Goal: Task Accomplishment & Management: Manage account settings

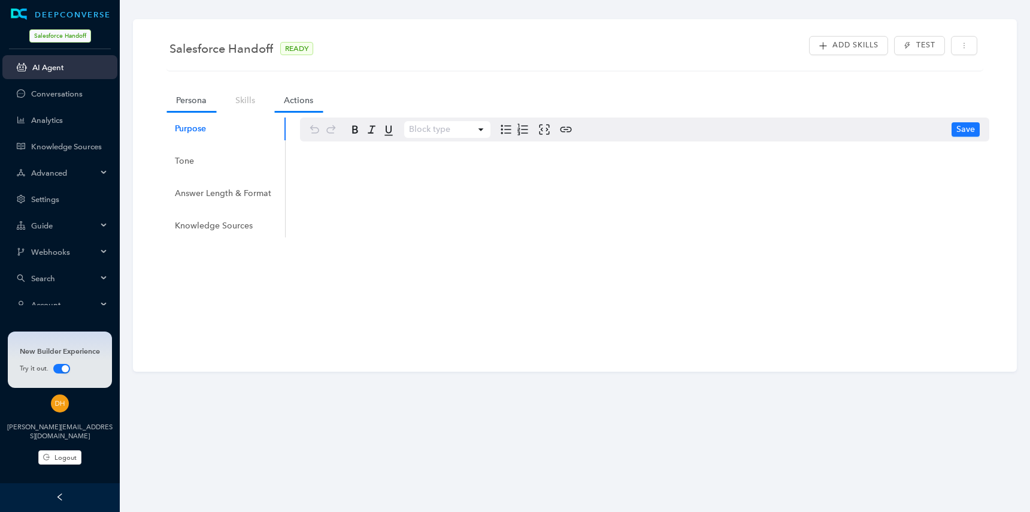
click at [301, 99] on link "Actions" at bounding box center [298, 100] width 49 height 22
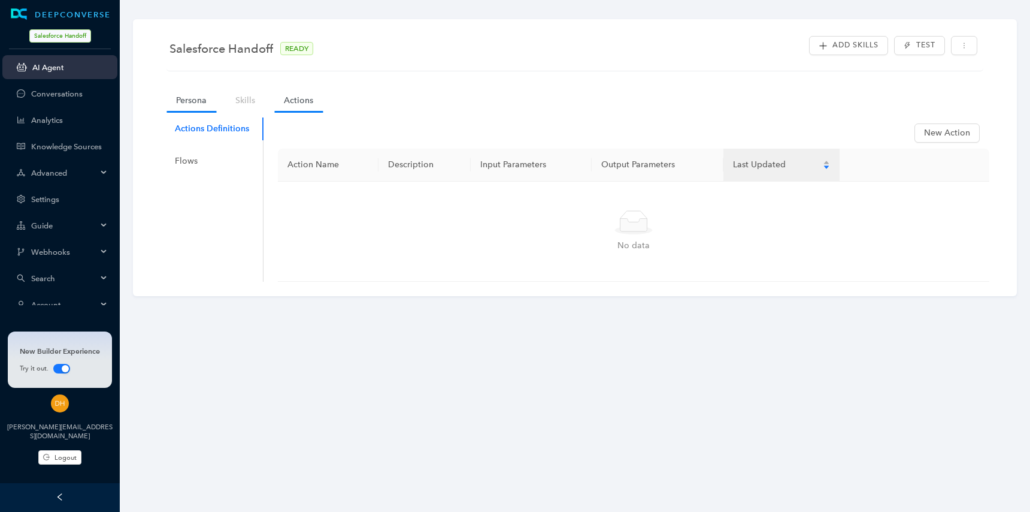
click at [195, 99] on link "Persona" at bounding box center [192, 100] width 50 height 22
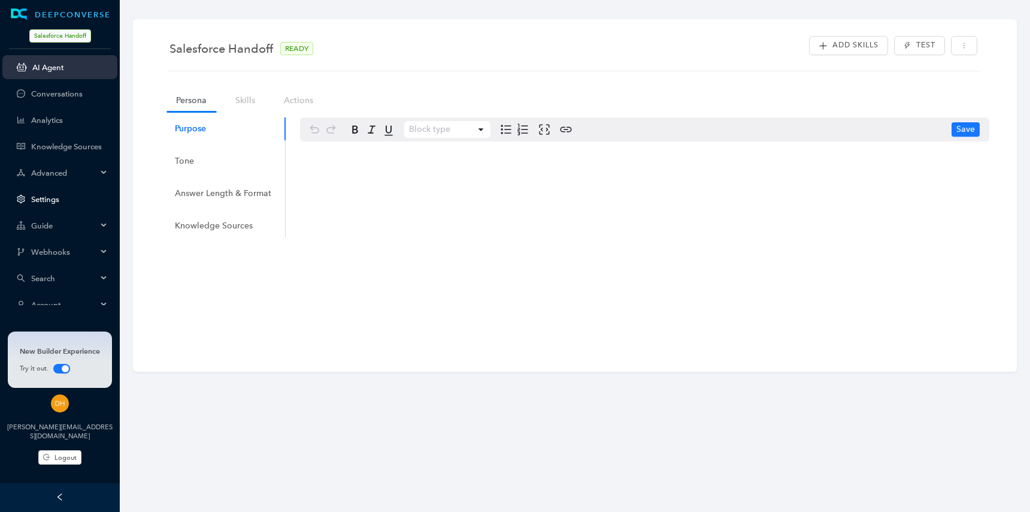
click at [67, 204] on link "Settings" at bounding box center [69, 199] width 77 height 9
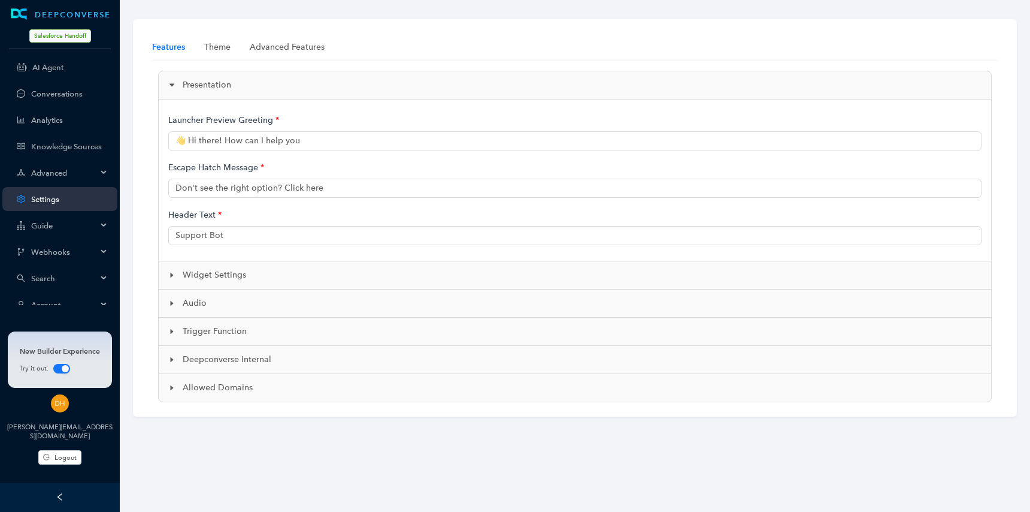
type input "👋 Hi there! How can I help you?"
click at [274, 50] on div "Advanced Features" at bounding box center [287, 47] width 75 height 13
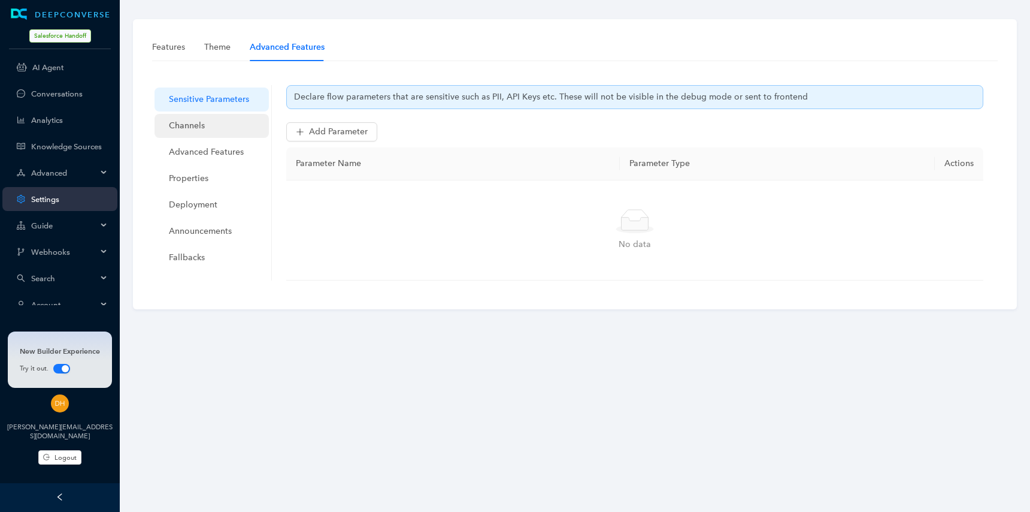
click at [220, 129] on span "Channels" at bounding box center [214, 126] width 90 height 24
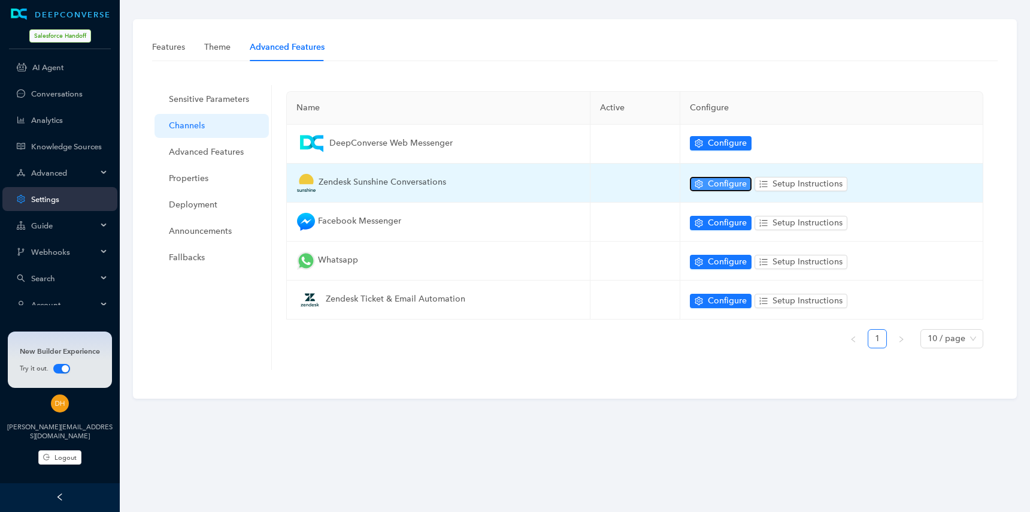
click at [715, 186] on span "Configure" at bounding box center [727, 183] width 39 height 13
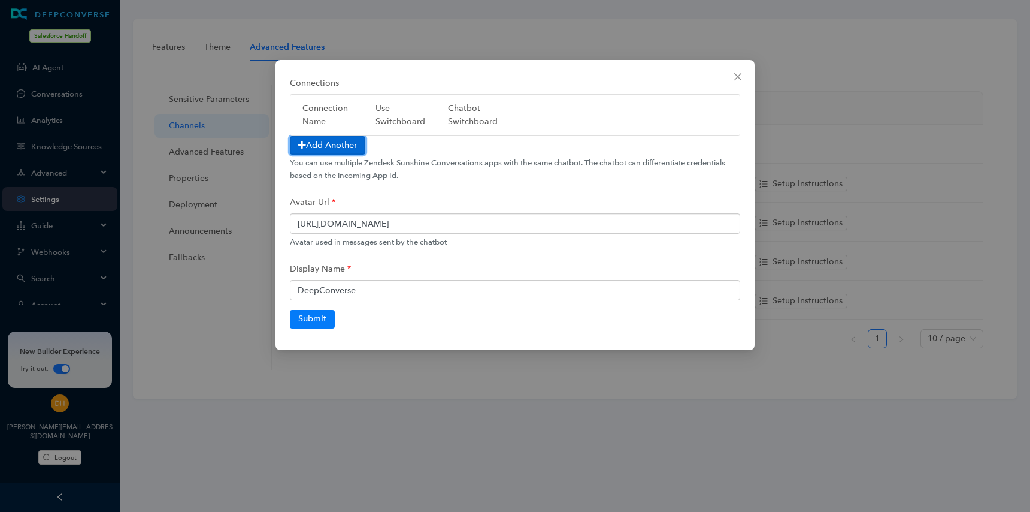
click at [352, 146] on button "Add Another" at bounding box center [327, 145] width 75 height 19
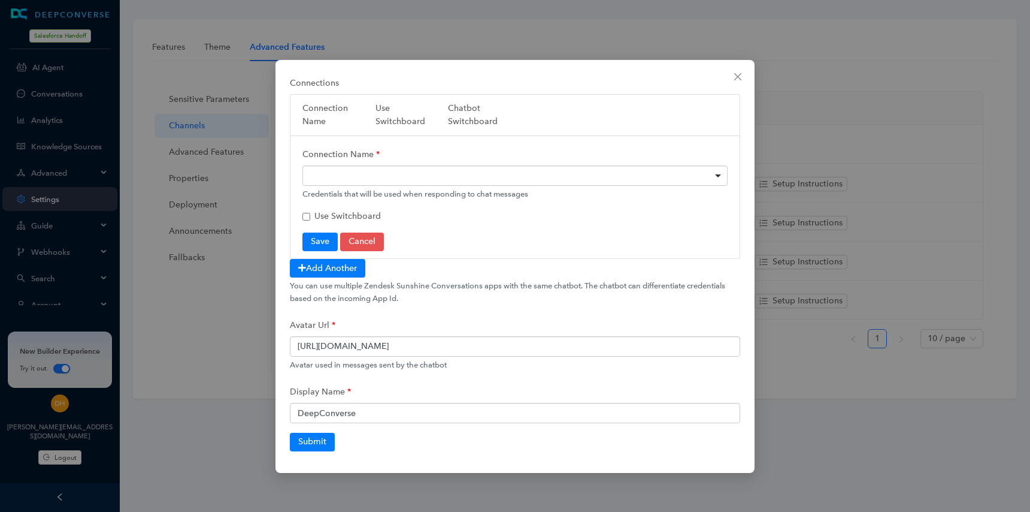
click at [409, 176] on div at bounding box center [515, 175] width 425 height 20
click at [331, 214] on span "Use Switchboard" at bounding box center [348, 216] width 67 height 10
click at [310, 214] on input "Use Switchboard" at bounding box center [307, 217] width 8 height 8
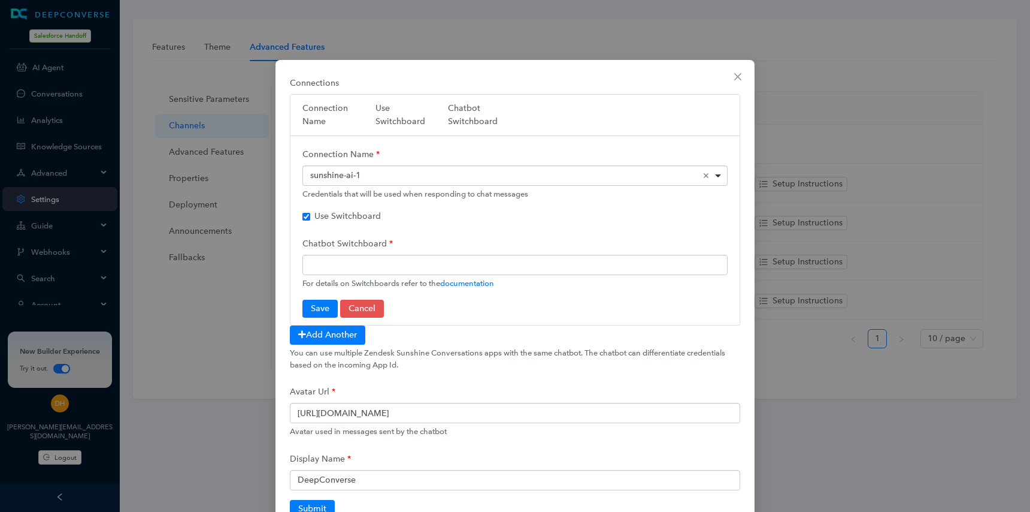
scroll to position [41, 0]
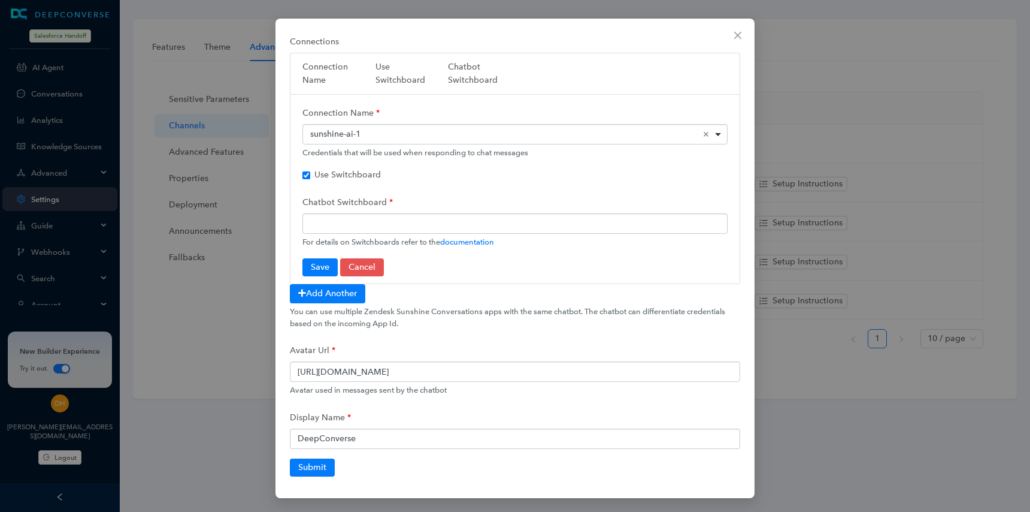
click at [374, 179] on span "Use Switchboard" at bounding box center [348, 175] width 67 height 10
click at [310, 179] on input "Use Switchboard" at bounding box center [307, 175] width 8 height 8
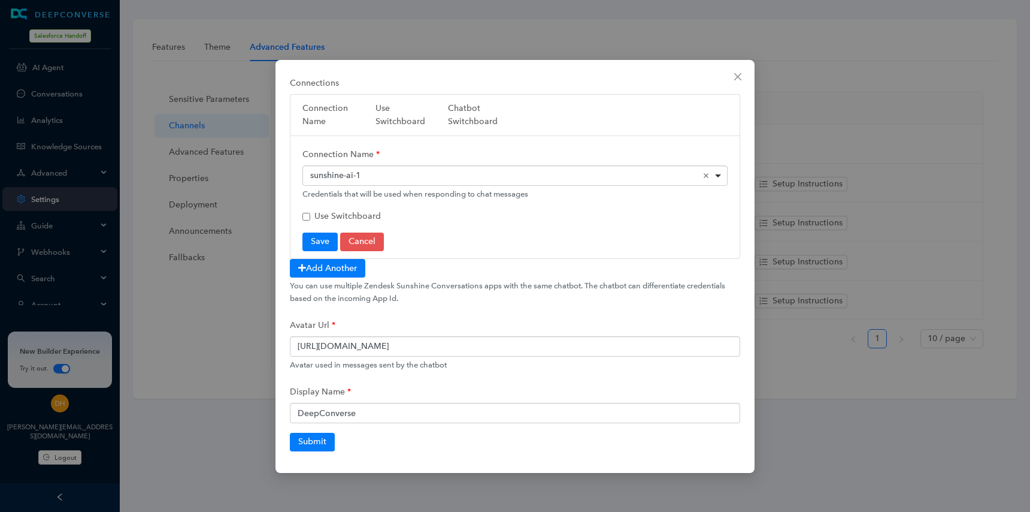
click at [356, 217] on span "Use Switchboard" at bounding box center [348, 216] width 67 height 10
click at [310, 217] on input "Use Switchboard" at bounding box center [307, 217] width 8 height 8
checkbox input "true"
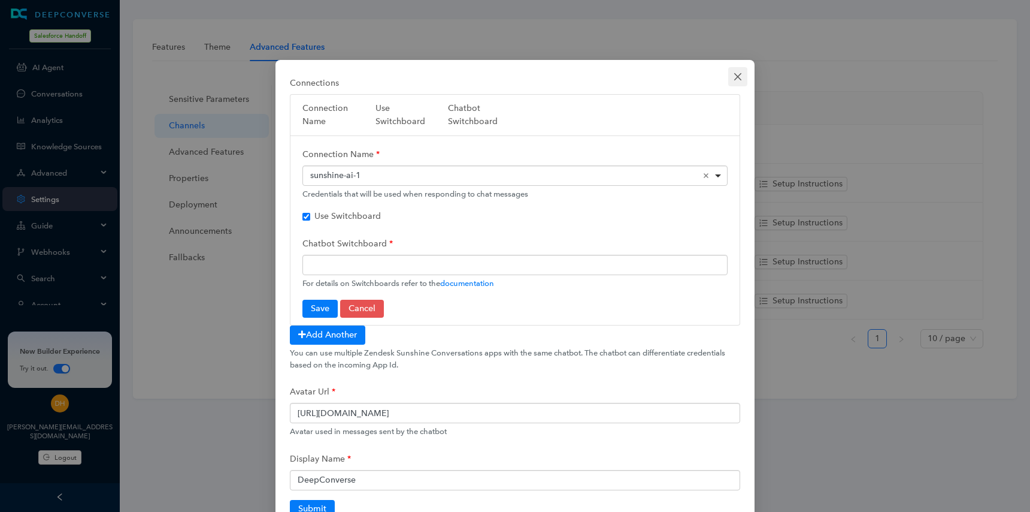
click at [734, 77] on icon "close" at bounding box center [738, 77] width 10 height 10
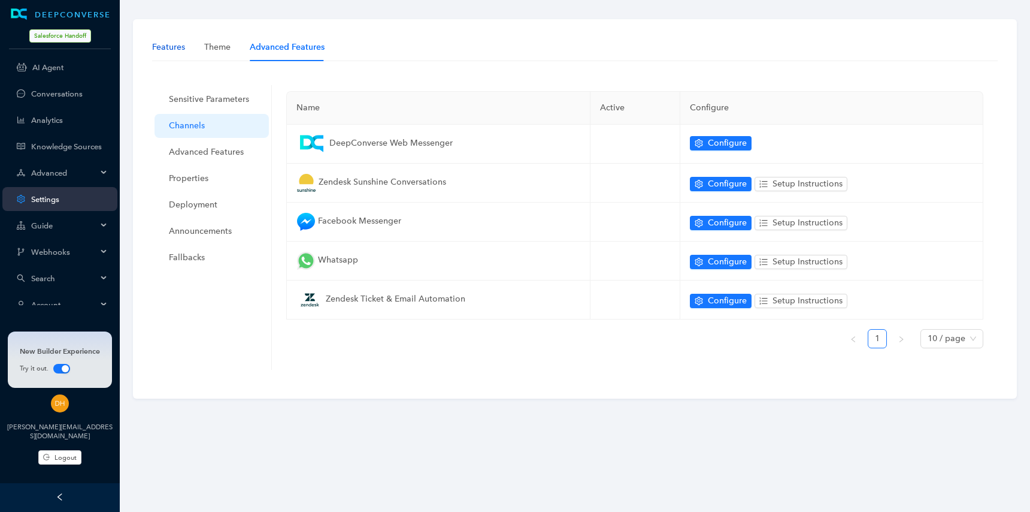
click at [173, 50] on div "Features" at bounding box center [168, 47] width 33 height 13
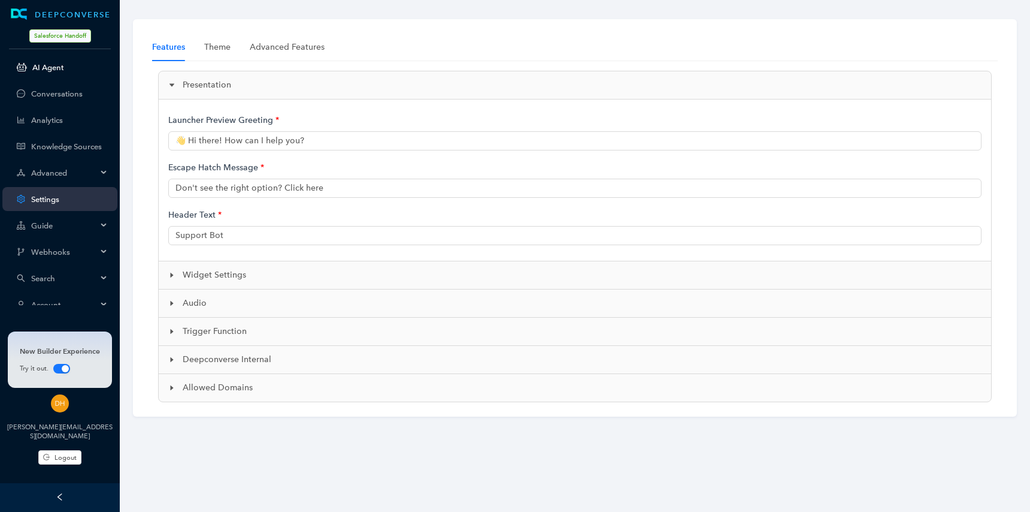
click at [69, 68] on link "AI Agent" at bounding box center [69, 67] width 75 height 9
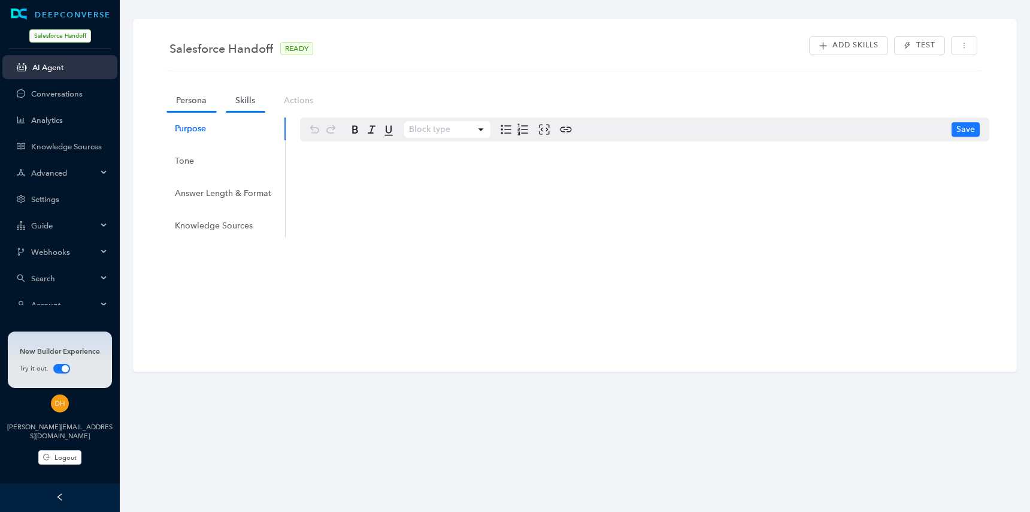
click at [236, 93] on link "Skills" at bounding box center [245, 100] width 39 height 22
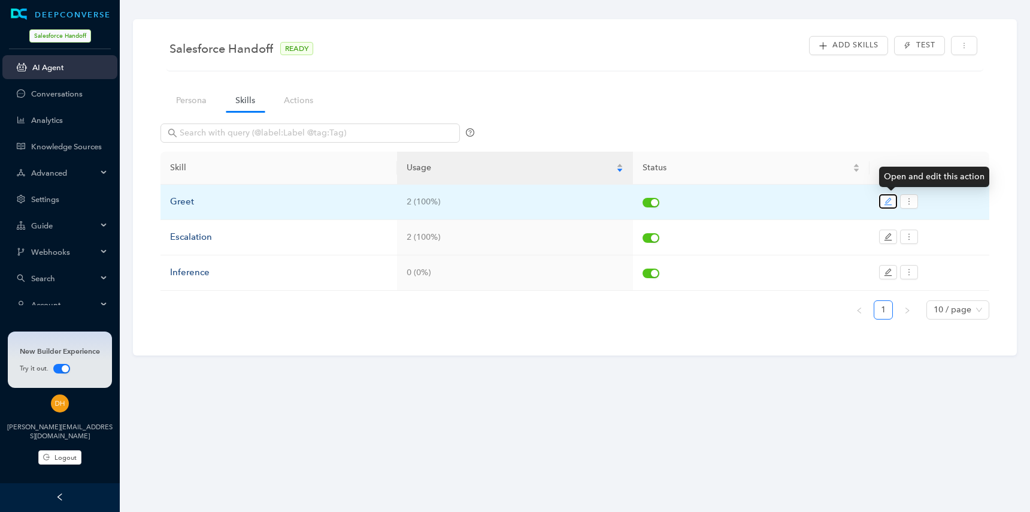
click at [883, 201] on button "button" at bounding box center [889, 201] width 18 height 14
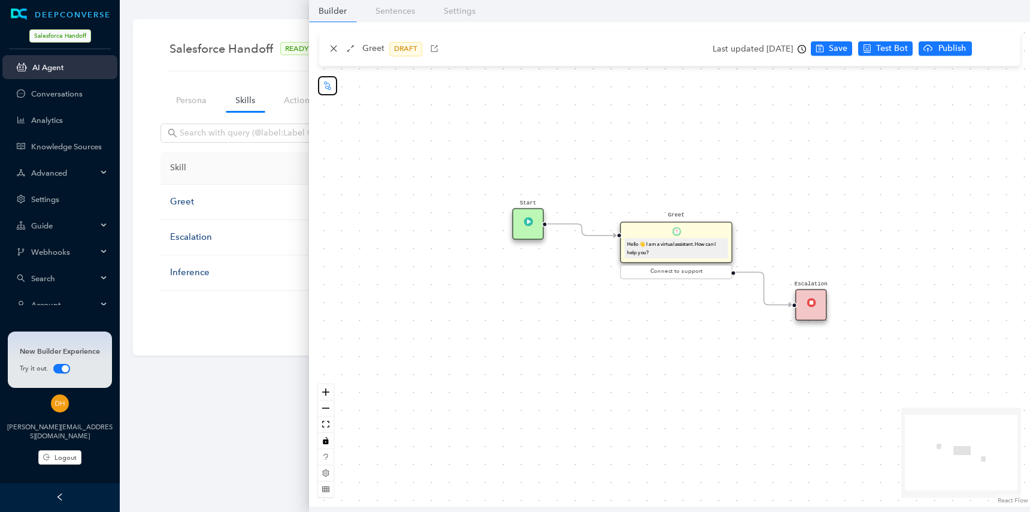
click at [327, 88] on icon "node-index" at bounding box center [327, 85] width 7 height 8
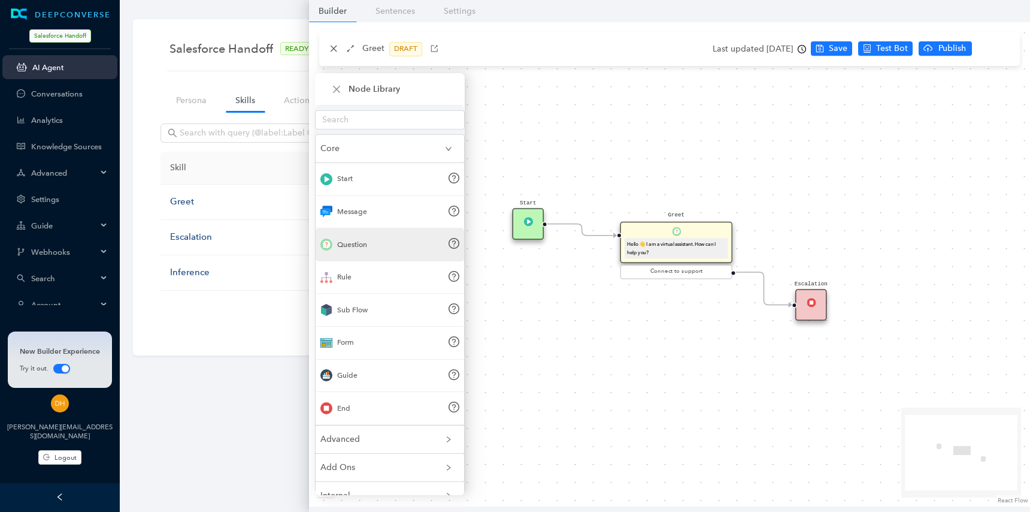
scroll to position [13, 0]
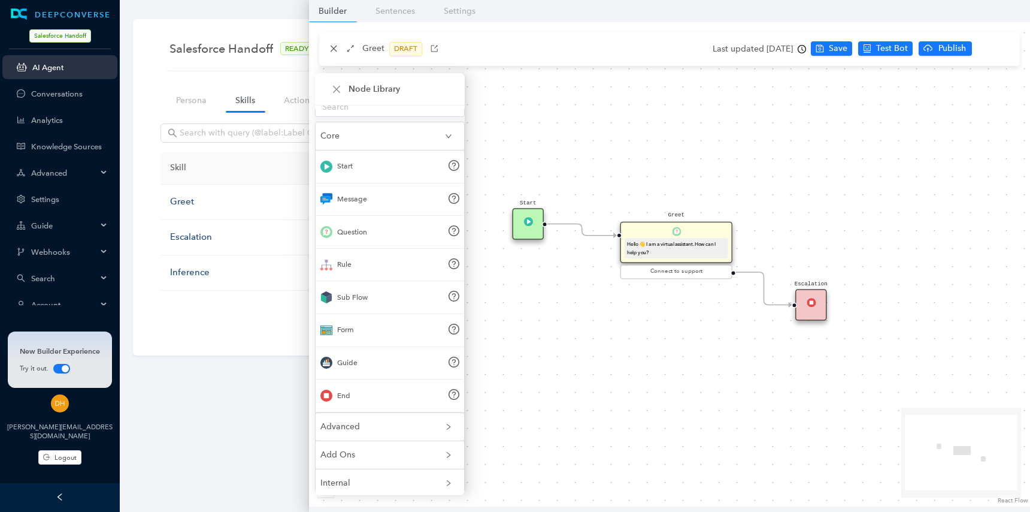
click at [412, 457] on span "Add Ons" at bounding box center [383, 454] width 125 height 13
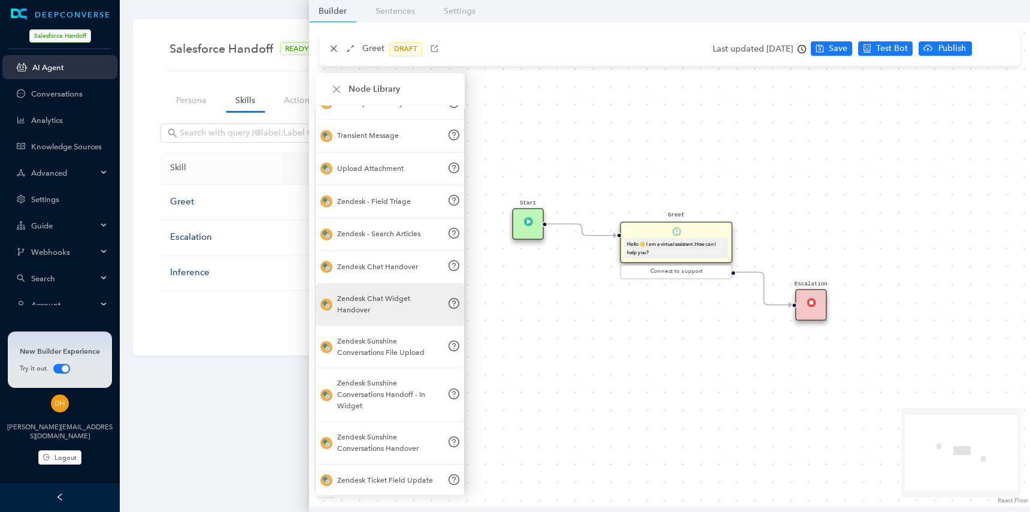
scroll to position [1111, 0]
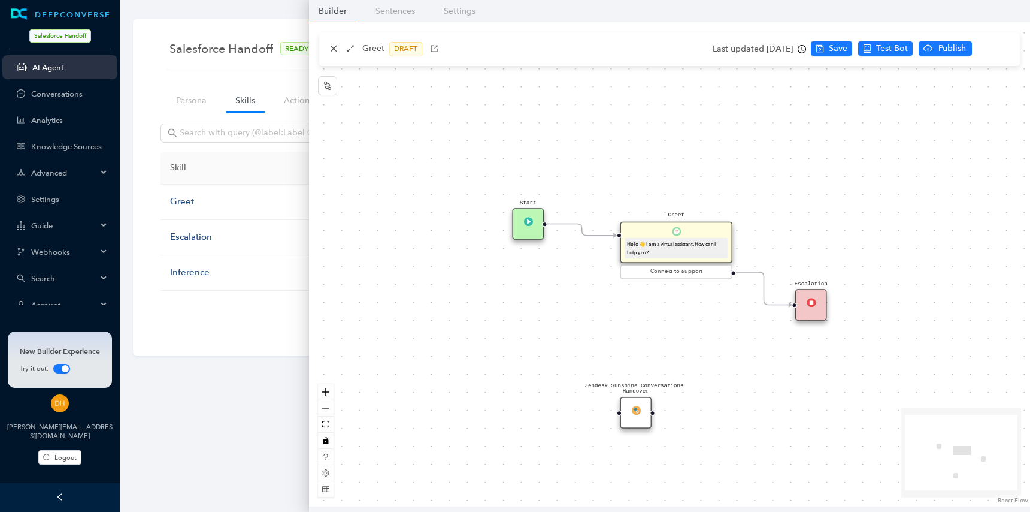
click at [630, 415] on div "Zendesk Sunshine Conversations Handover" at bounding box center [637, 413] width 32 height 32
click at [645, 417] on div "Zendesk Sunshine Conversations Handover" at bounding box center [637, 413] width 32 height 32
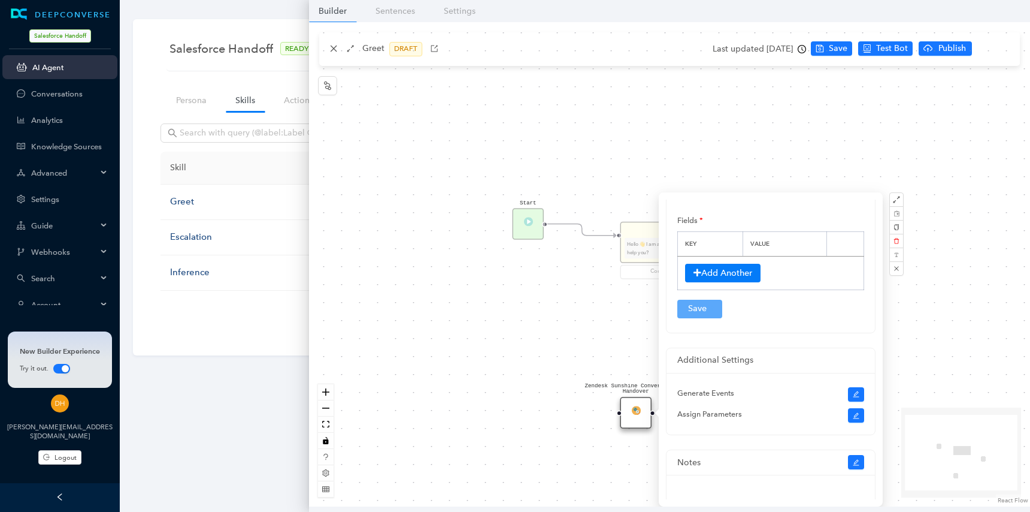
scroll to position [138, 0]
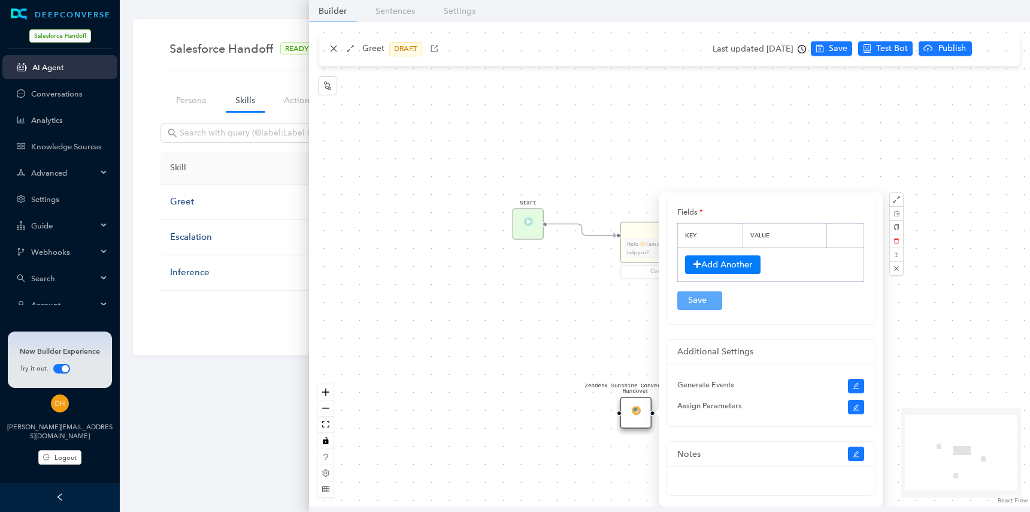
click at [546, 355] on div "Start Greet Hello 👋 I am a virtual assistant. How can I help you? Connect to su…" at bounding box center [669, 264] width 721 height 484
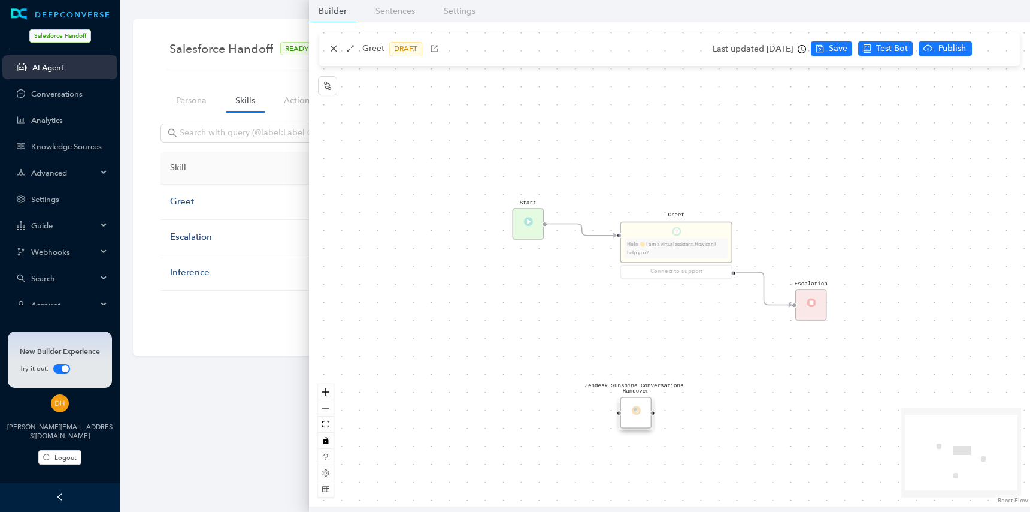
scroll to position [0, 0]
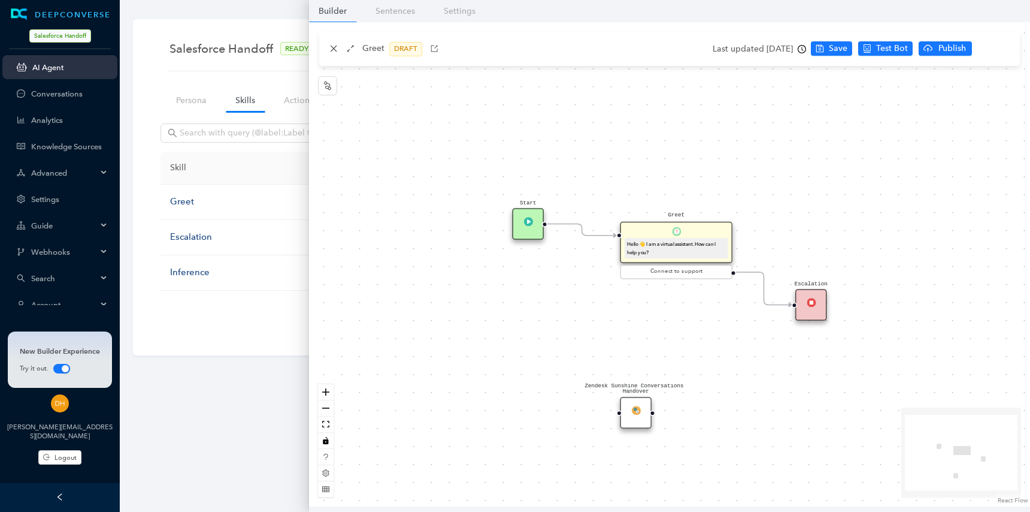
click at [78, 165] on div "Advanced" at bounding box center [59, 173] width 115 height 24
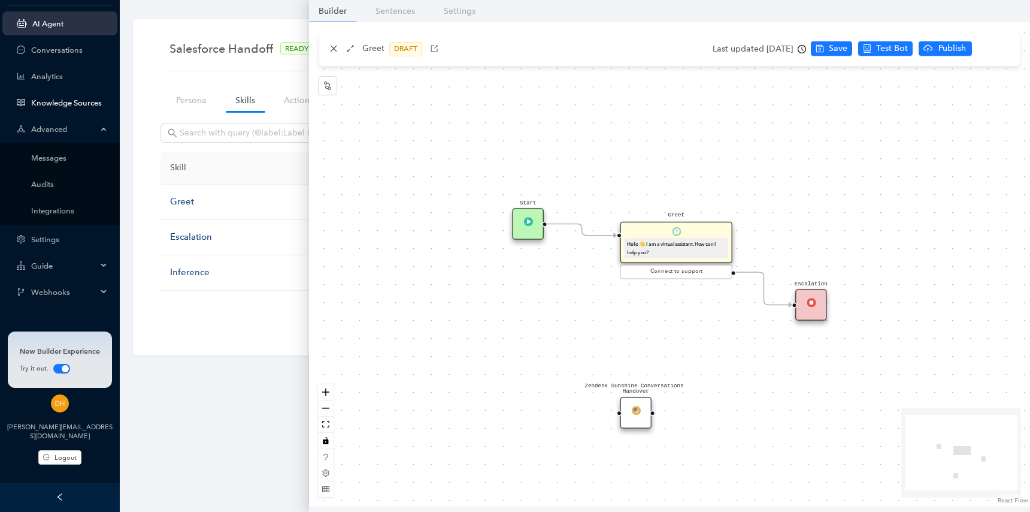
scroll to position [71, 0]
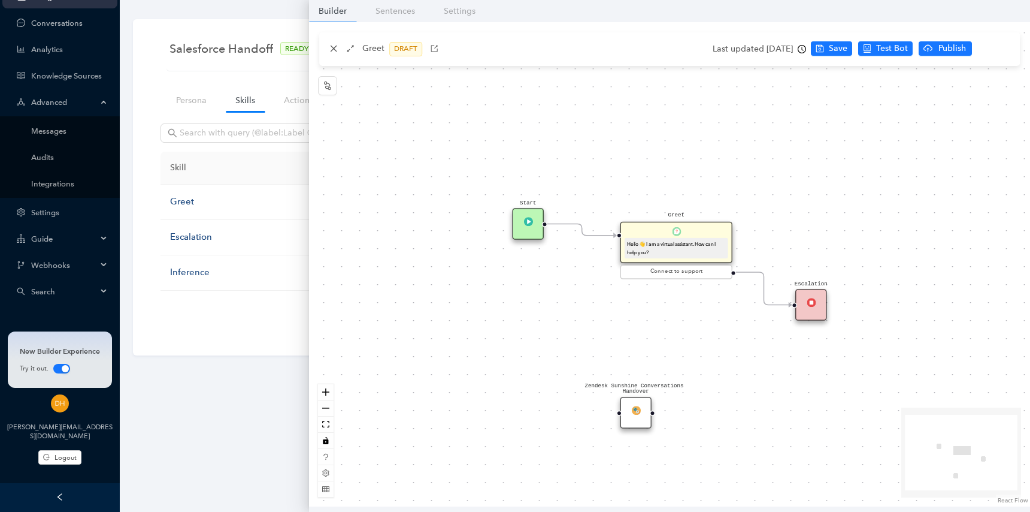
click at [92, 267] on span "Webhooks" at bounding box center [64, 265] width 66 height 9
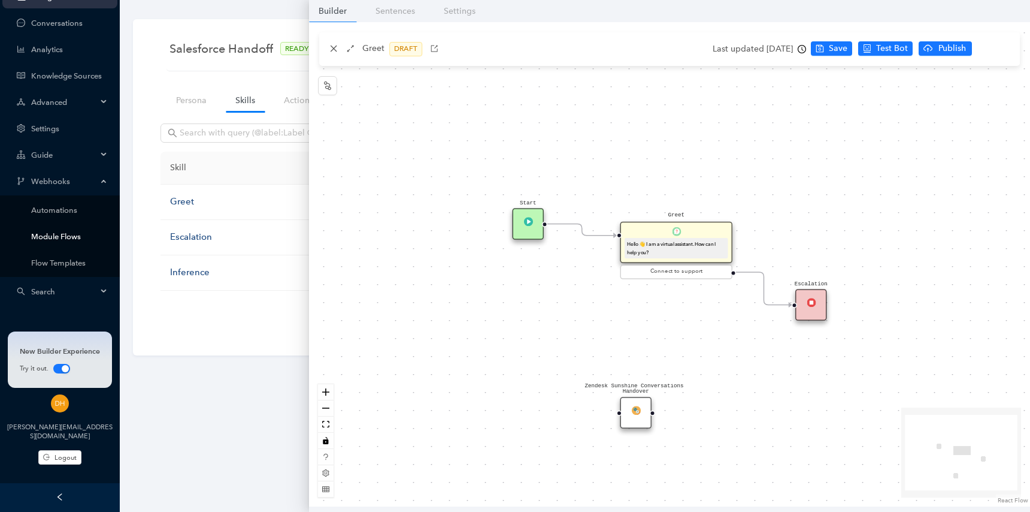
click at [63, 232] on link "Module Flows" at bounding box center [69, 236] width 77 height 9
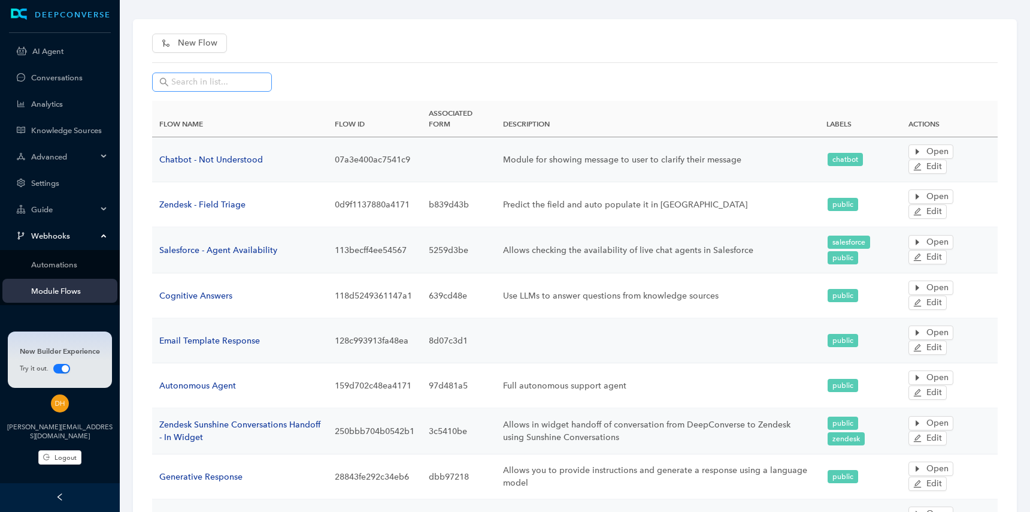
click at [228, 73] on span at bounding box center [212, 81] width 120 height 19
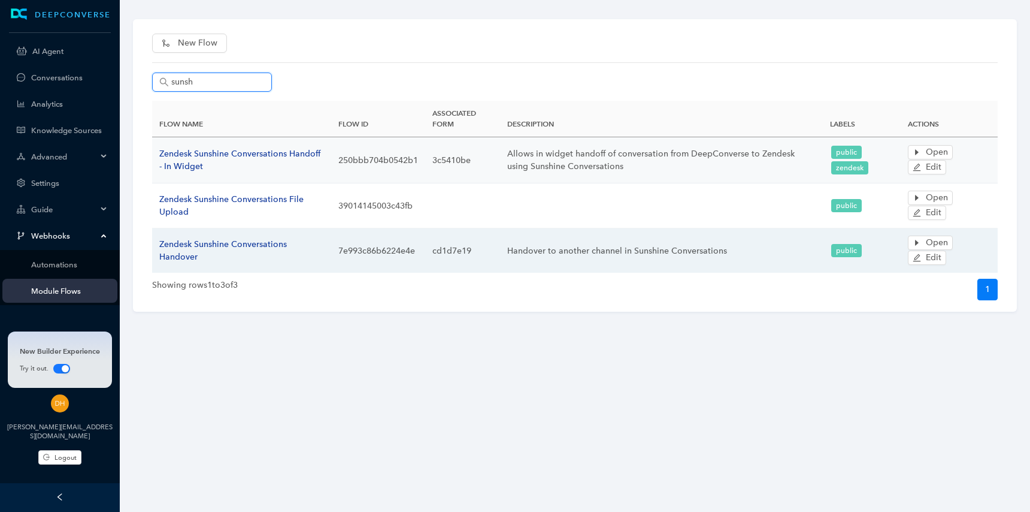
type input "sunsh"
click at [261, 243] on span "Zendesk Sunshine Conversations Handover" at bounding box center [223, 250] width 128 height 23
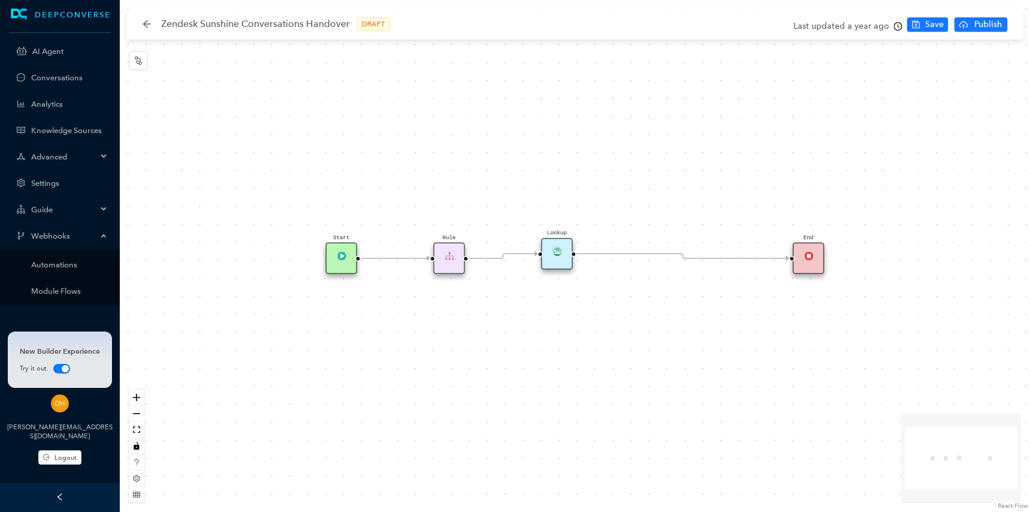
click at [567, 262] on div "Lookup" at bounding box center [558, 254] width 32 height 32
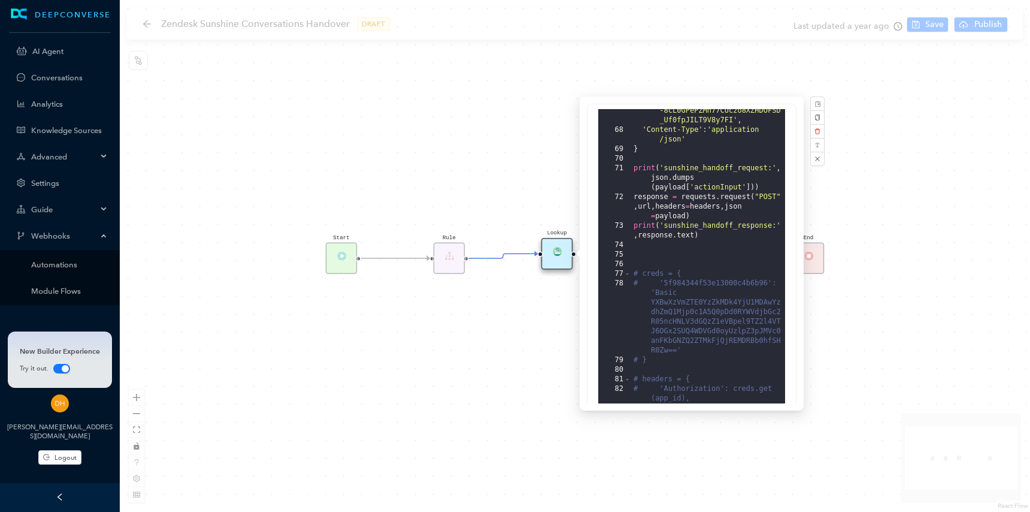
scroll to position [259, 0]
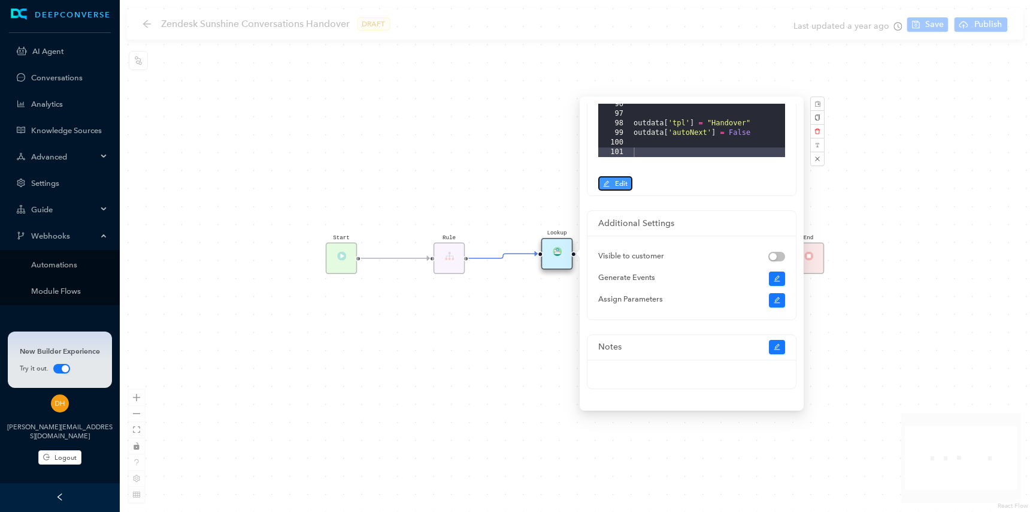
click at [607, 186] on icon "edit" at bounding box center [607, 183] width 6 height 6
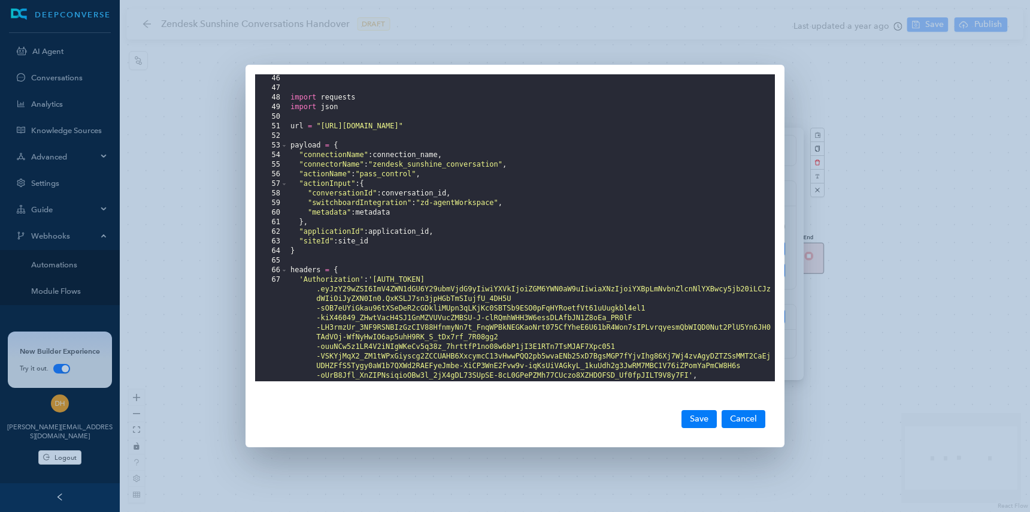
scroll to position [0, 0]
click at [470, 166] on div "import requests import json url = "https://api.converseapps.com/connectors/exec…" at bounding box center [531, 237] width 487 height 326
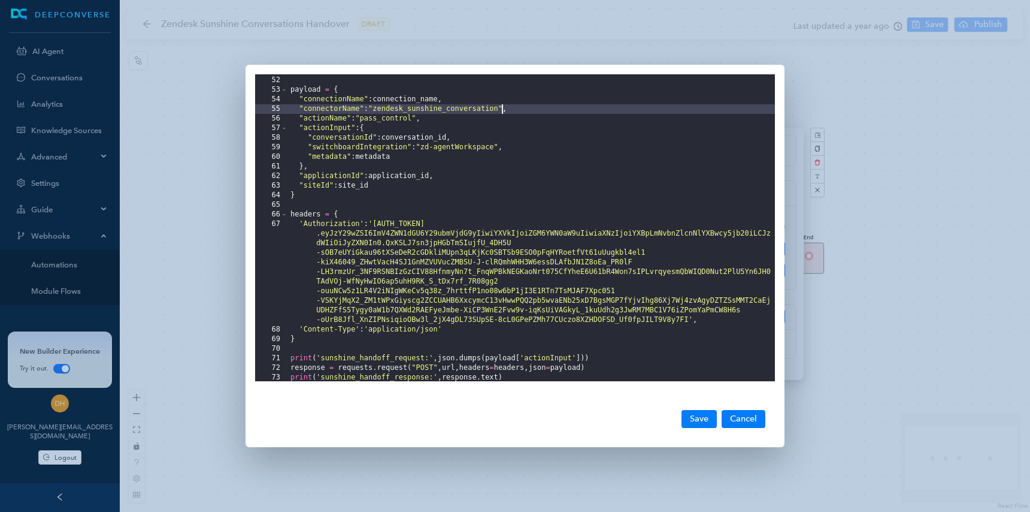
scroll to position [497, 0]
click at [424, 150] on div "url = "https://api.converseapps.com/connectors/exec/executeAction" payload = { …" at bounding box center [531, 229] width 487 height 326
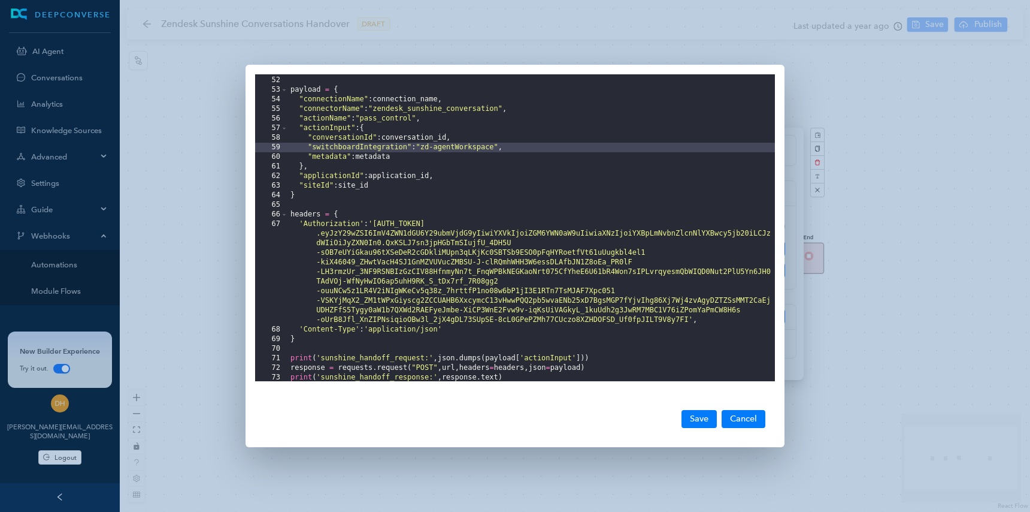
click at [498, 149] on div "url = "https://api.converseapps.com/connectors/exec/executeAction" payload = { …" at bounding box center [531, 229] width 487 height 326
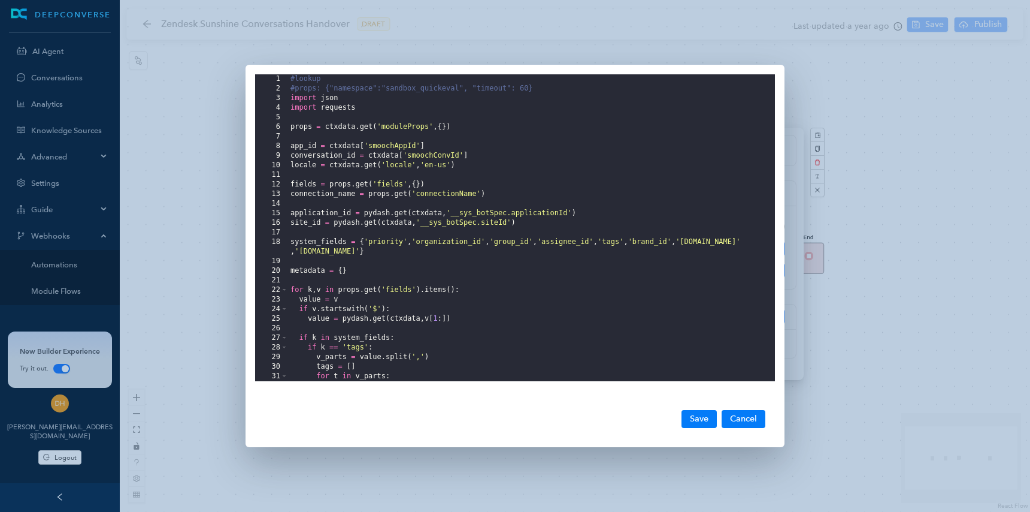
scroll to position [0, 0]
click at [871, 228] on div "1 2 3 4 5 6 7 8 9 10 11 12 13 14 15 16 17 18 19 20 21 22 23 24 25 26 27 28 29 3…" at bounding box center [515, 256] width 1030 height 512
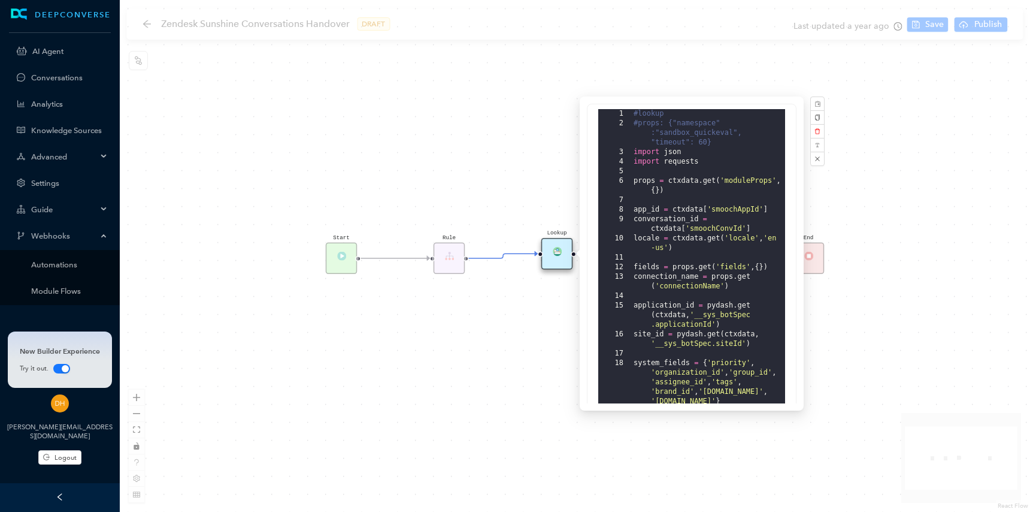
click at [313, 95] on div "Start End Lookup Rule" at bounding box center [575, 256] width 911 height 512
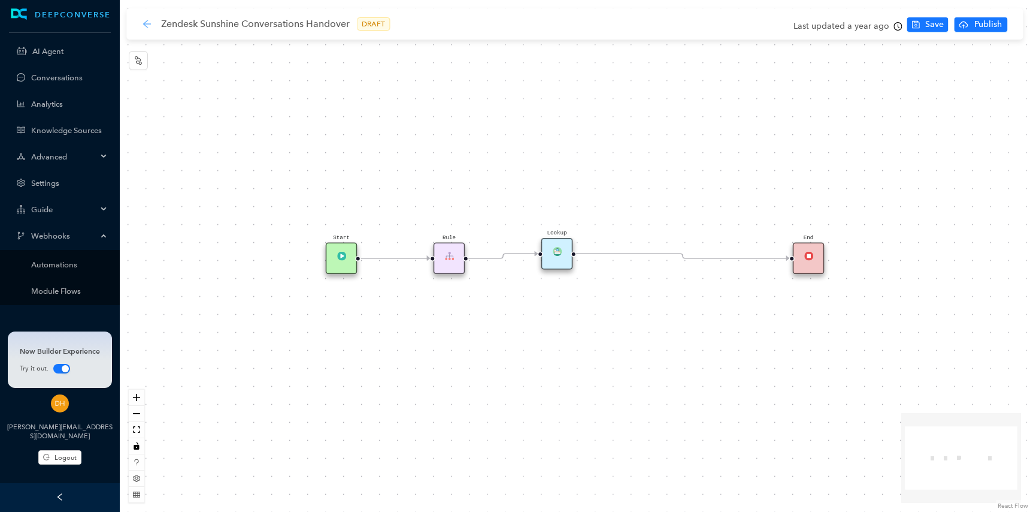
click at [143, 20] on icon "arrow-left" at bounding box center [147, 24] width 10 height 10
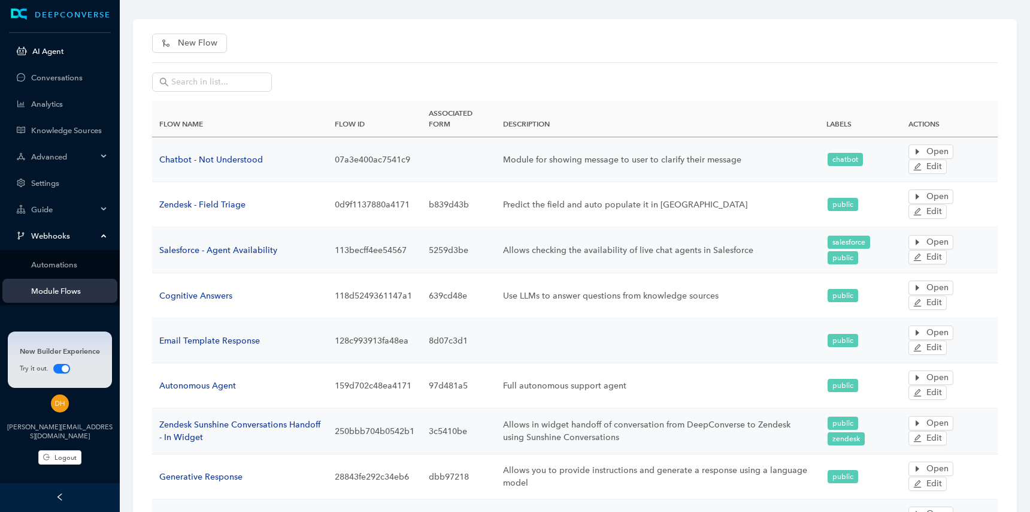
click at [61, 49] on link "AI Agent" at bounding box center [69, 51] width 75 height 9
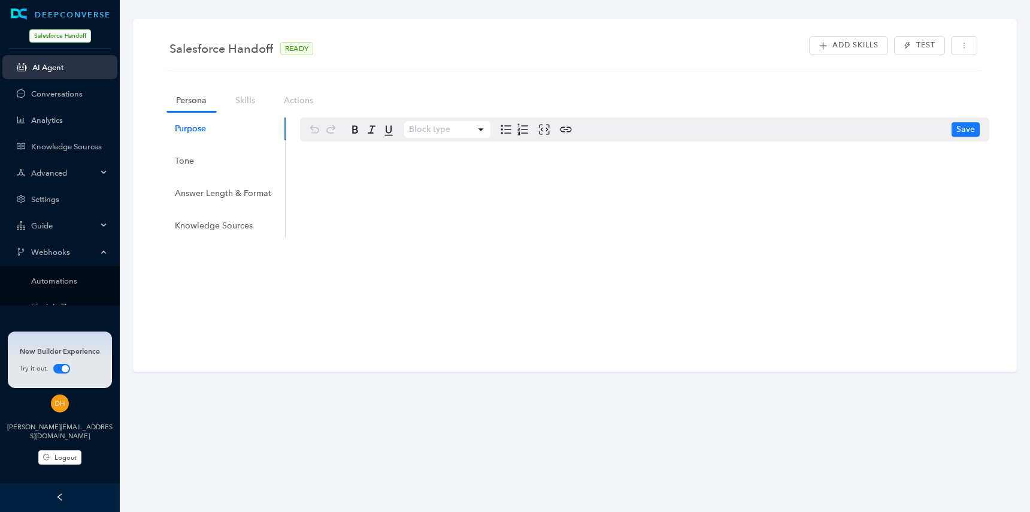
click at [84, 37] on span "Salesforce Handoff" at bounding box center [60, 35] width 62 height 13
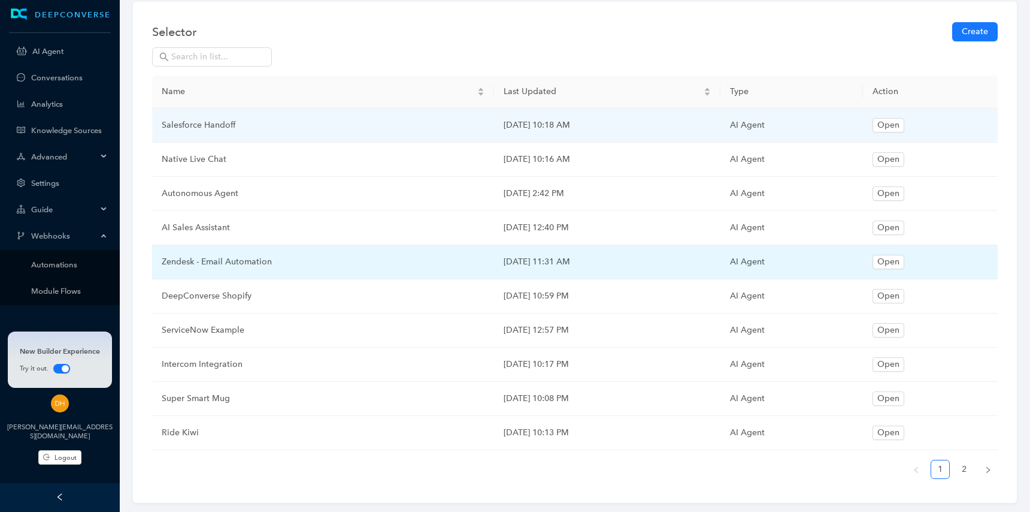
scroll to position [37, 0]
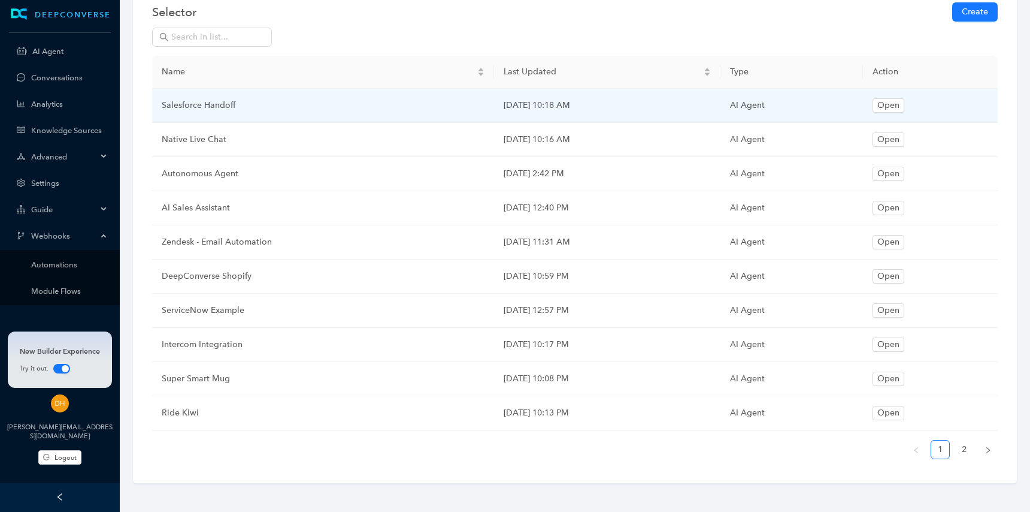
click at [951, 445] on ul "1 2" at bounding box center [575, 449] width 846 height 19
click at [971, 445] on link "2" at bounding box center [965, 449] width 18 height 18
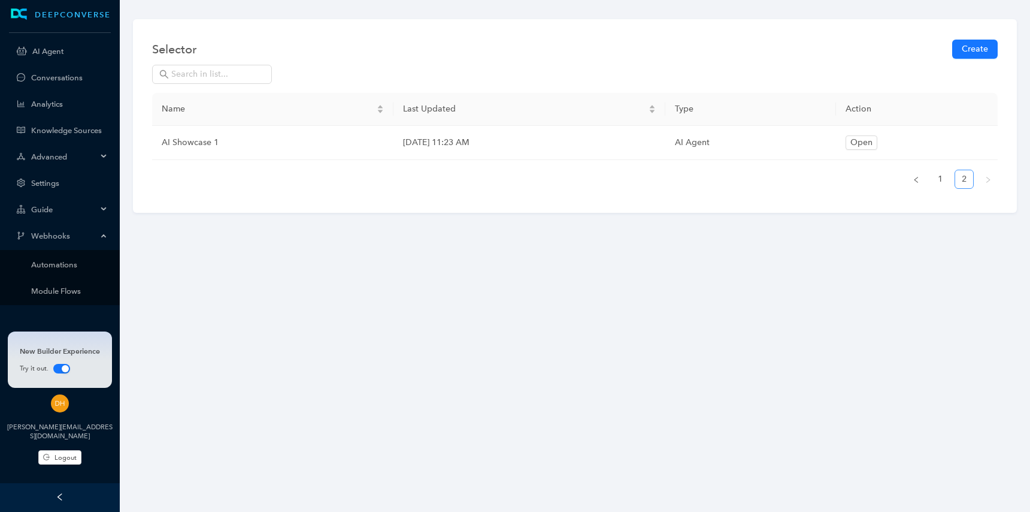
scroll to position [0, 0]
click at [942, 176] on link "1" at bounding box center [941, 179] width 18 height 18
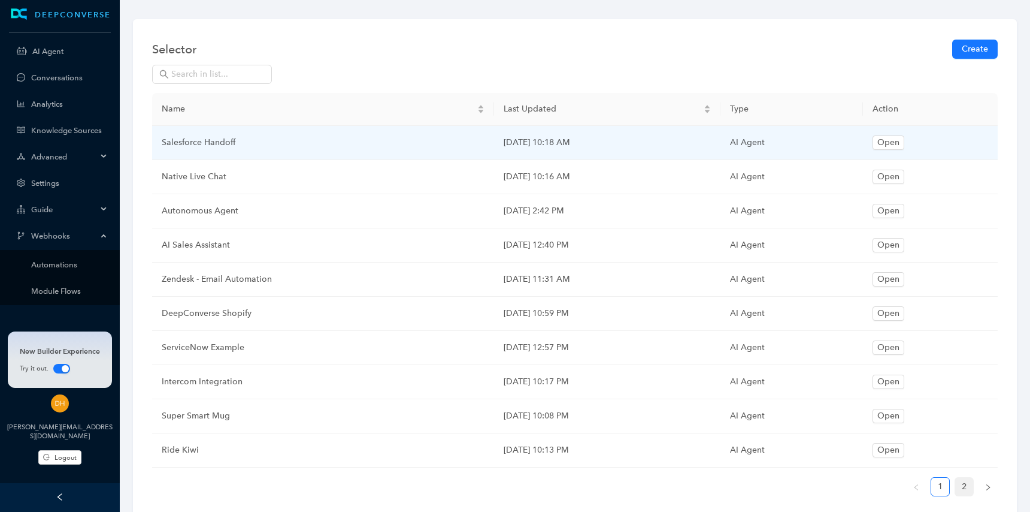
click at [969, 487] on link "2" at bounding box center [965, 487] width 18 height 18
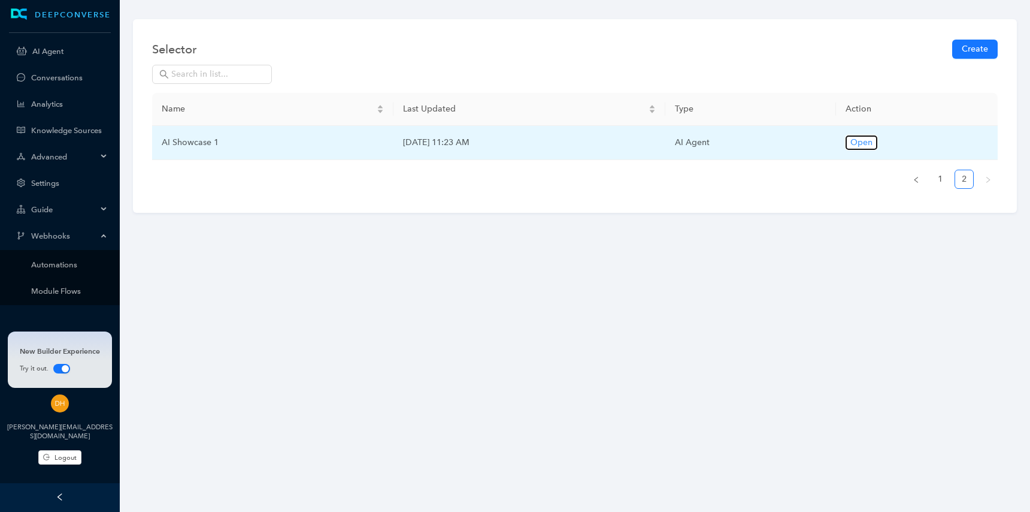
click at [873, 149] on span "Open" at bounding box center [862, 142] width 22 height 13
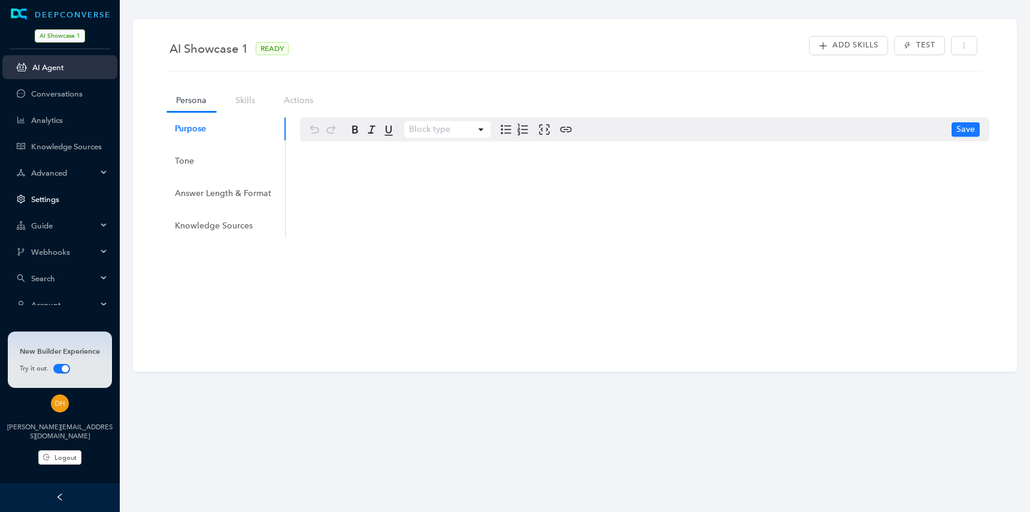
click at [62, 204] on link "Settings" at bounding box center [69, 199] width 77 height 9
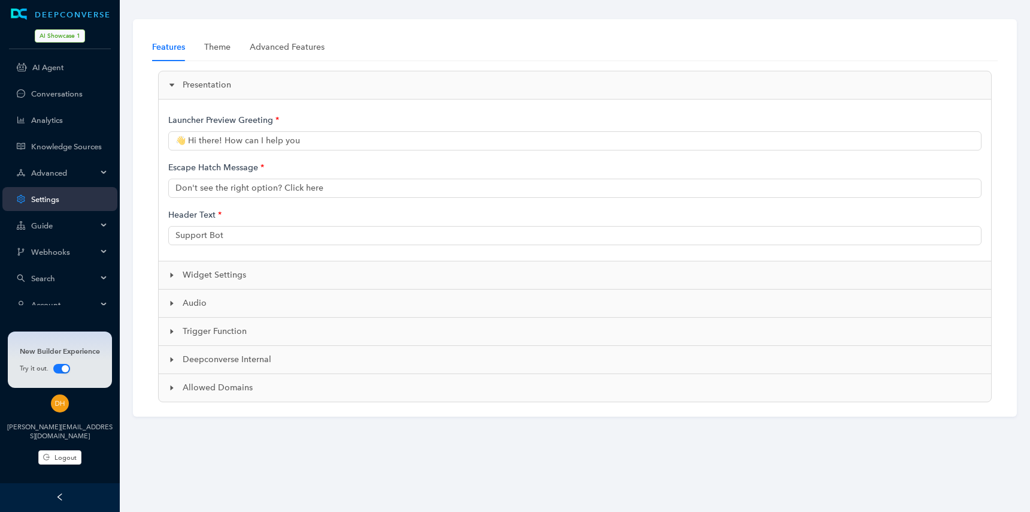
type input "👋 Hi there! How can I help you?"
type input "Showcase Support"
click at [279, 44] on div "Advanced Features" at bounding box center [287, 47] width 75 height 13
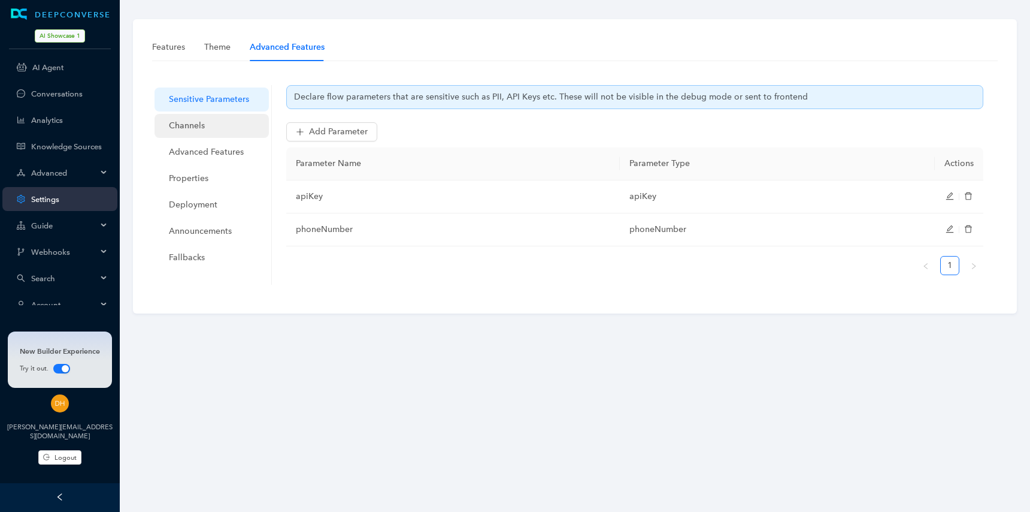
click at [219, 127] on span "Channels" at bounding box center [214, 126] width 90 height 24
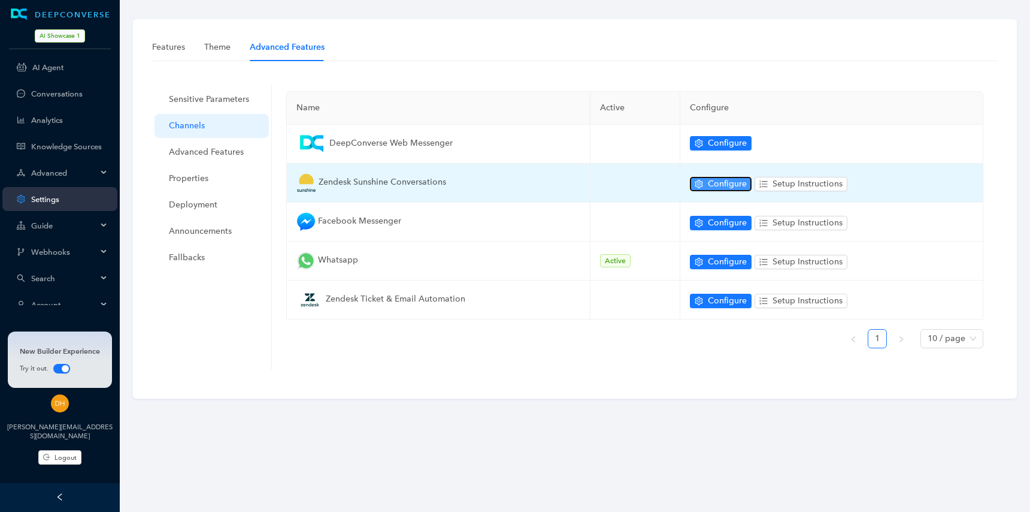
click at [718, 183] on span "Configure" at bounding box center [727, 183] width 39 height 13
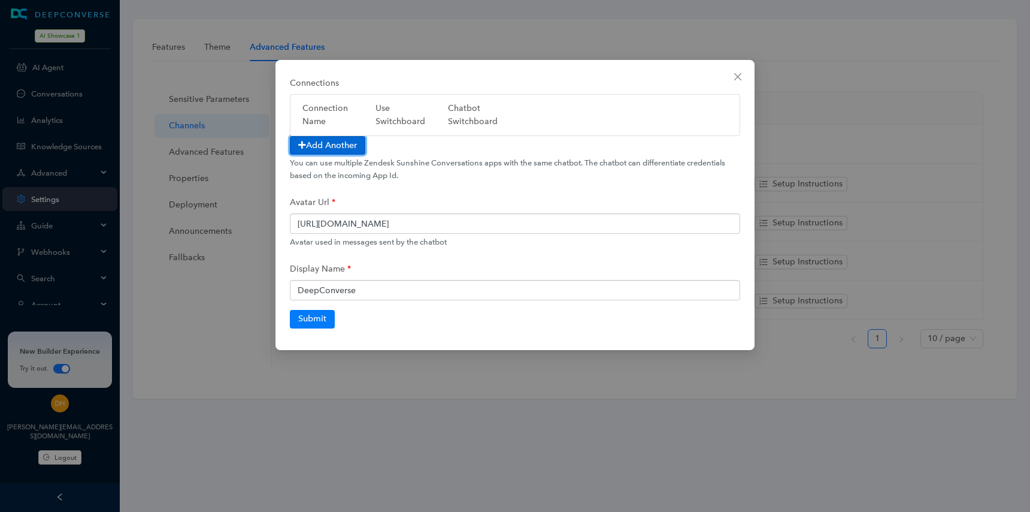
click at [353, 144] on button "Add Another" at bounding box center [327, 145] width 75 height 19
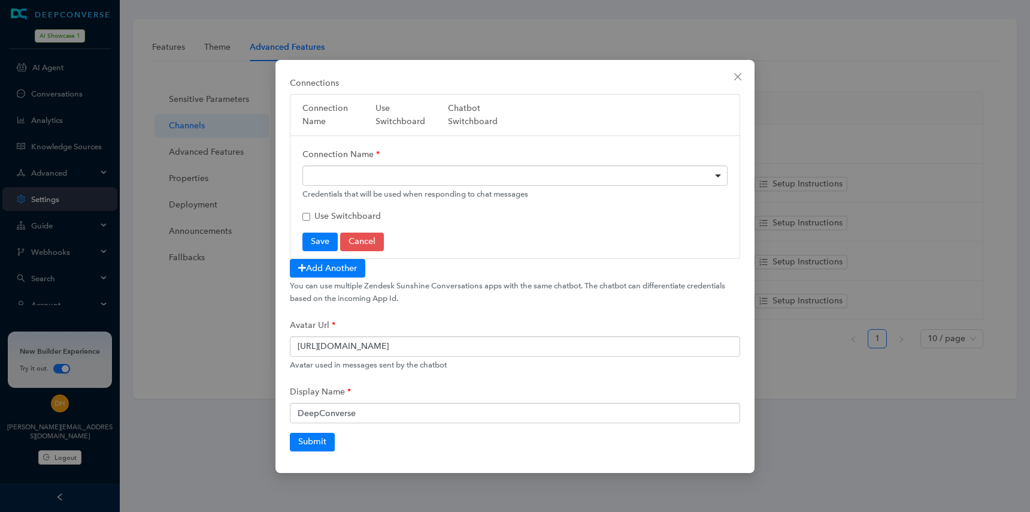
click at [424, 184] on div at bounding box center [515, 175] width 425 height 20
click at [380, 243] on button "Cancel" at bounding box center [362, 241] width 44 height 18
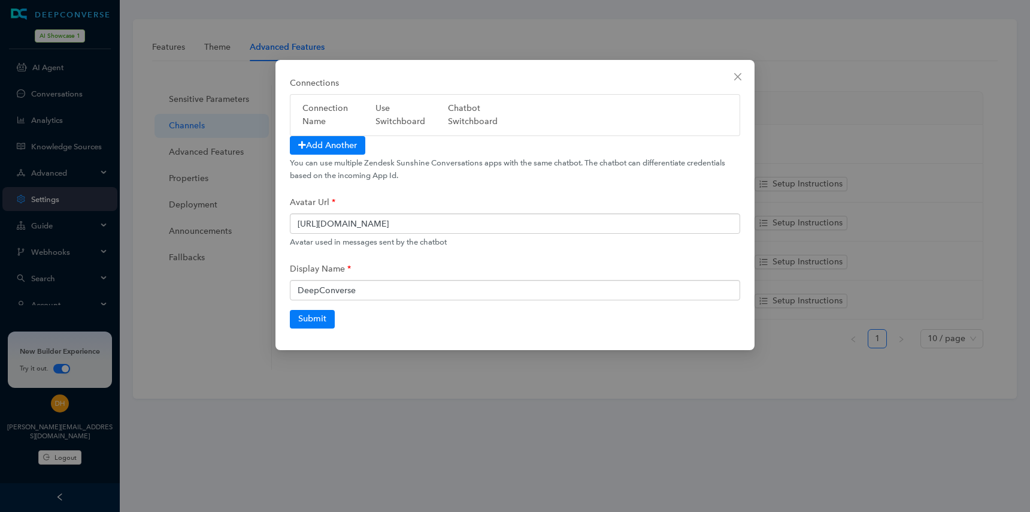
click at [247, 314] on div "Connections Connection Name Use Switchboard Chatbot Switchboard Add Another You…" at bounding box center [515, 256] width 1030 height 512
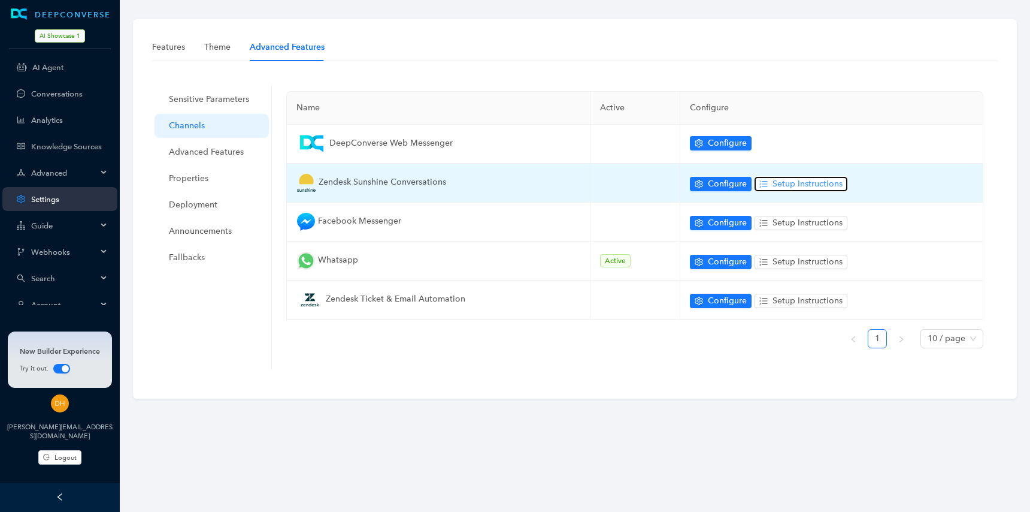
click at [821, 180] on span "Setup Instructions" at bounding box center [808, 183] width 70 height 13
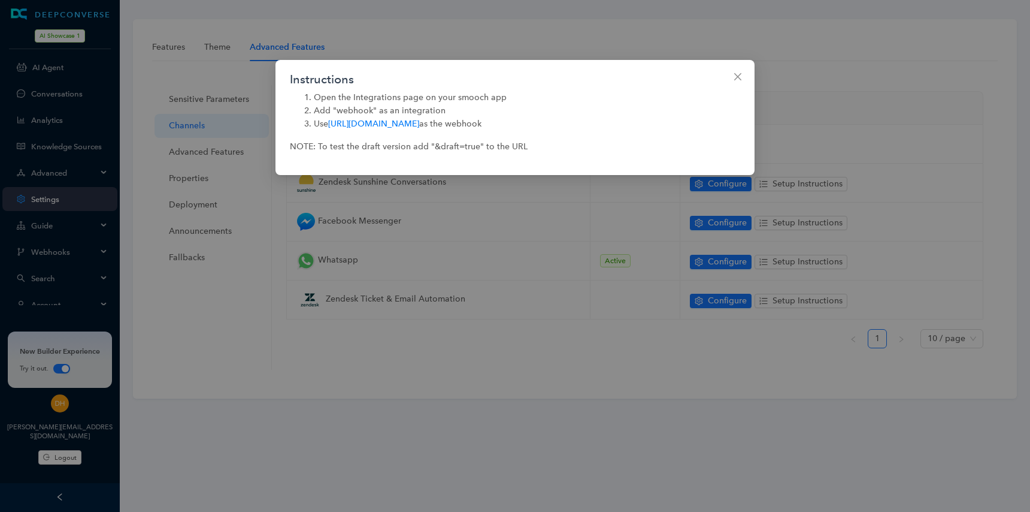
click at [122, 286] on div "Instructions Open the Integrations page on your smooch app Add "webhook" as an …" at bounding box center [515, 256] width 1030 height 512
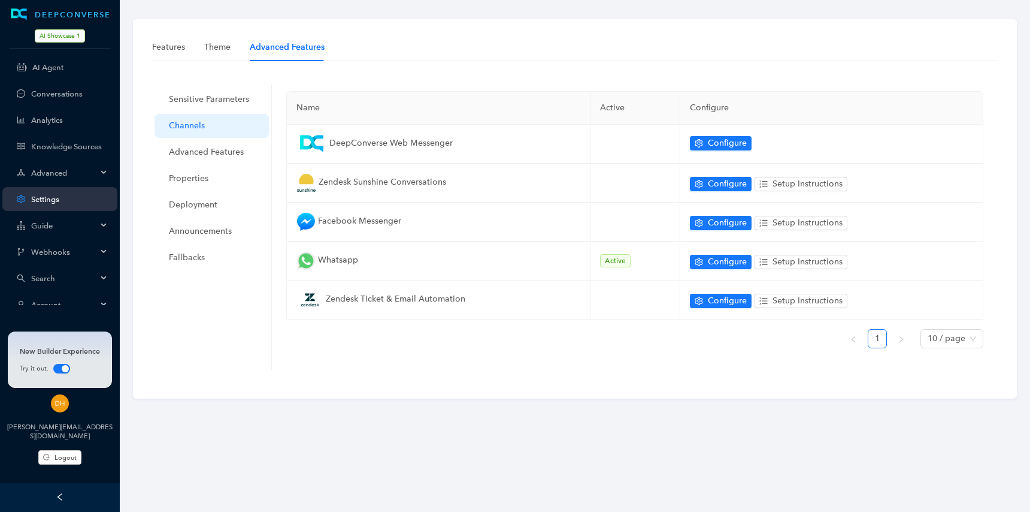
click at [82, 301] on span "Account" at bounding box center [64, 304] width 66 height 9
click at [106, 173] on div "Advanced" at bounding box center [59, 173] width 115 height 24
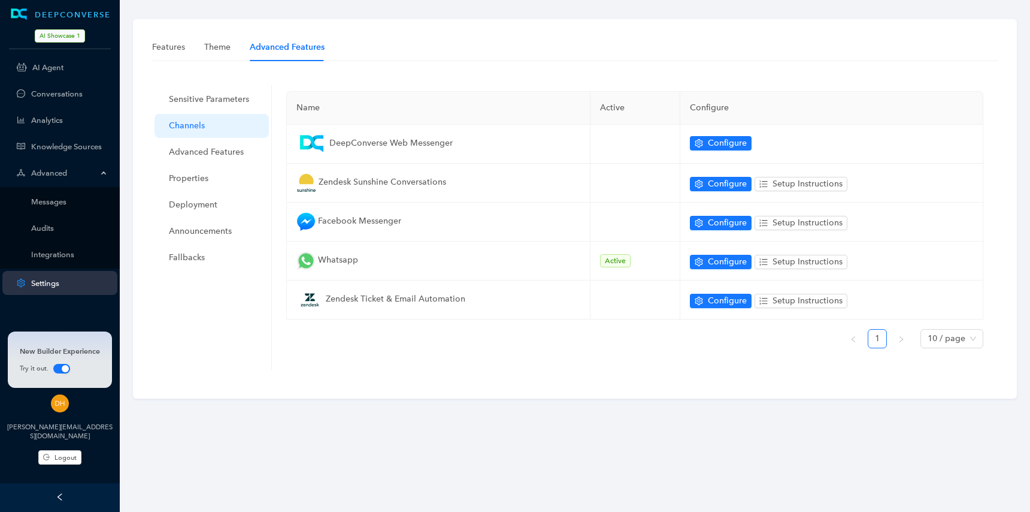
click at [106, 173] on div "Advanced" at bounding box center [59, 173] width 115 height 24
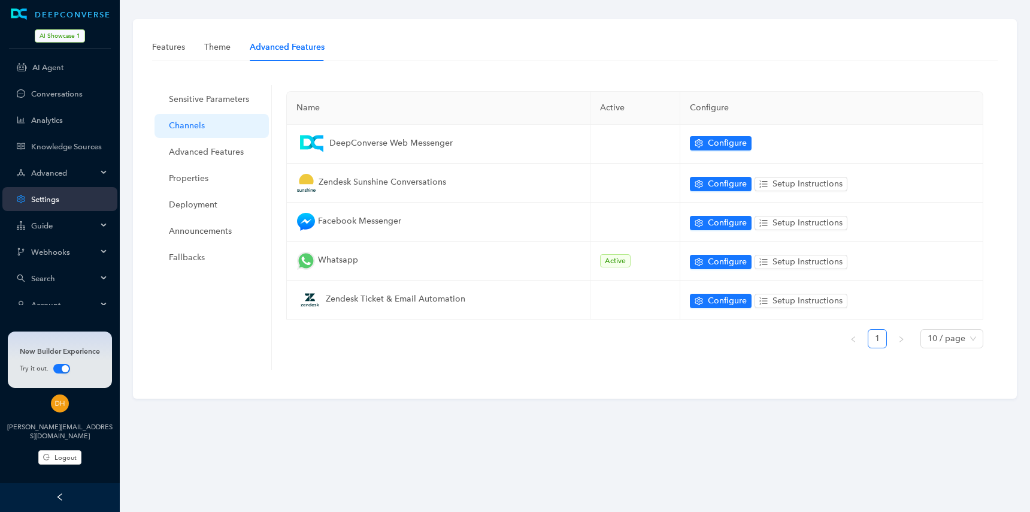
click at [84, 295] on div "Account" at bounding box center [59, 304] width 115 height 24
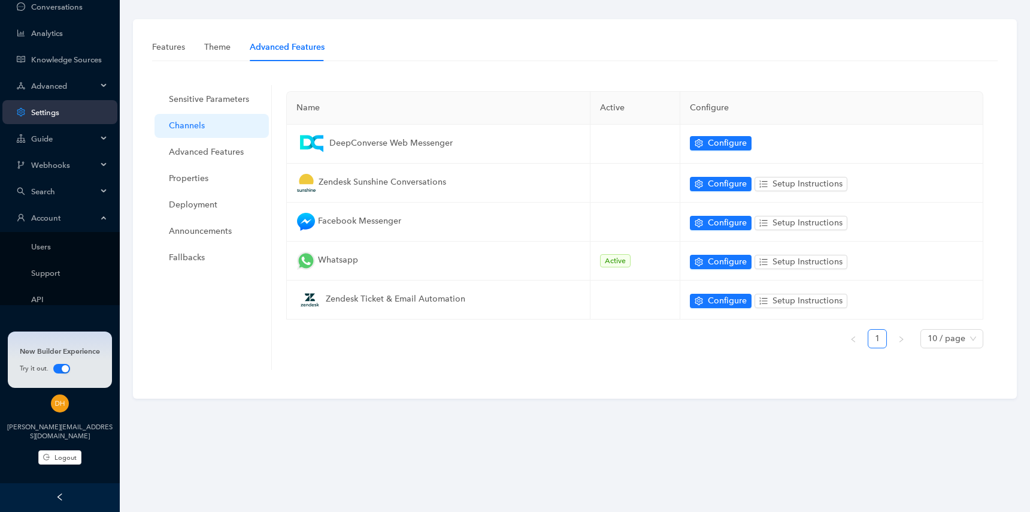
scroll to position [97, 0]
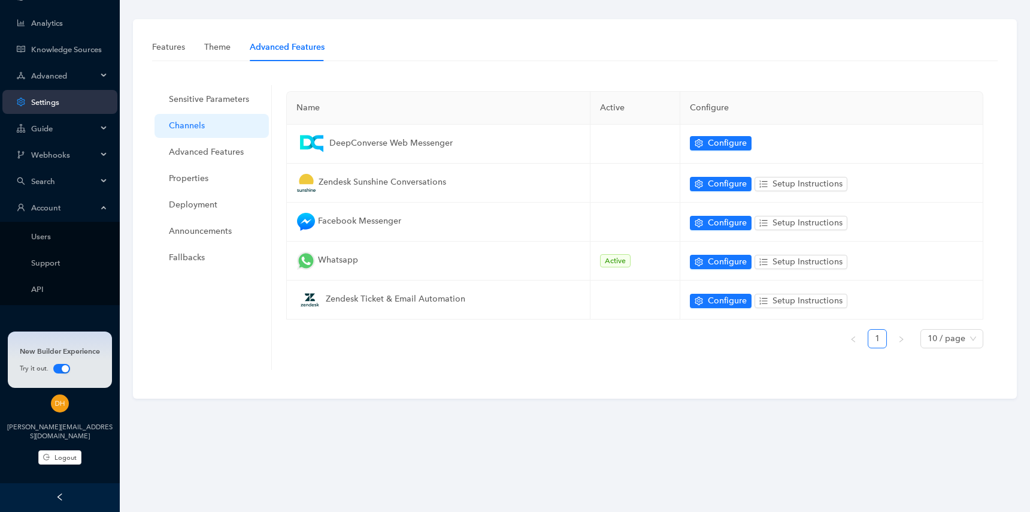
click at [71, 126] on span "Guide" at bounding box center [64, 128] width 66 height 9
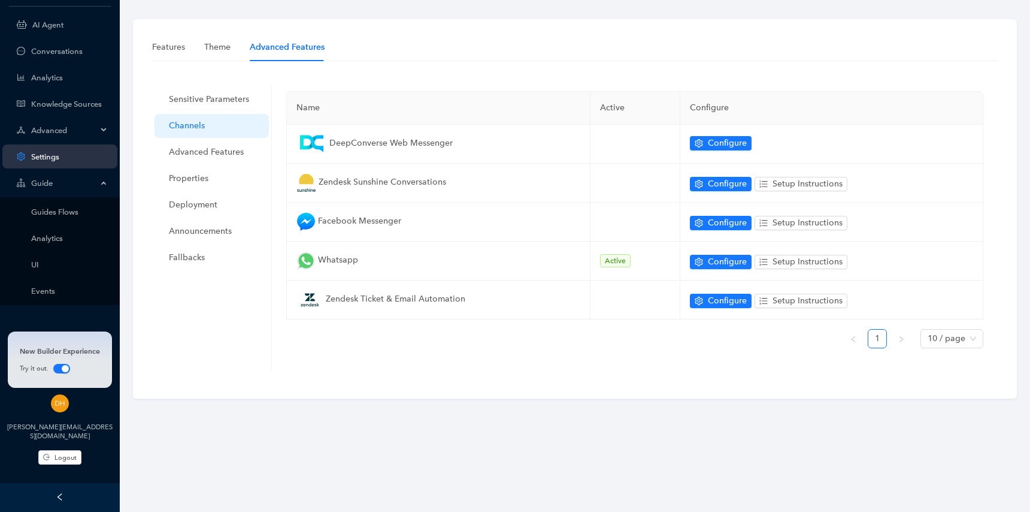
scroll to position [37, 0]
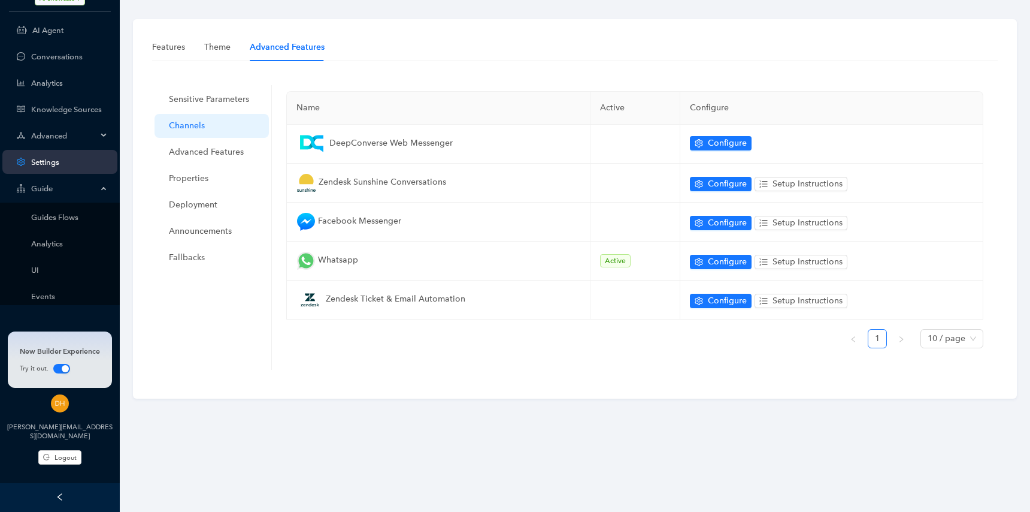
click at [86, 126] on div "Advanced" at bounding box center [59, 135] width 115 height 24
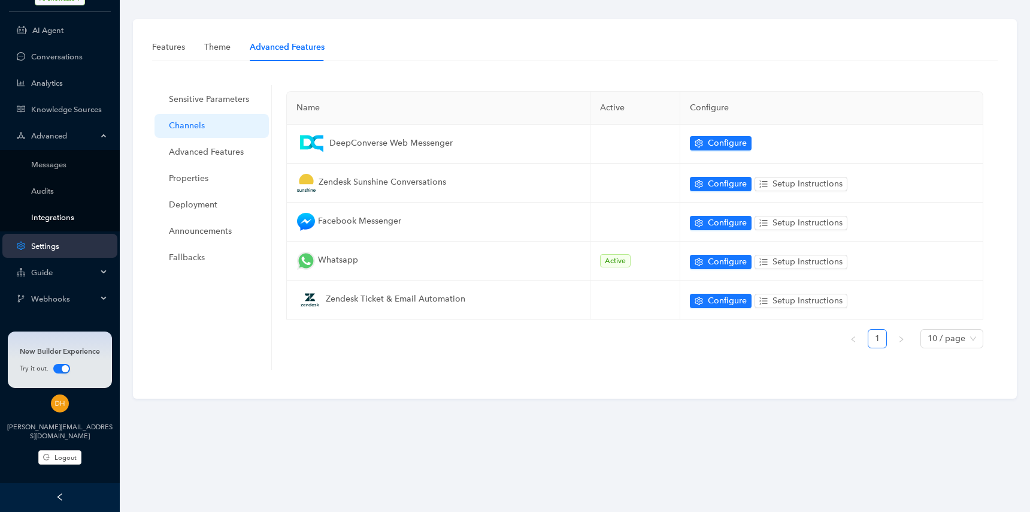
click at [75, 217] on link "Integrations" at bounding box center [69, 217] width 77 height 9
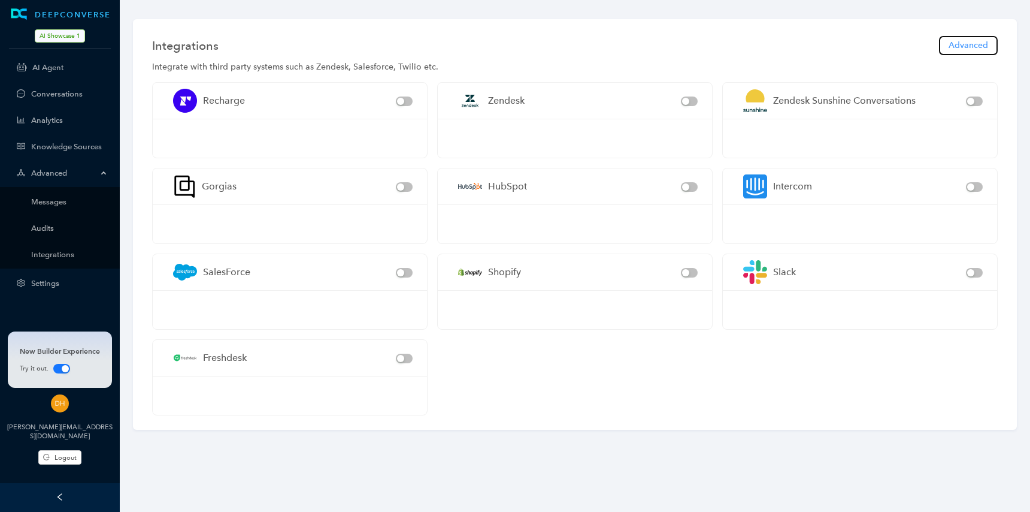
click at [968, 49] on span "Advanced" at bounding box center [969, 45] width 40 height 13
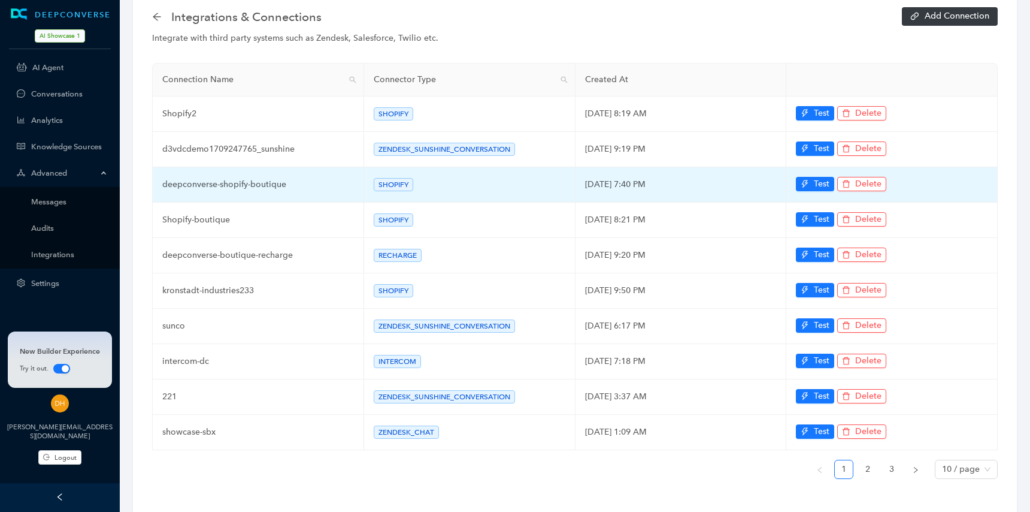
scroll to position [55, 0]
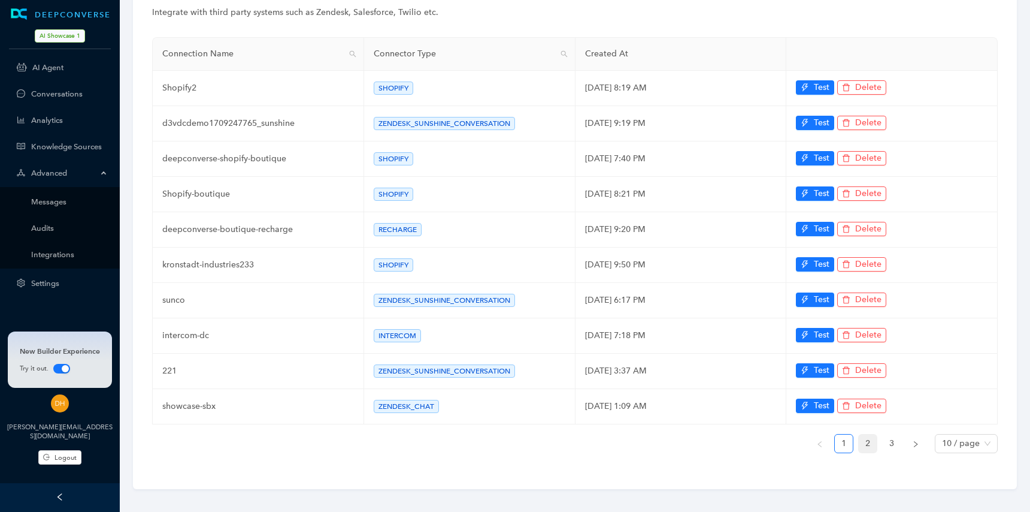
click at [871, 442] on link "2" at bounding box center [868, 443] width 18 height 18
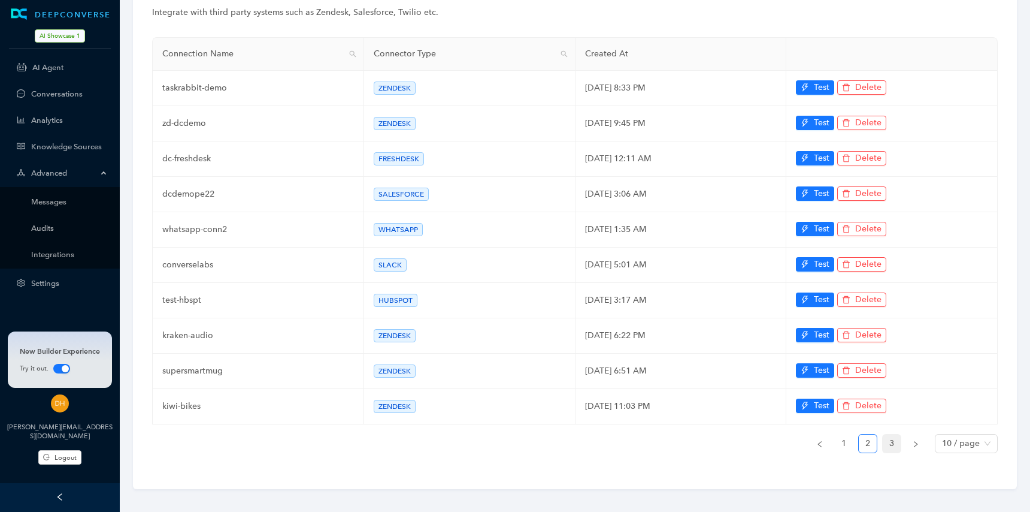
click at [885, 439] on link "3" at bounding box center [892, 443] width 18 height 18
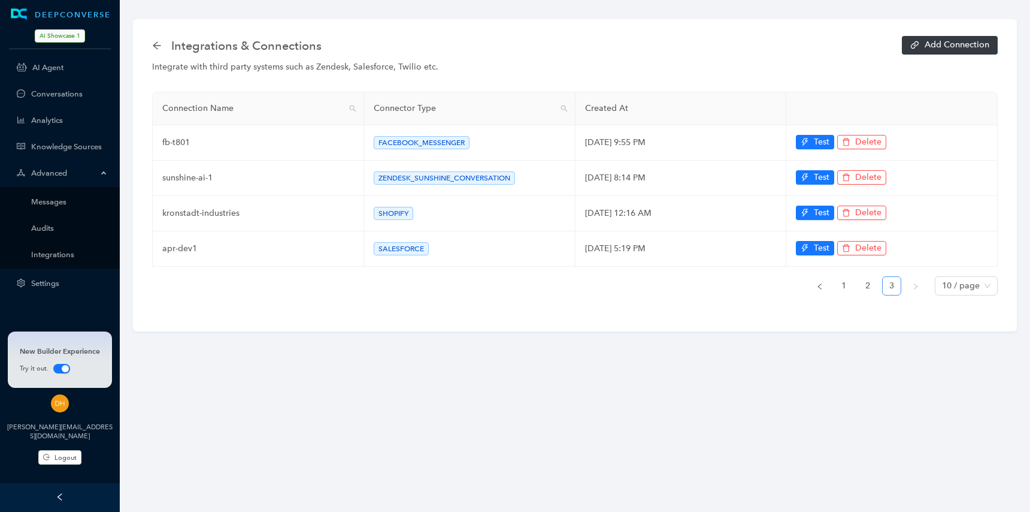
scroll to position [0, 0]
click at [967, 37] on button "Add Connection" at bounding box center [950, 45] width 96 height 19
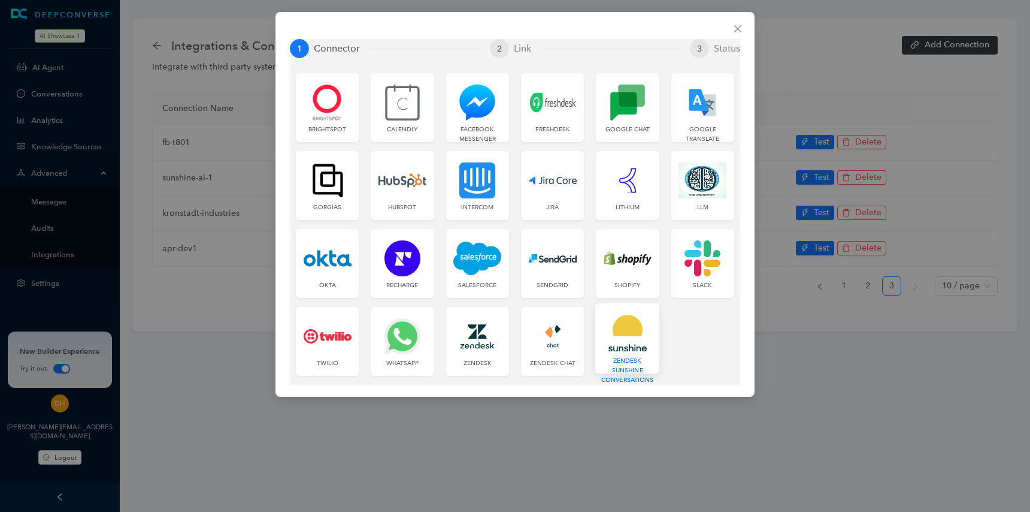
click at [633, 341] on img at bounding box center [627, 333] width 49 height 37
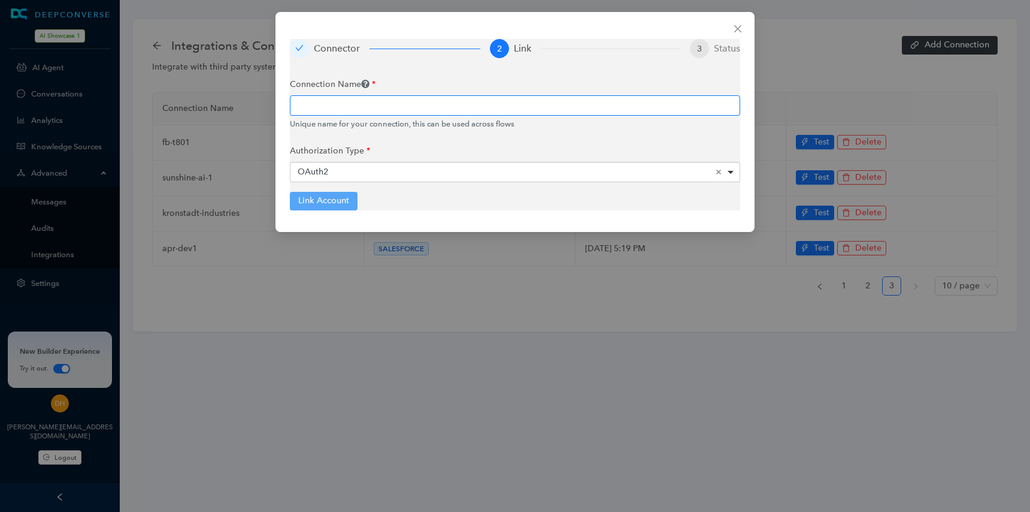
click at [397, 101] on input "text" at bounding box center [515, 105] width 451 height 20
click at [349, 207] on button "Link Account" at bounding box center [324, 201] width 68 height 18
click at [361, 108] on input "d3v-dcdemo" at bounding box center [515, 105] width 451 height 20
type input "d3v-dcdev"
click at [346, 198] on button "Link Account" at bounding box center [324, 201] width 68 height 18
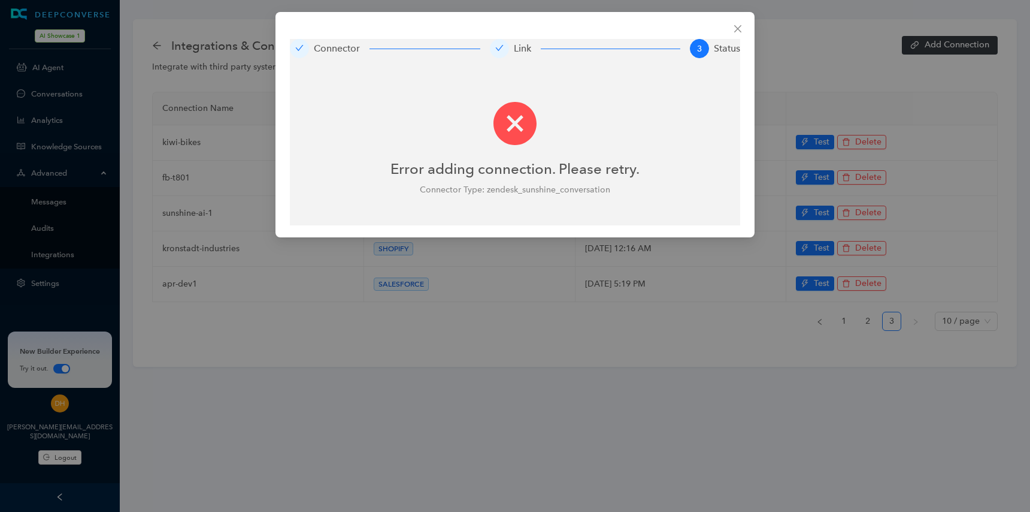
click at [600, 98] on div "Error adding connection. Please retry. Connector Type: zendesk_sunshine_convers…" at bounding box center [515, 149] width 451 height 152
click at [600, 255] on div "Connector Link 3 Status Error adding connection. Please retry. Connector Type: …" at bounding box center [515, 256] width 1030 height 512
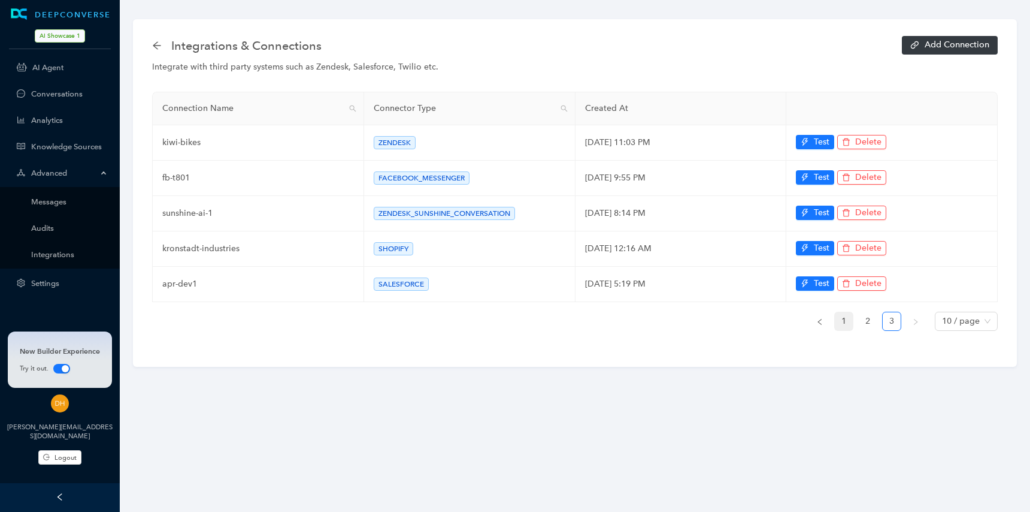
click at [845, 319] on link "1" at bounding box center [844, 321] width 18 height 18
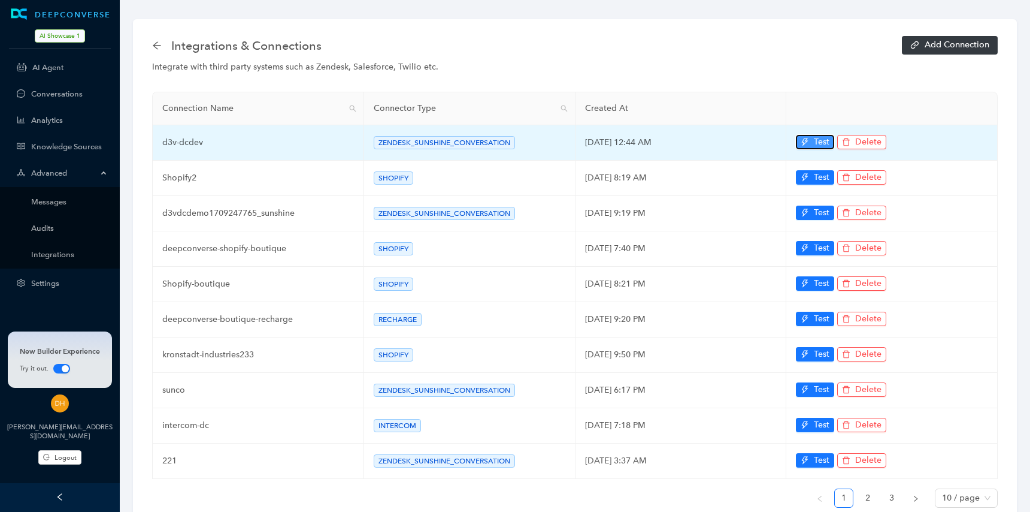
click at [814, 138] on button "Test" at bounding box center [815, 142] width 38 height 14
click at [813, 138] on button "Test" at bounding box center [815, 142] width 38 height 14
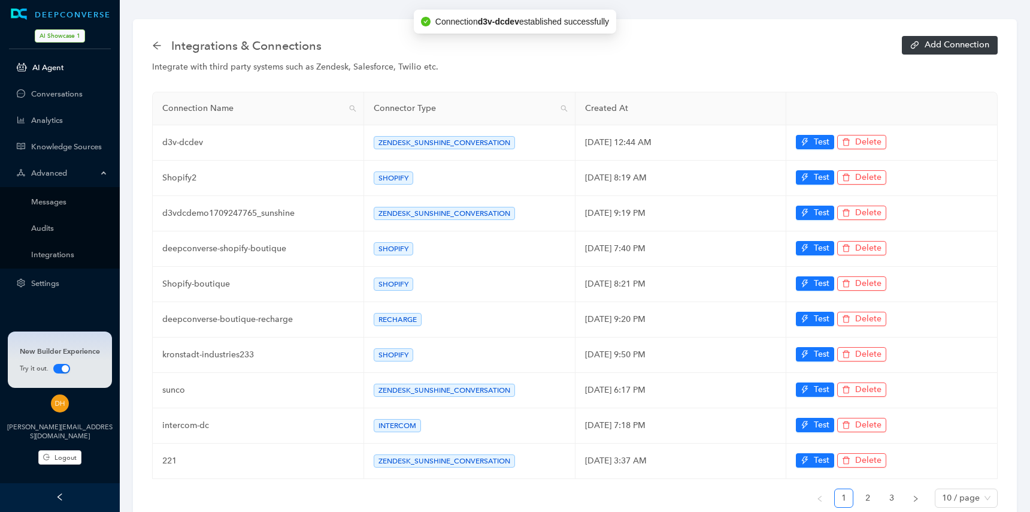
click at [46, 63] on link "AI Agent" at bounding box center [69, 67] width 75 height 9
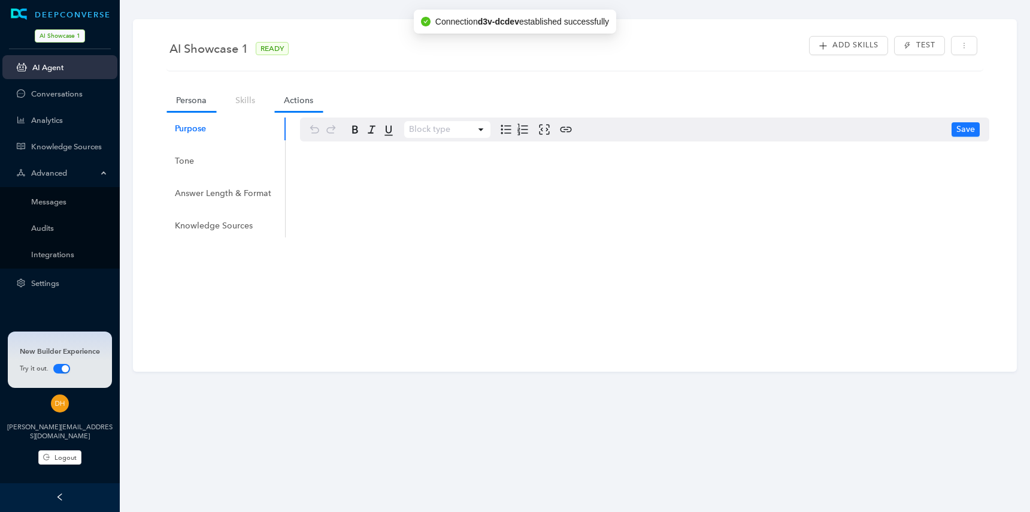
click at [309, 104] on link "Actions" at bounding box center [298, 100] width 49 height 22
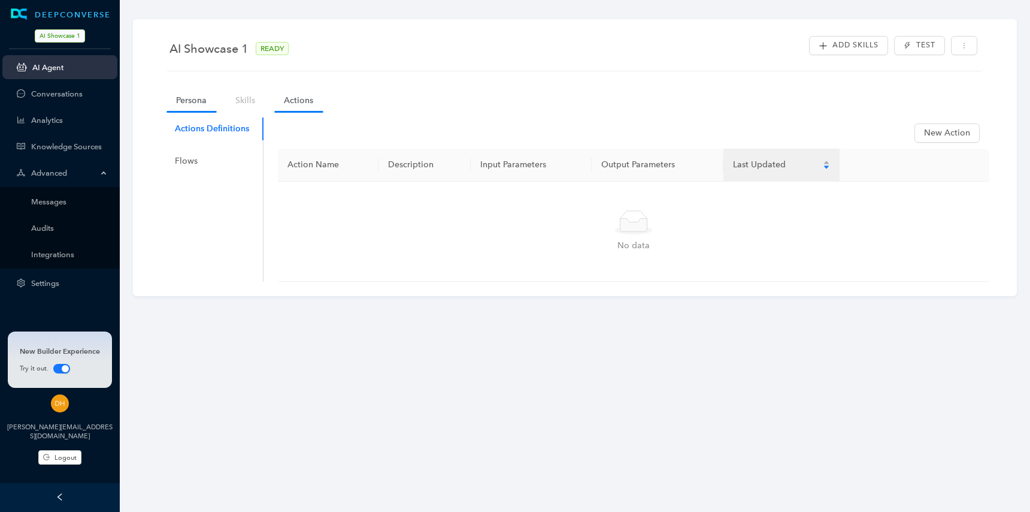
click at [182, 94] on link "Persona" at bounding box center [192, 100] width 50 height 22
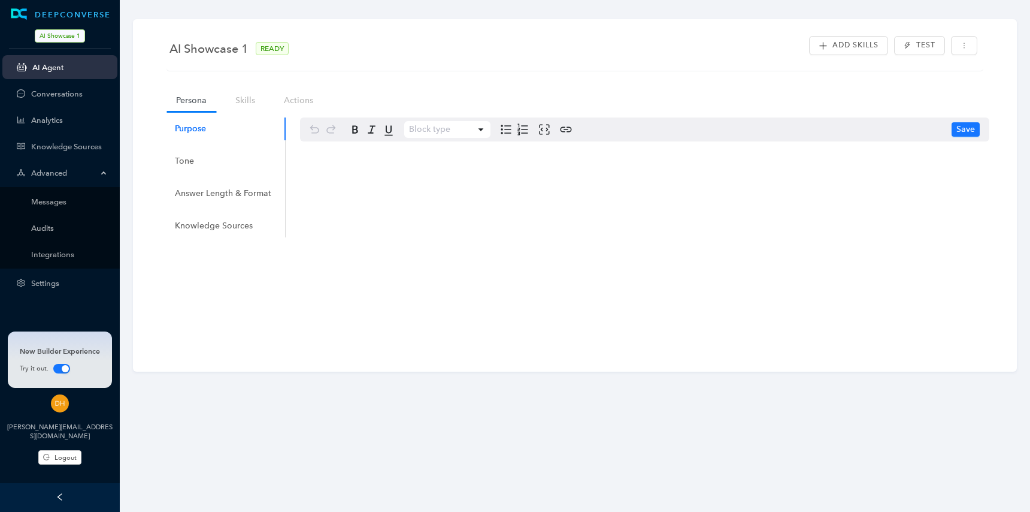
click at [63, 364] on div "New Builder Experience Try it out." at bounding box center [60, 359] width 104 height 57
click at [63, 371] on div "button" at bounding box center [65, 368] width 7 height 7
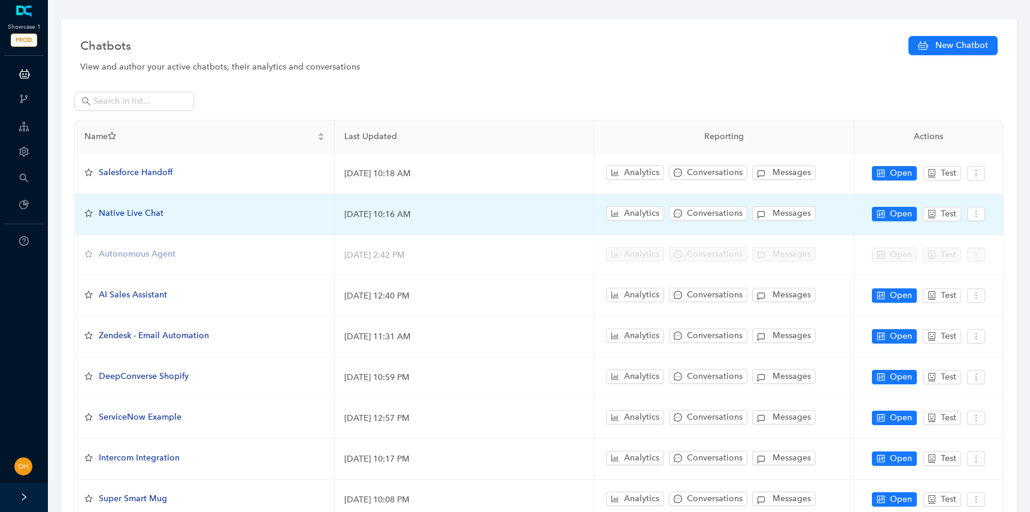
scroll to position [137, 0]
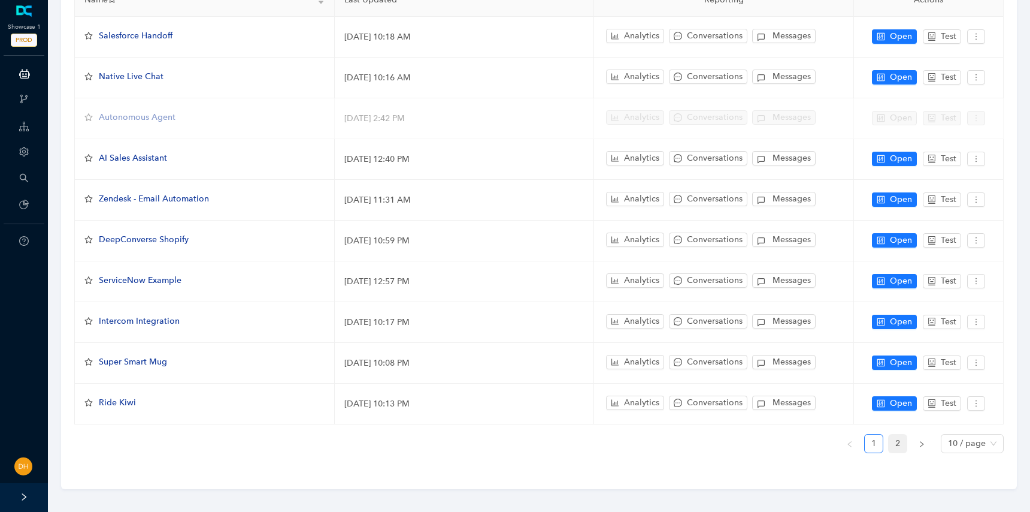
click at [899, 440] on link "2" at bounding box center [898, 443] width 18 height 18
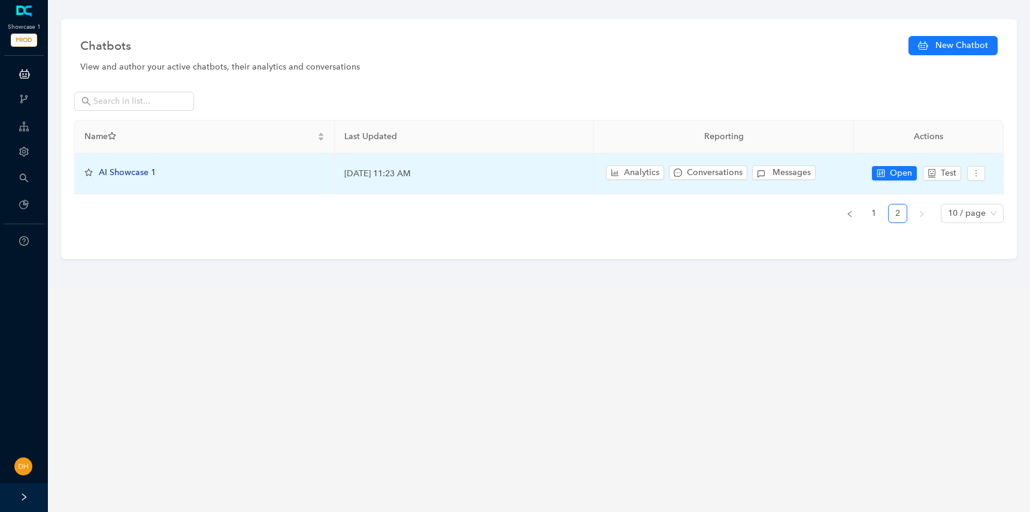
click at [144, 180] on td "AI Showcase 1" at bounding box center [205, 173] width 260 height 41
click at [142, 175] on span "AI Showcase 1" at bounding box center [127, 172] width 57 height 10
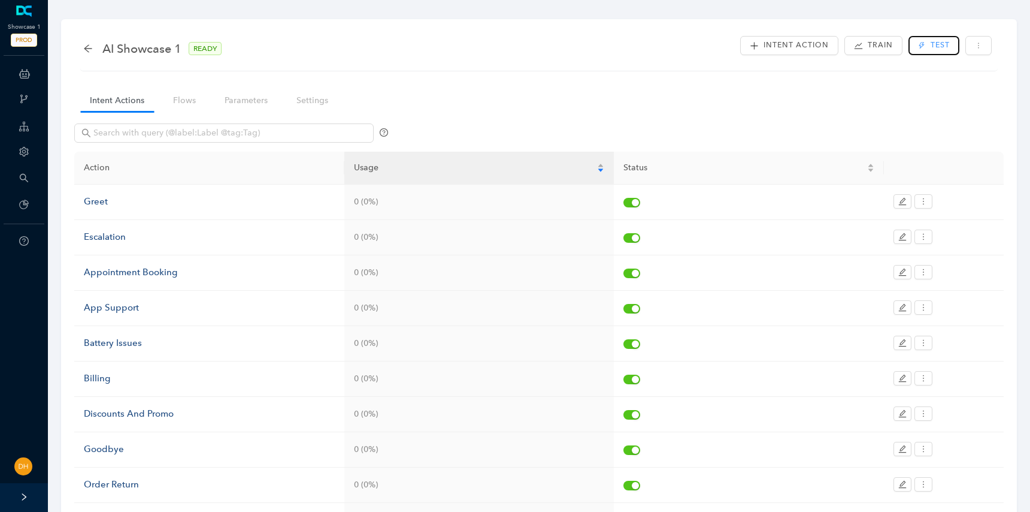
click at [947, 47] on span "Test" at bounding box center [940, 45] width 19 height 11
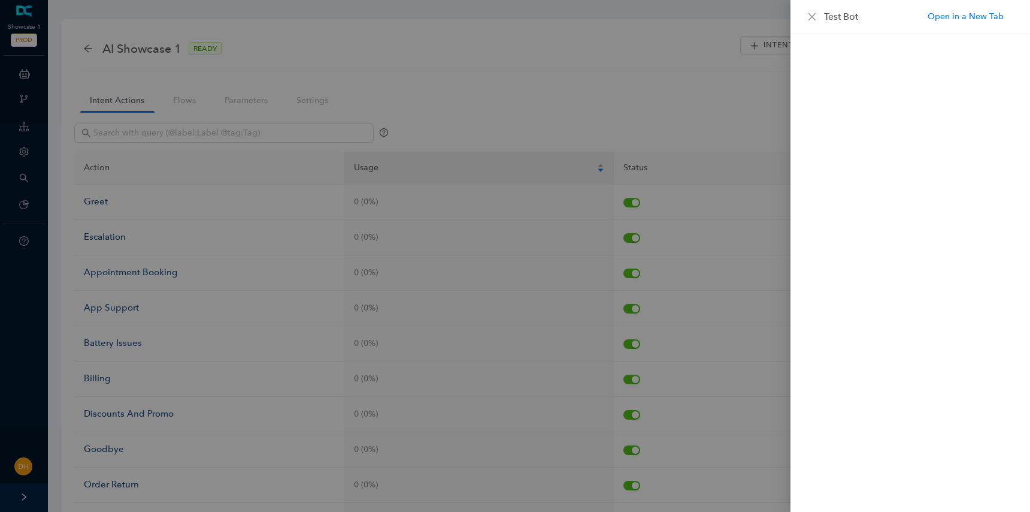
click at [616, 174] on div at bounding box center [515, 256] width 1030 height 512
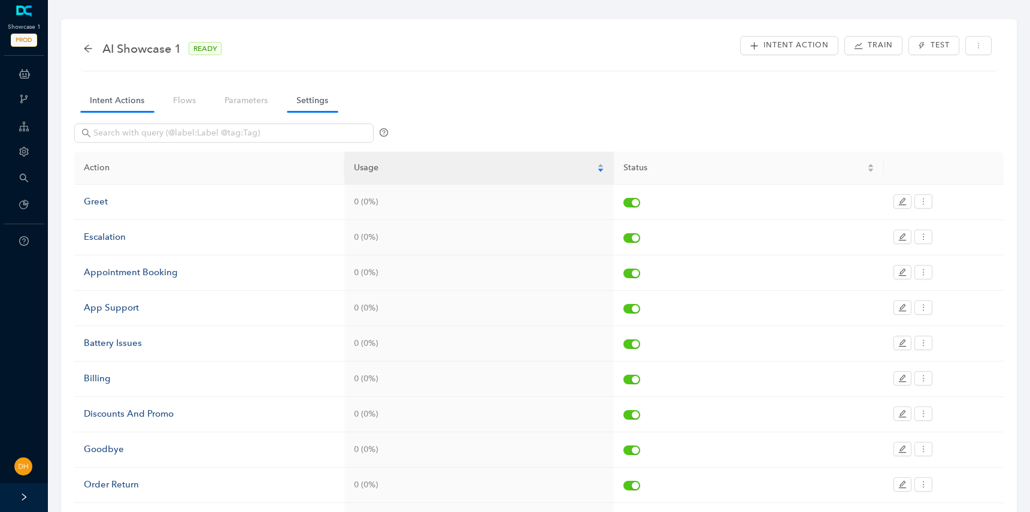
click at [318, 100] on link "Settings" at bounding box center [312, 100] width 51 height 22
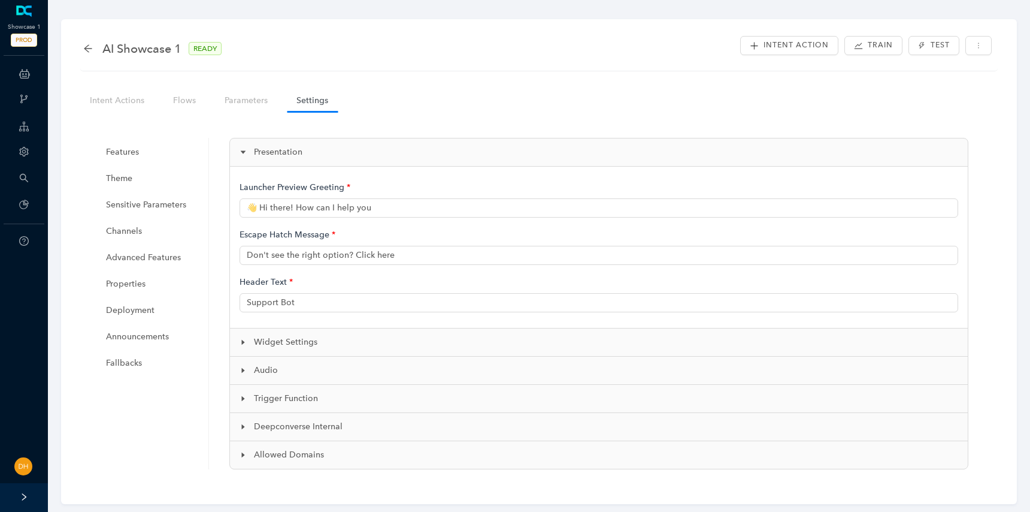
type input "👋 Hi there! How can I help you?"
type input "Showcase Support"
click at [157, 237] on span "Channels" at bounding box center [151, 231] width 90 height 24
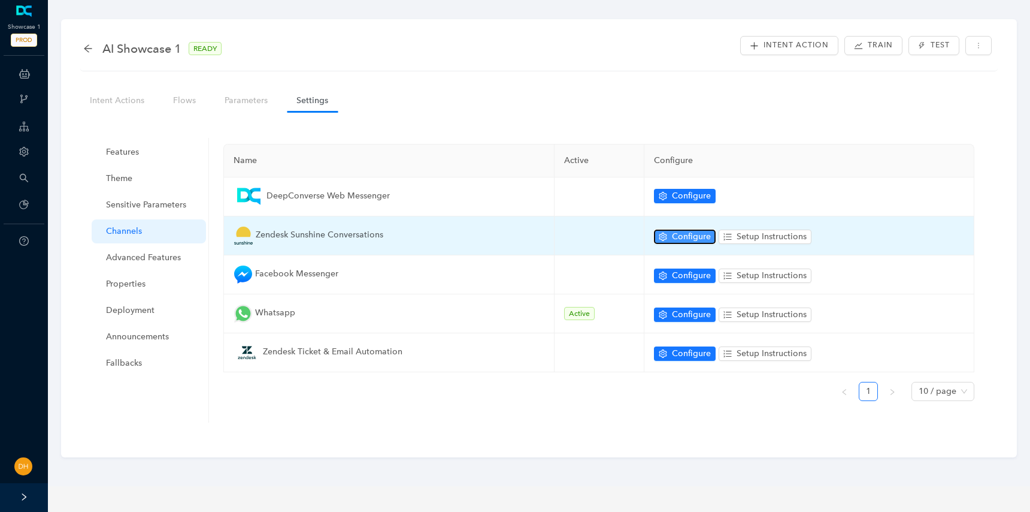
click at [686, 238] on span "Configure" at bounding box center [691, 236] width 39 height 13
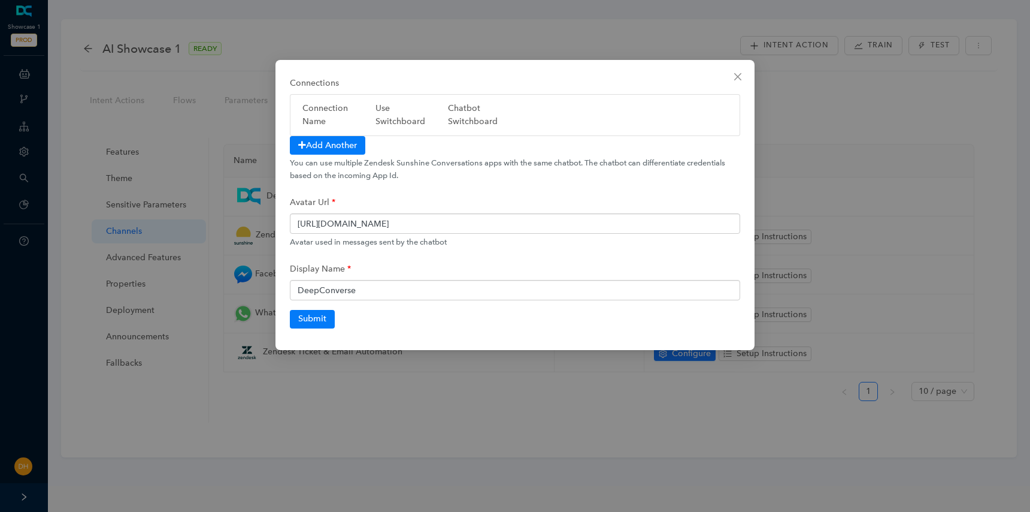
click at [337, 155] on div "Connections Connection Name Use Switchboard Chatbot Switchboard Add Another You…" at bounding box center [515, 127] width 451 height 110
click at [334, 149] on button "Add Another" at bounding box center [327, 145] width 75 height 19
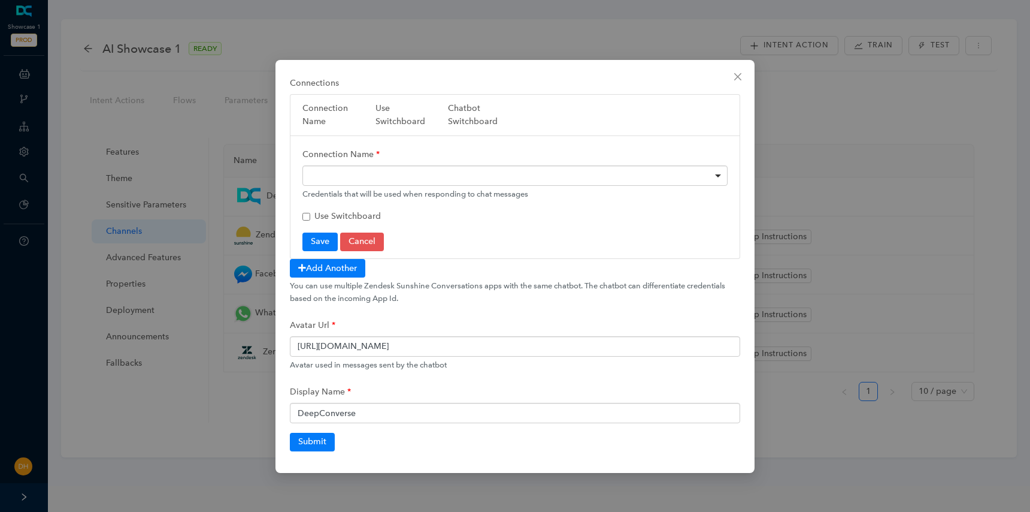
click at [377, 165] on div at bounding box center [515, 175] width 425 height 20
click at [318, 240] on button "Save" at bounding box center [320, 241] width 35 height 18
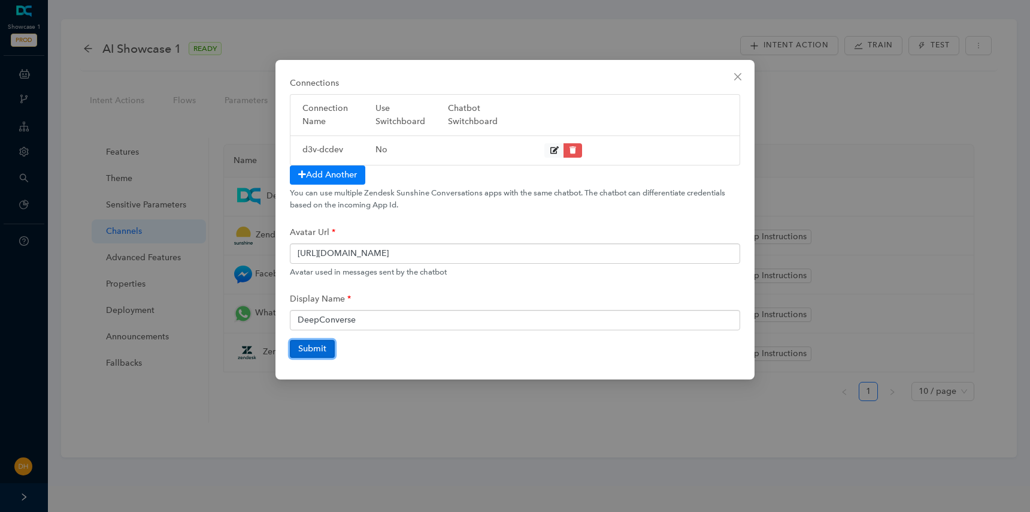
click at [324, 346] on button "Submit" at bounding box center [312, 349] width 45 height 18
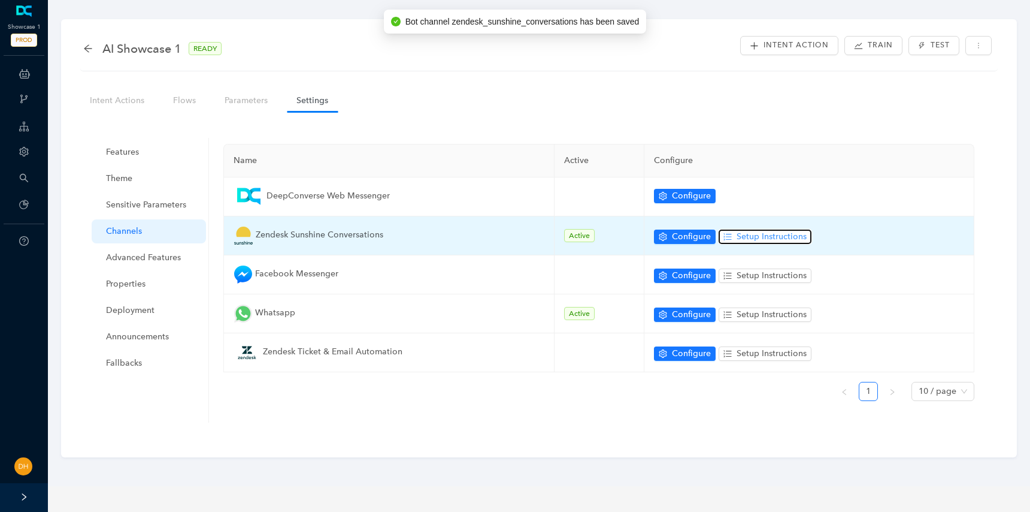
click at [768, 237] on span "Setup Instructions" at bounding box center [772, 236] width 70 height 13
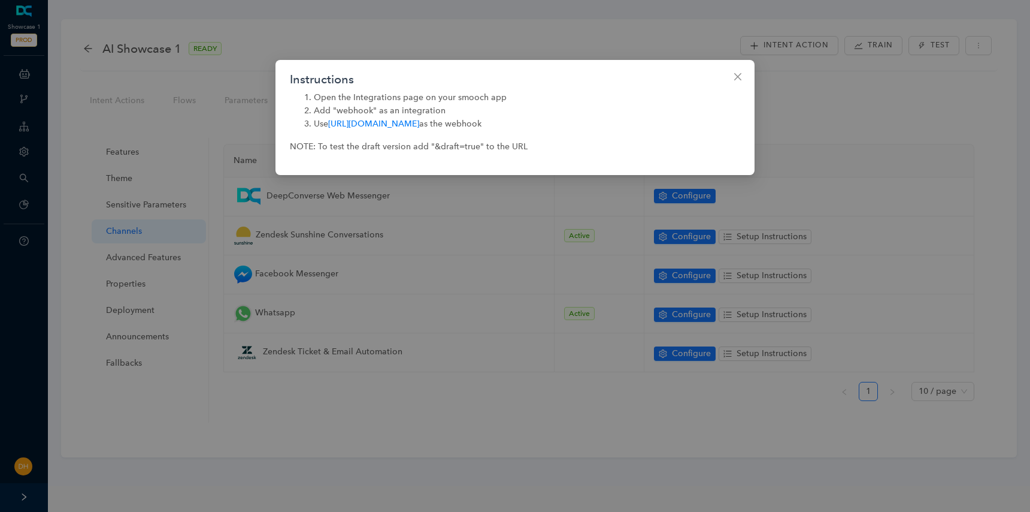
click at [589, 388] on div "Instructions Open the Integrations page on your smooch app Add "webhook" as an …" at bounding box center [515, 256] width 1030 height 512
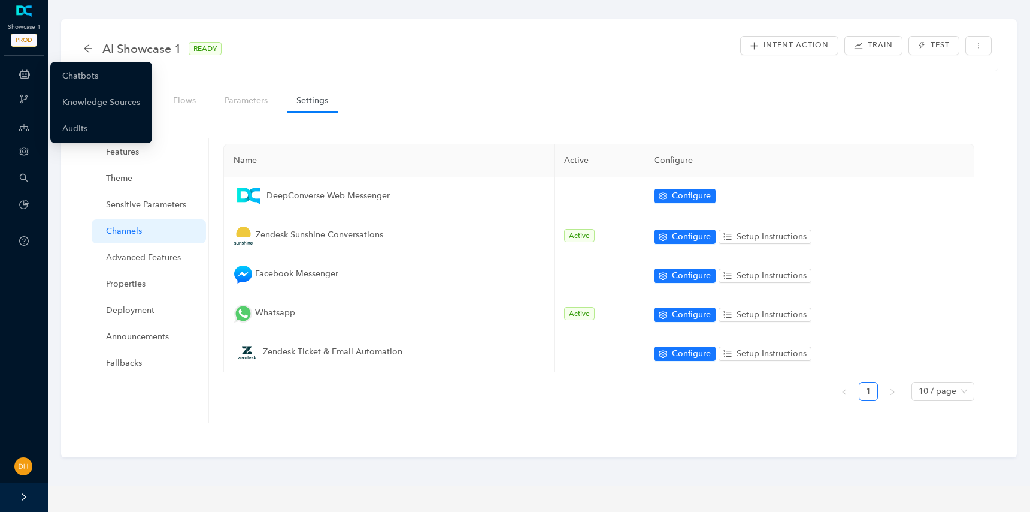
click at [17, 74] on div "ChatBots & Ticket Automations" at bounding box center [23, 74] width 43 height 24
click at [84, 69] on link "Chatbots" at bounding box center [80, 76] width 36 height 24
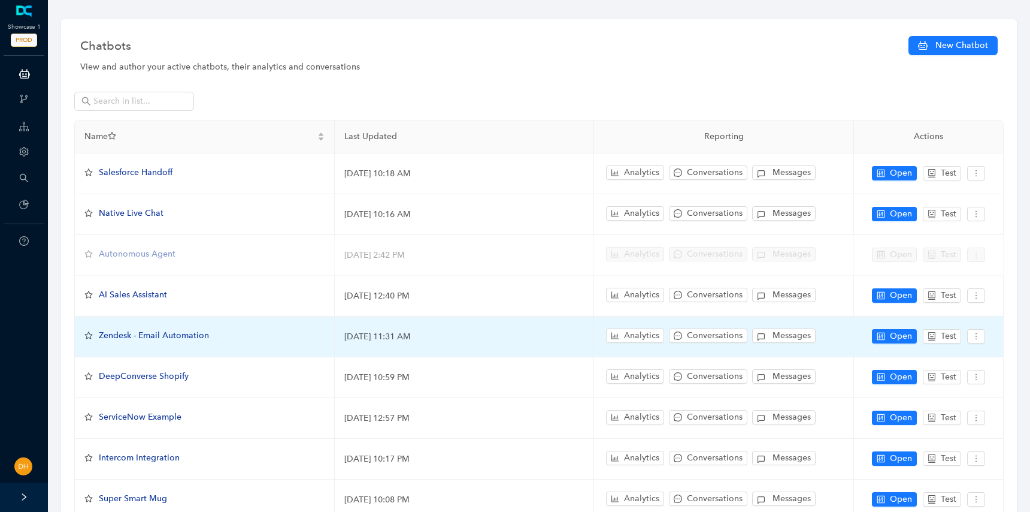
scroll to position [137, 0]
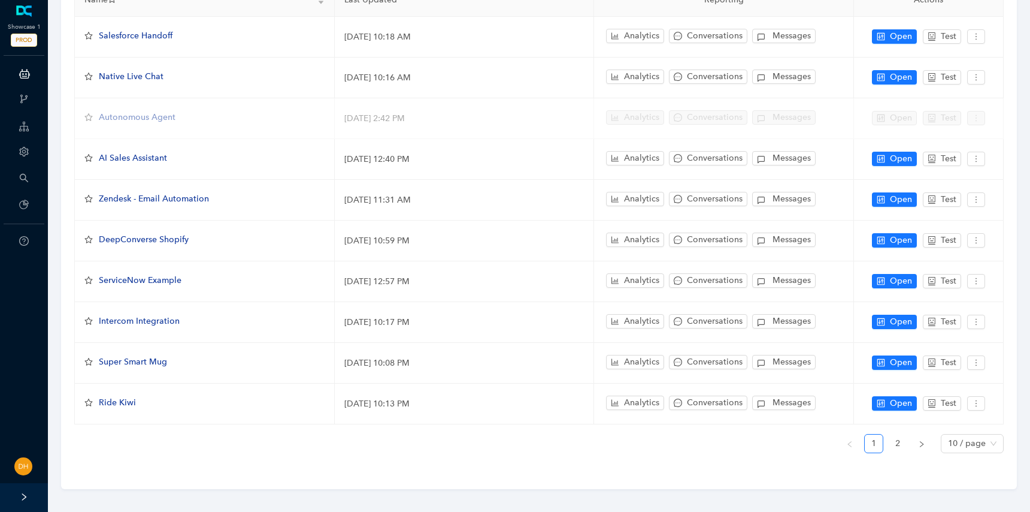
click at [886, 434] on ul "1 2 10 / page" at bounding box center [539, 443] width 930 height 19
click at [894, 435] on link "2" at bounding box center [898, 443] width 18 height 18
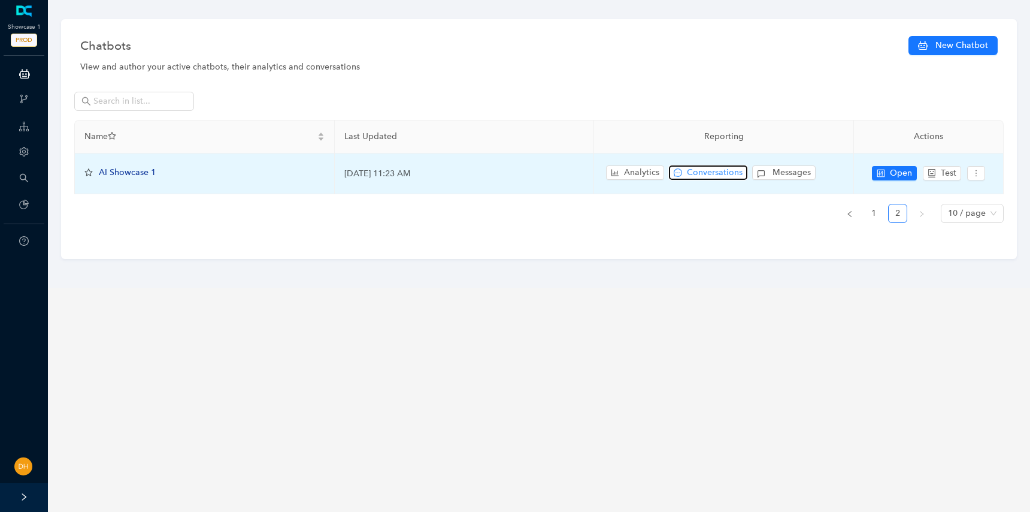
click at [719, 173] on span "Conversations" at bounding box center [715, 172] width 56 height 13
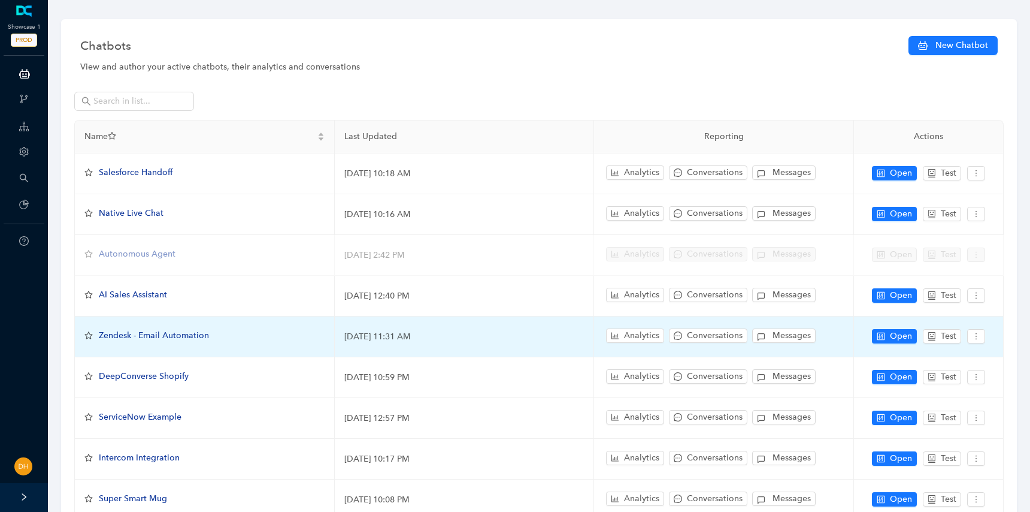
scroll to position [137, 0]
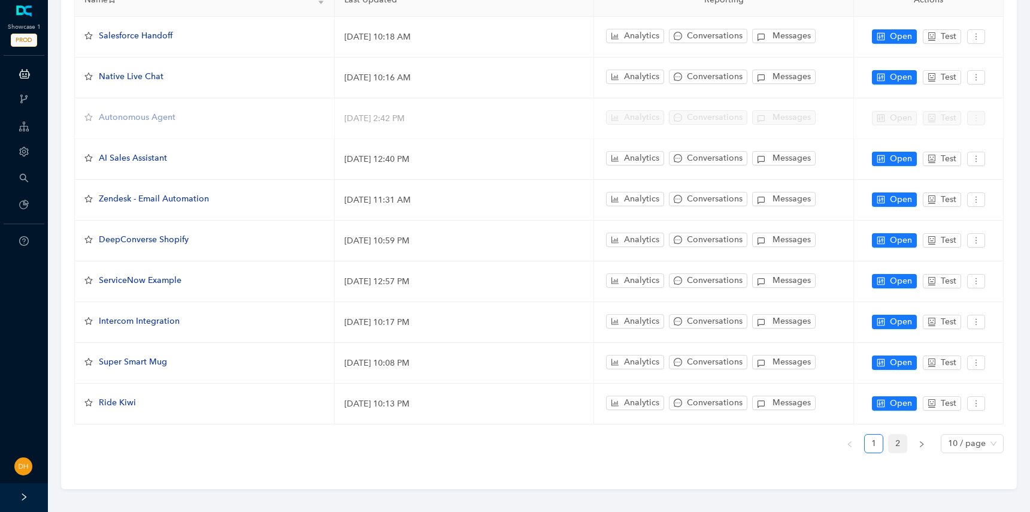
click at [889, 436] on link "2" at bounding box center [898, 443] width 18 height 18
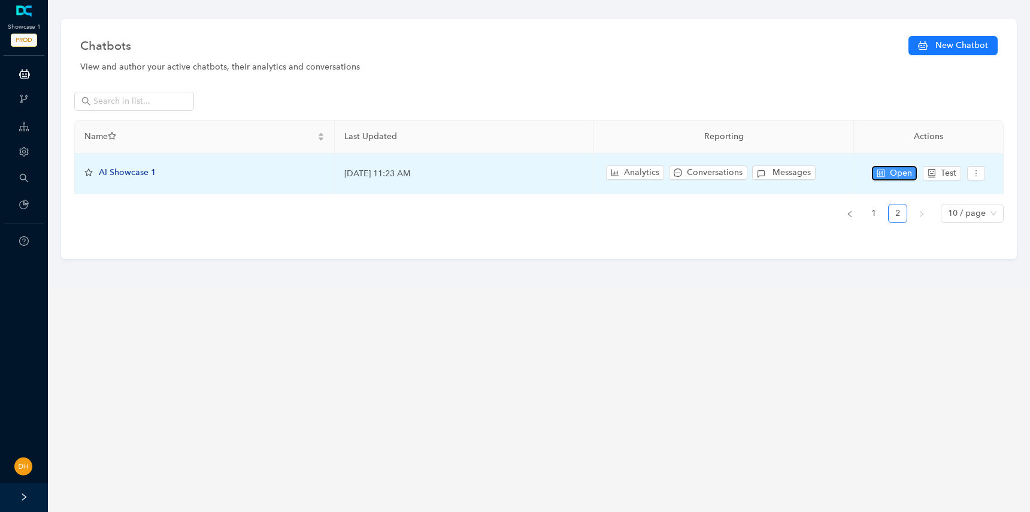
click at [905, 174] on span "Open" at bounding box center [901, 173] width 22 height 13
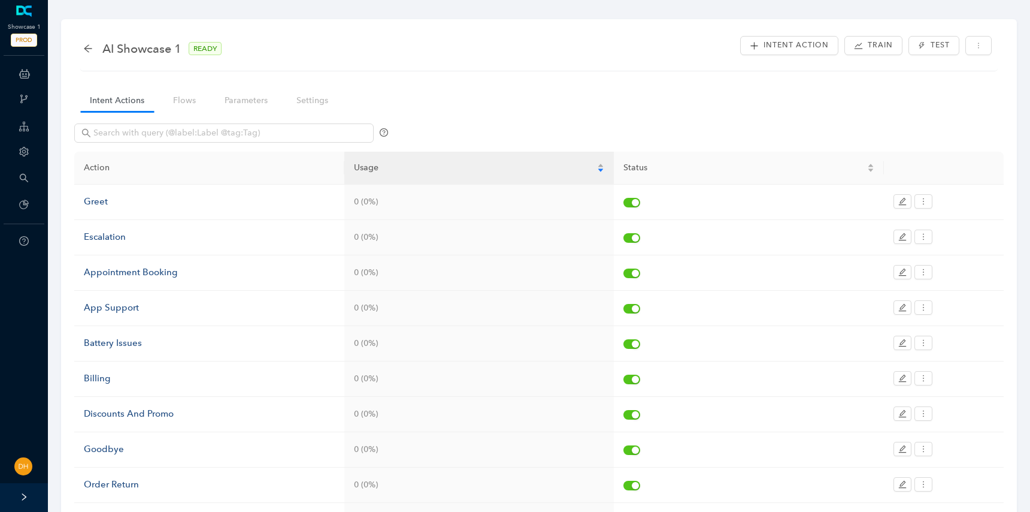
click at [316, 89] on nav "Intent Actions Flows Parameters Settings" at bounding box center [213, 100] width 279 height 34
click at [324, 105] on link "Settings" at bounding box center [312, 100] width 51 height 22
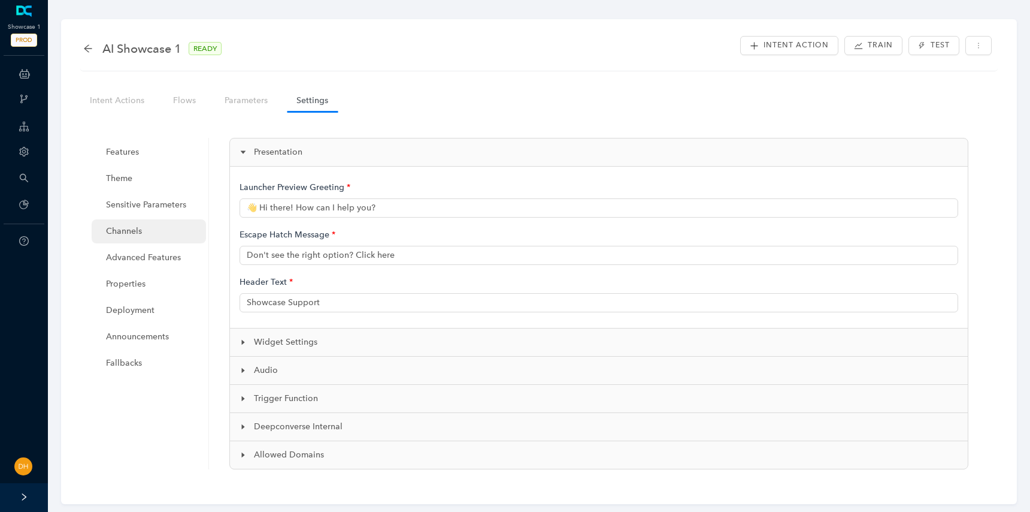
click at [155, 239] on span "Channels" at bounding box center [151, 231] width 90 height 24
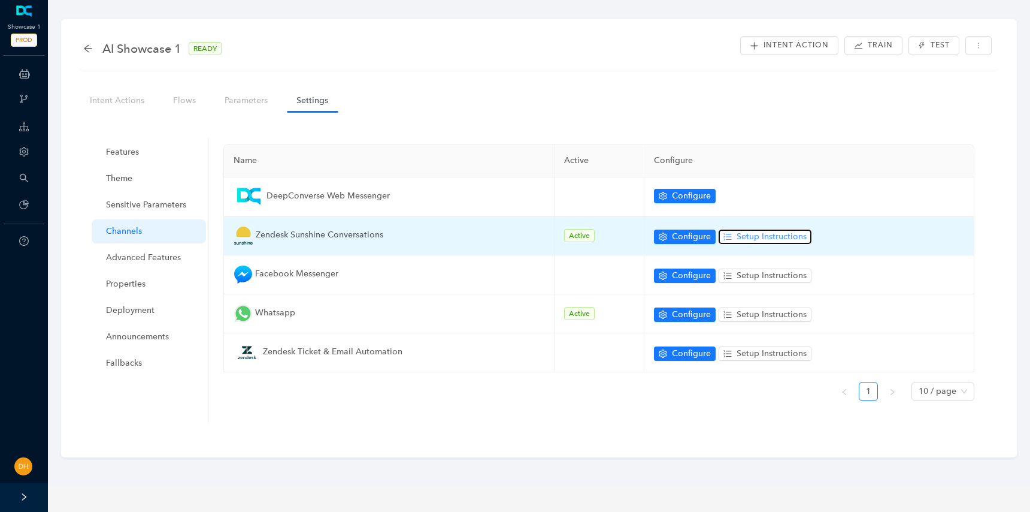
click at [748, 232] on span "Setup Instructions" at bounding box center [772, 236] width 70 height 13
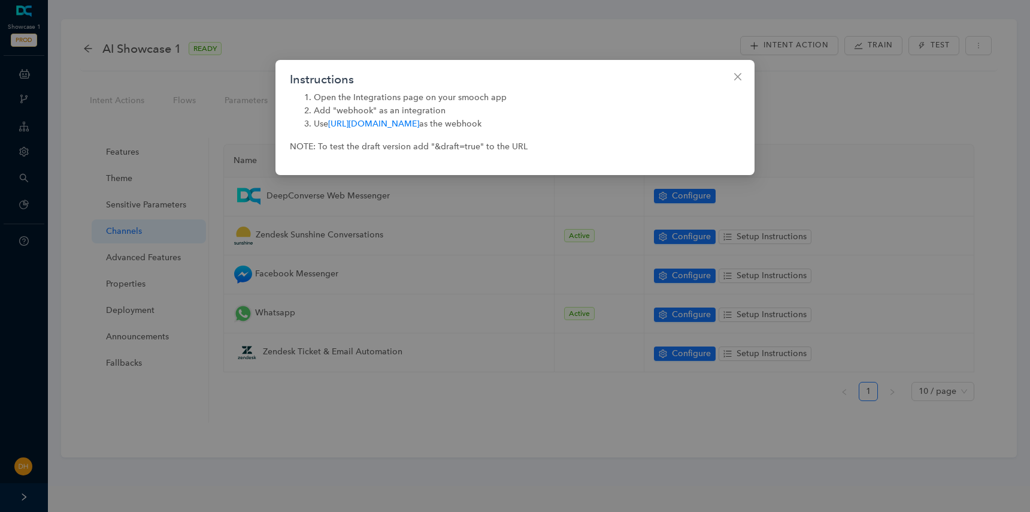
click at [190, 172] on div "Instructions Open the Integrations page on your smooch app Add "webhook" as an …" at bounding box center [515, 256] width 1030 height 512
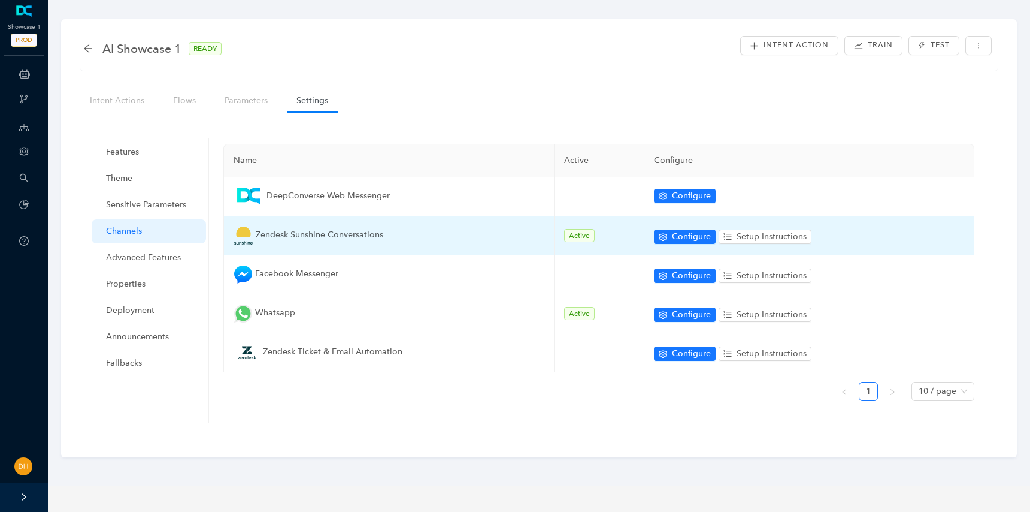
click at [684, 227] on td "Configure Setup Instructions" at bounding box center [810, 235] width 331 height 39
click at [687, 232] on span "Configure" at bounding box center [691, 236] width 39 height 13
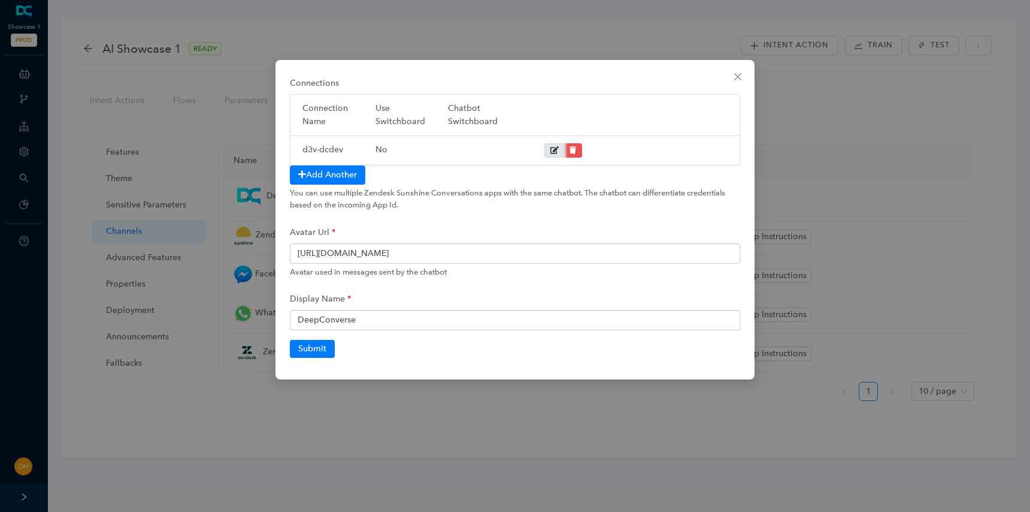
click at [557, 148] on icon at bounding box center [555, 150] width 8 height 7
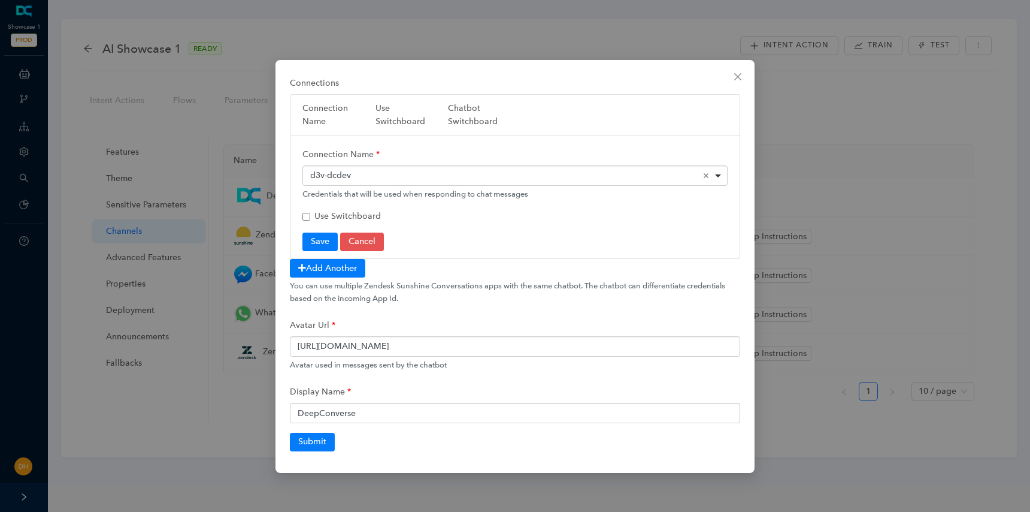
click at [339, 214] on span "Use Switchboard" at bounding box center [348, 216] width 67 height 10
click at [310, 214] on input "Use Switchboard" at bounding box center [307, 217] width 8 height 8
checkbox input "true"
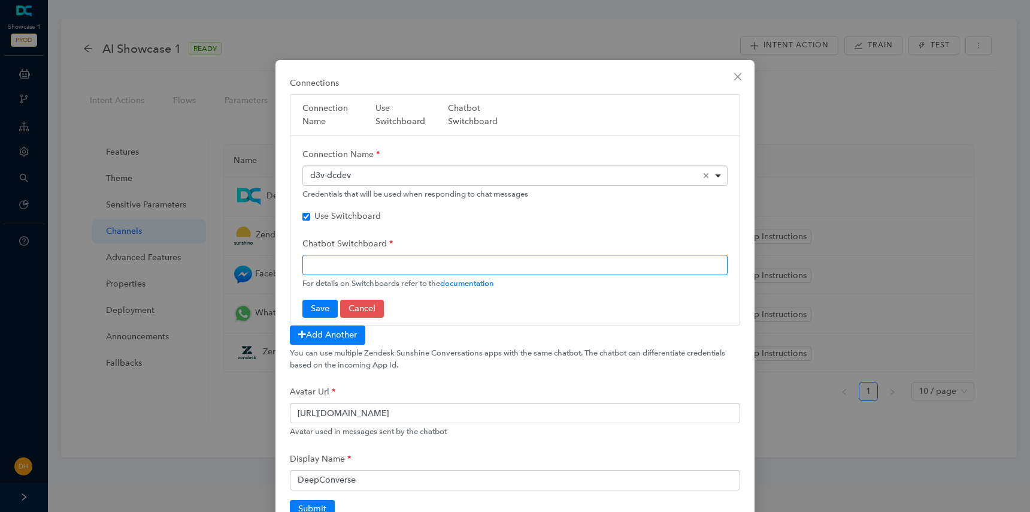
click at [362, 261] on input "text" at bounding box center [515, 265] width 425 height 20
paste input "DeepConverse-switchboard-integration-9f9dbb23-2dd8-4f43-a64b-e11dc71ca3fa"
type input "DeepConverse-switchboard-integration-9f9dbb23-2dd8-4f43-a64b-e11dc71ca3fa"
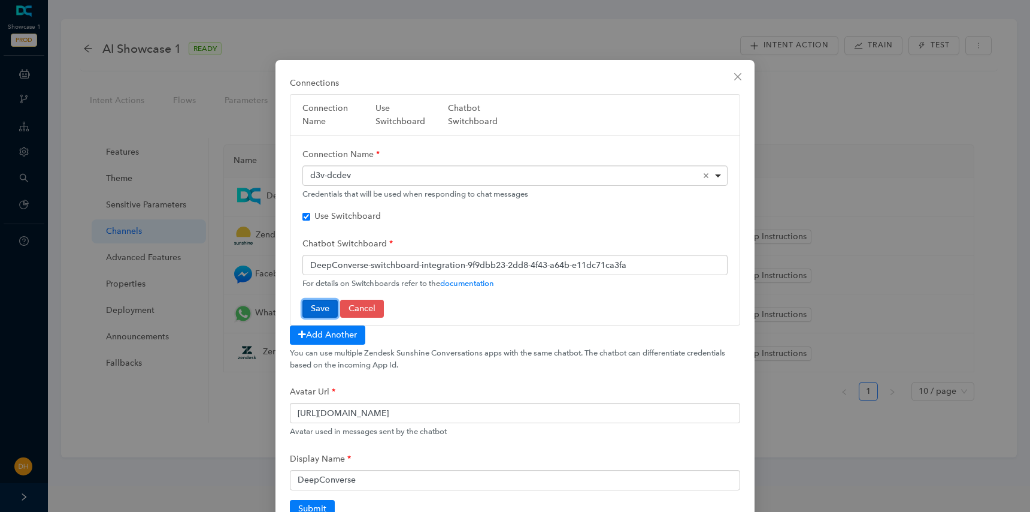
click at [325, 307] on button "Save" at bounding box center [320, 309] width 35 height 18
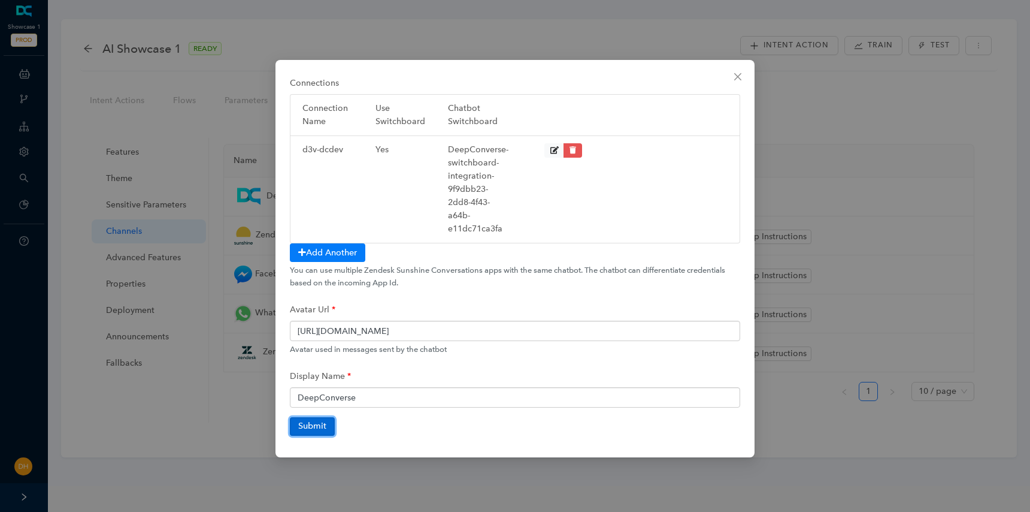
click at [318, 422] on button "Submit" at bounding box center [312, 426] width 45 height 18
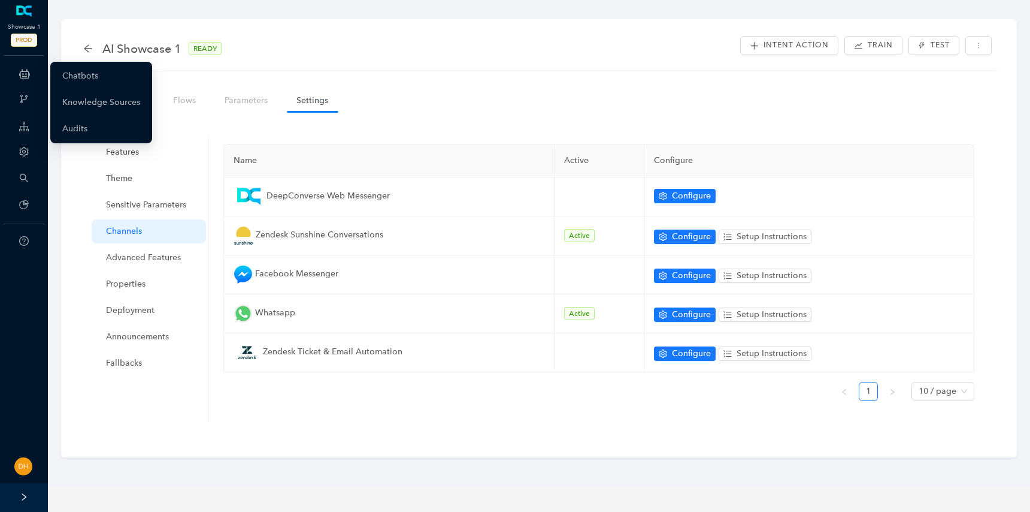
click at [31, 81] on div "ChatBots & Ticket Automations" at bounding box center [23, 74] width 43 height 24
click at [23, 69] on icon at bounding box center [24, 74] width 11 height 24
click at [74, 75] on link "Chatbots" at bounding box center [80, 76] width 36 height 24
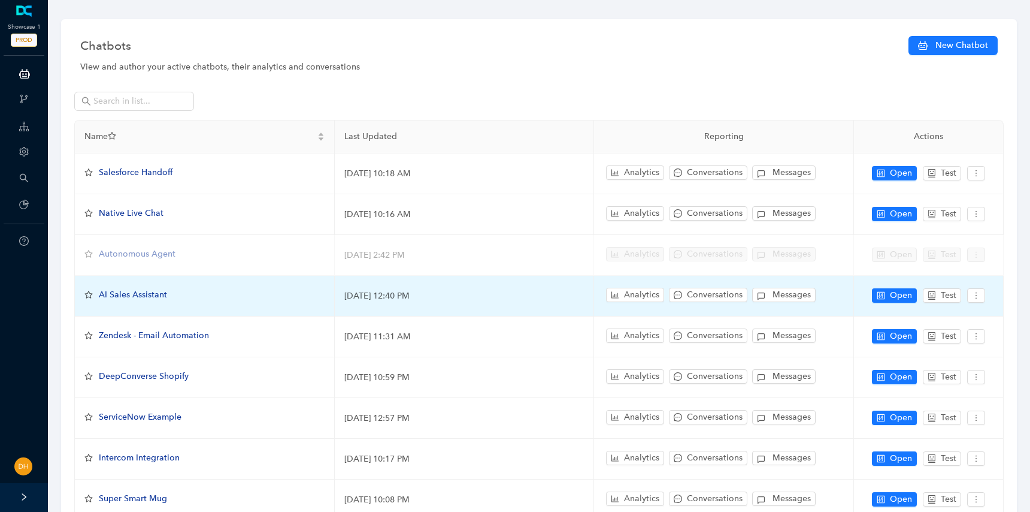
scroll to position [137, 0]
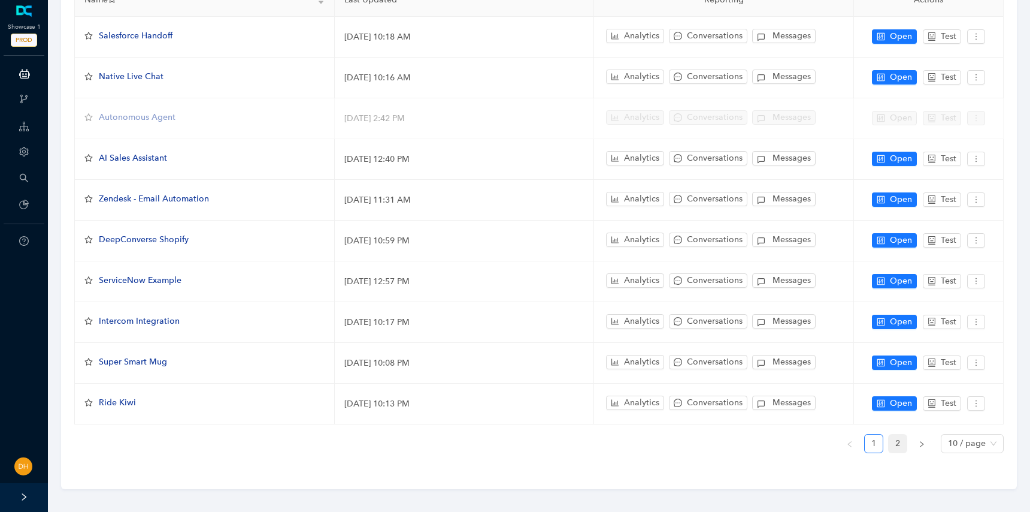
click at [903, 434] on link "2" at bounding box center [898, 443] width 18 height 18
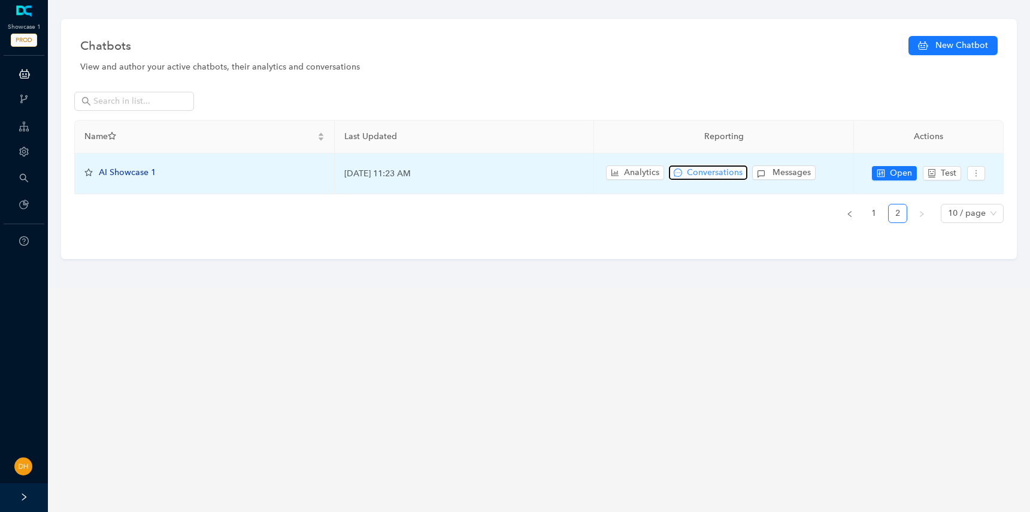
click at [730, 169] on span "Conversations" at bounding box center [715, 172] width 56 height 13
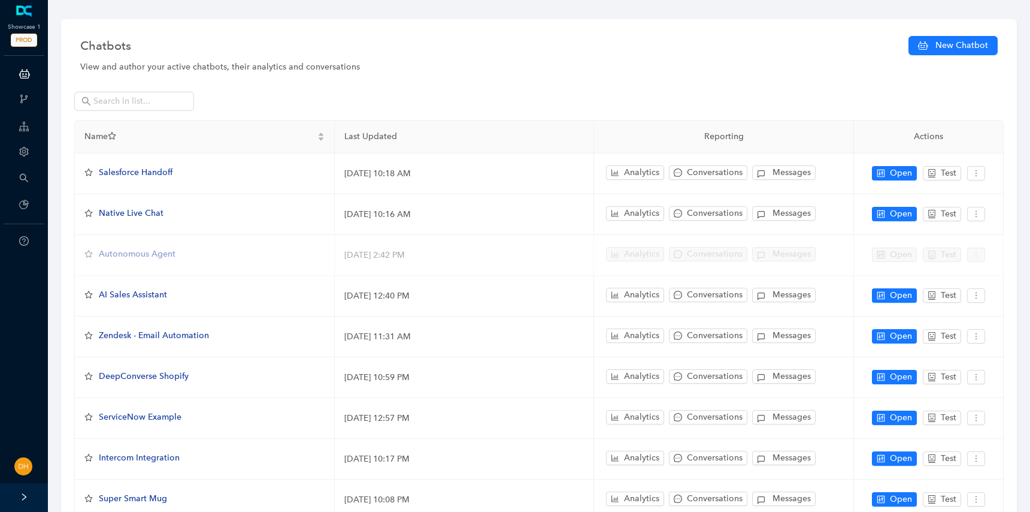
scroll to position [137, 0]
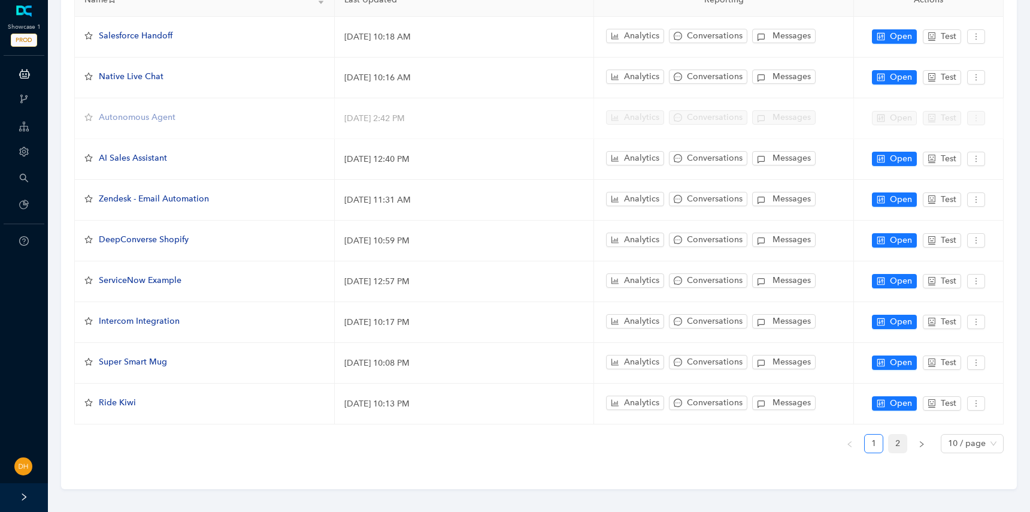
click at [904, 435] on link "2" at bounding box center [898, 443] width 18 height 18
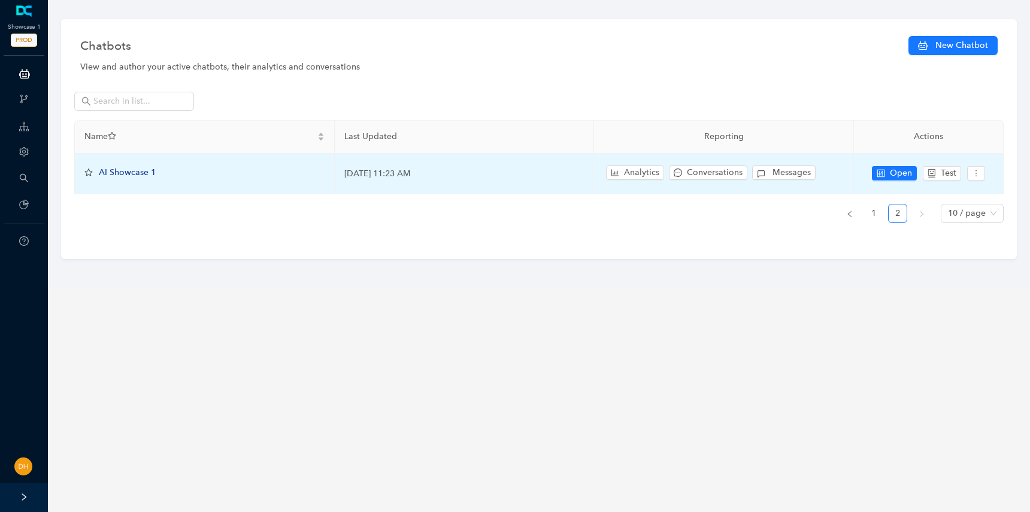
click at [143, 167] on span "AI Showcase 1" at bounding box center [127, 172] width 57 height 10
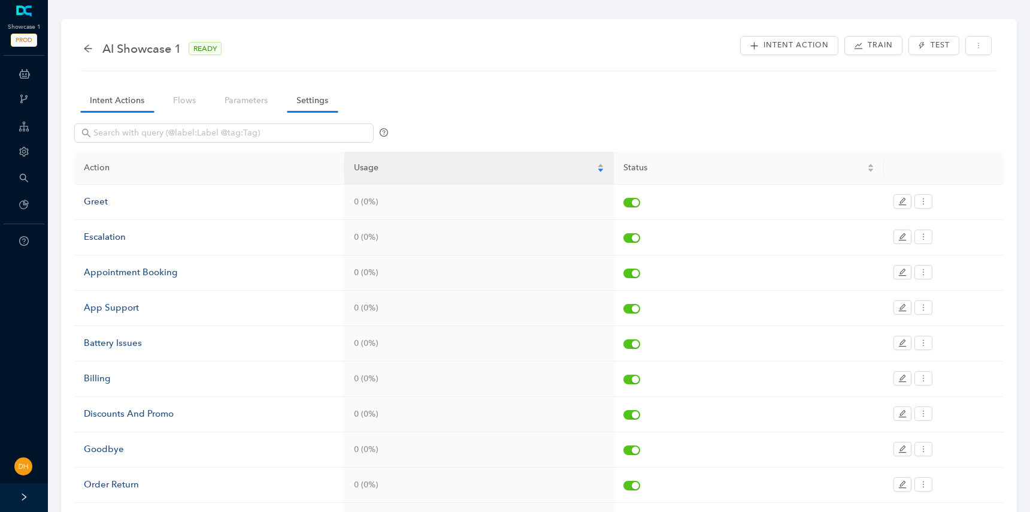
click at [311, 97] on link "Settings" at bounding box center [312, 100] width 51 height 22
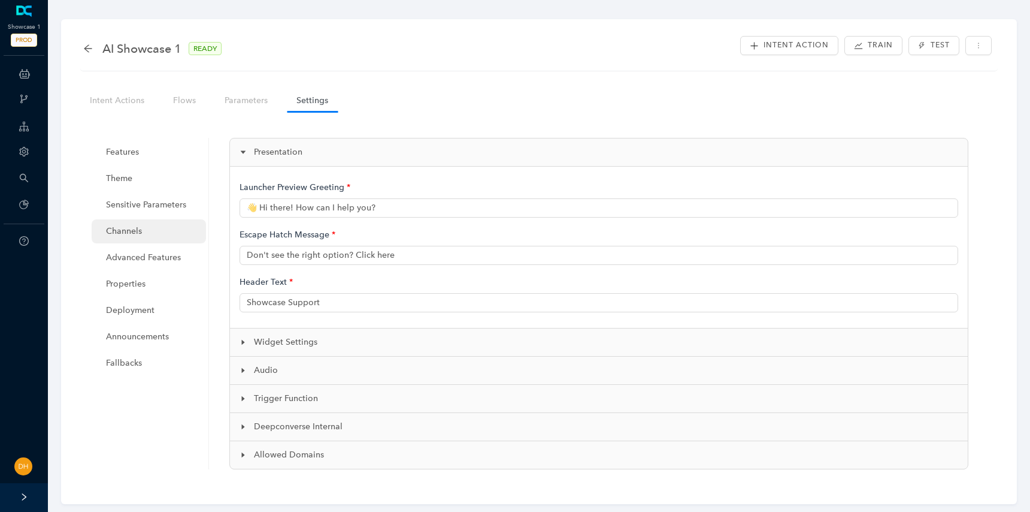
click at [151, 235] on span "Channels" at bounding box center [151, 231] width 90 height 24
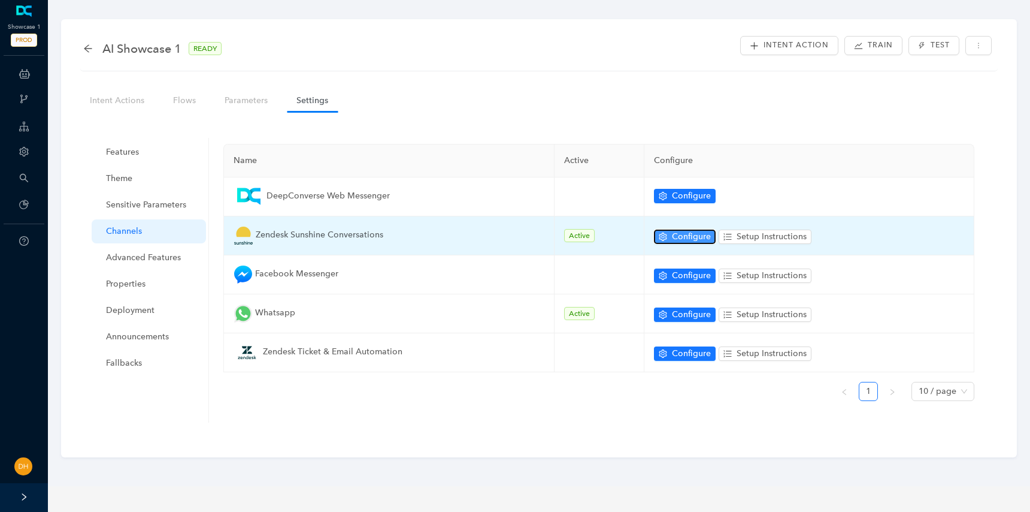
click at [668, 237] on button "Configure" at bounding box center [685, 236] width 62 height 14
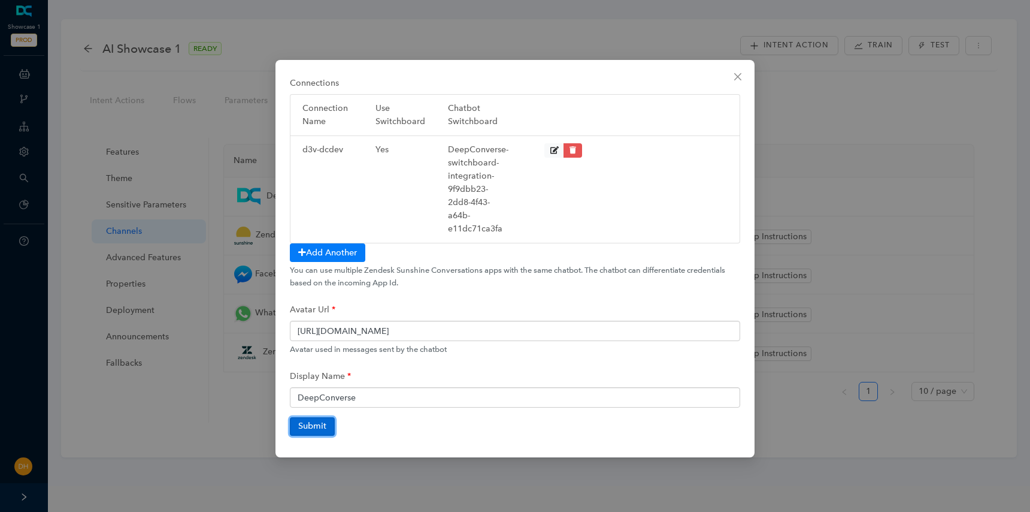
click at [331, 431] on button "Submit" at bounding box center [312, 426] width 45 height 18
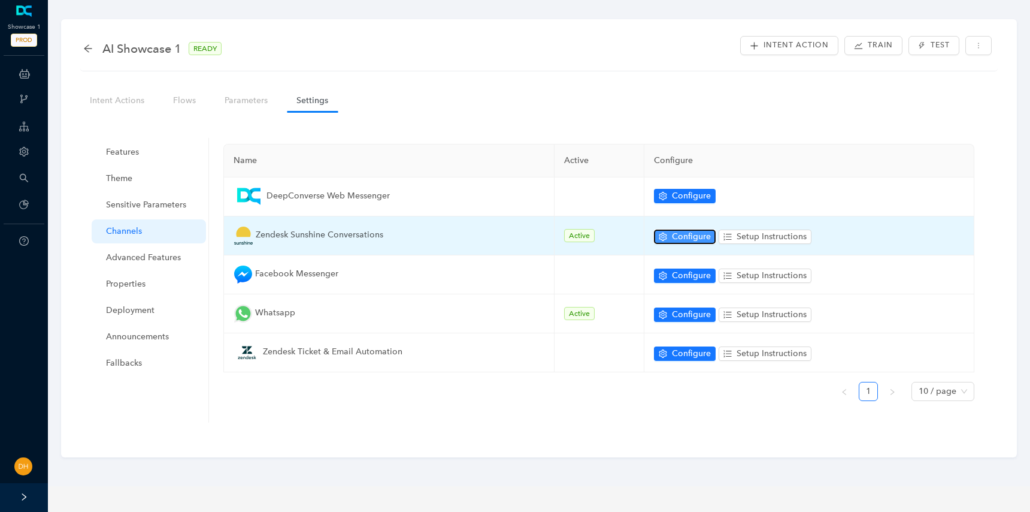
click at [681, 234] on span "Configure" at bounding box center [691, 236] width 39 height 13
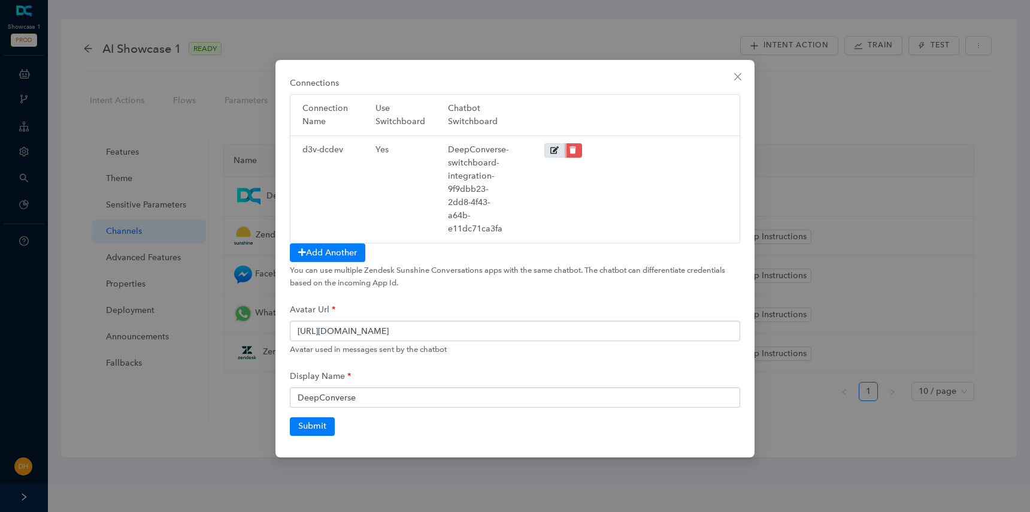
click at [556, 157] on button at bounding box center [555, 150] width 20 height 14
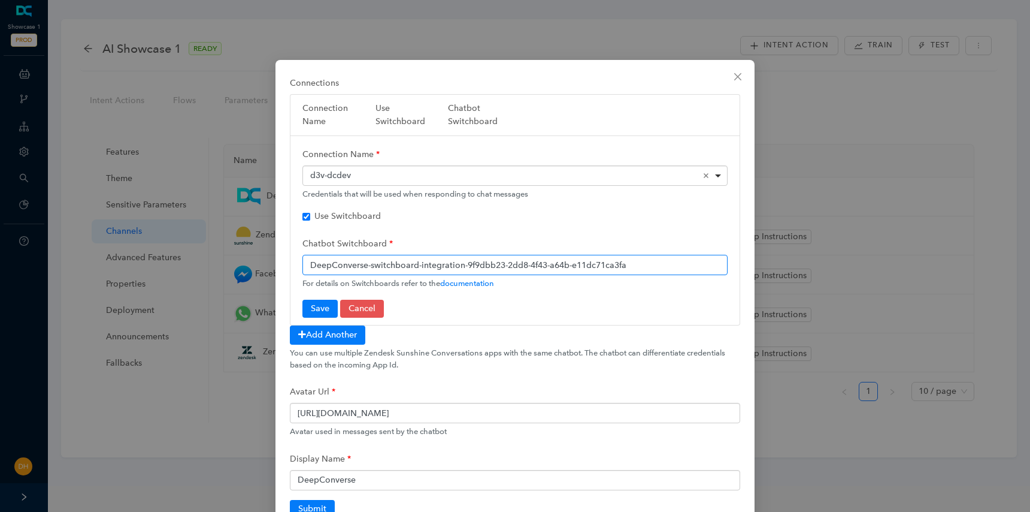
click at [422, 270] on input "DeepConverse-switchboard-integration-9f9dbb23-2dd8-4f43-a64b-e11dc71ca3fa" at bounding box center [515, 265] width 425 height 20
type input "deepconverse"
click at [316, 313] on button "Save" at bounding box center [320, 309] width 35 height 18
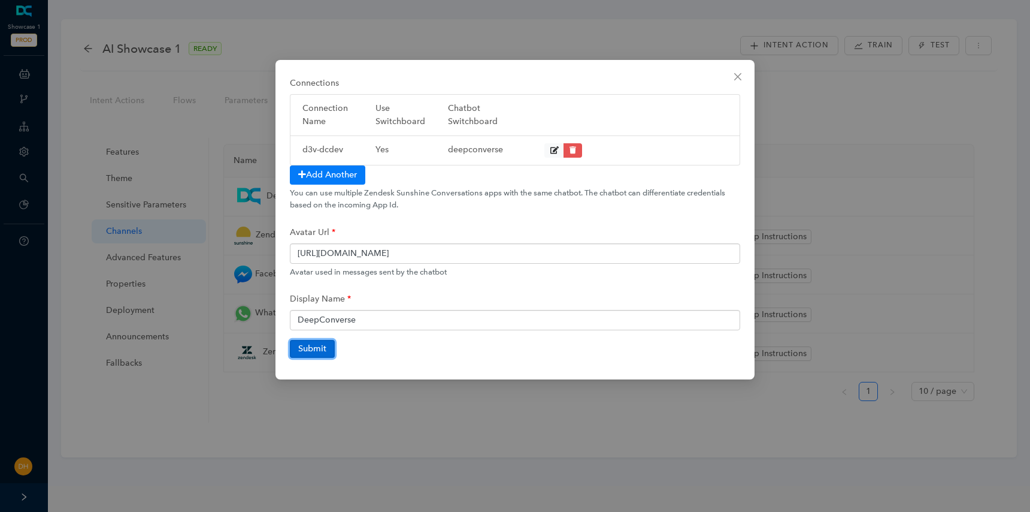
click at [319, 352] on button "Submit" at bounding box center [312, 349] width 45 height 18
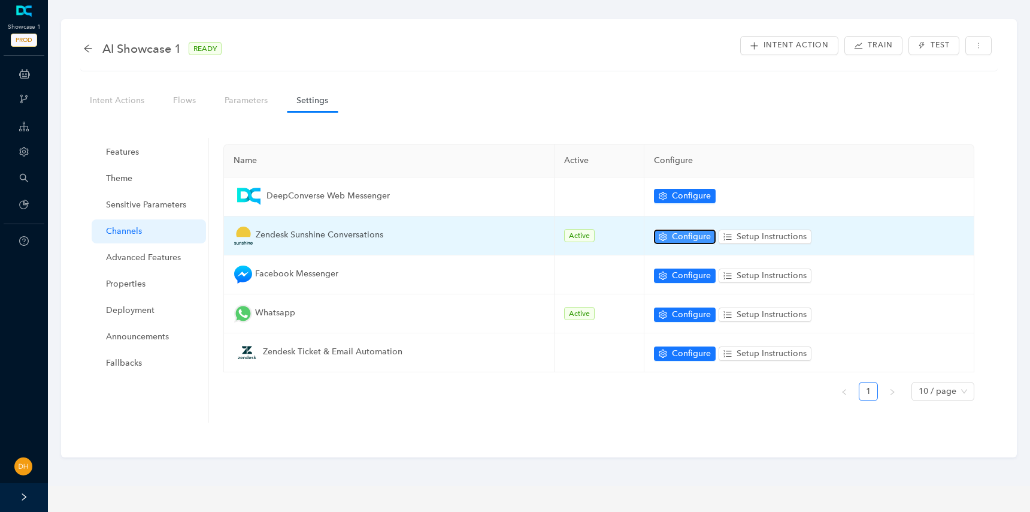
click at [685, 241] on span "Configure" at bounding box center [691, 236] width 39 height 13
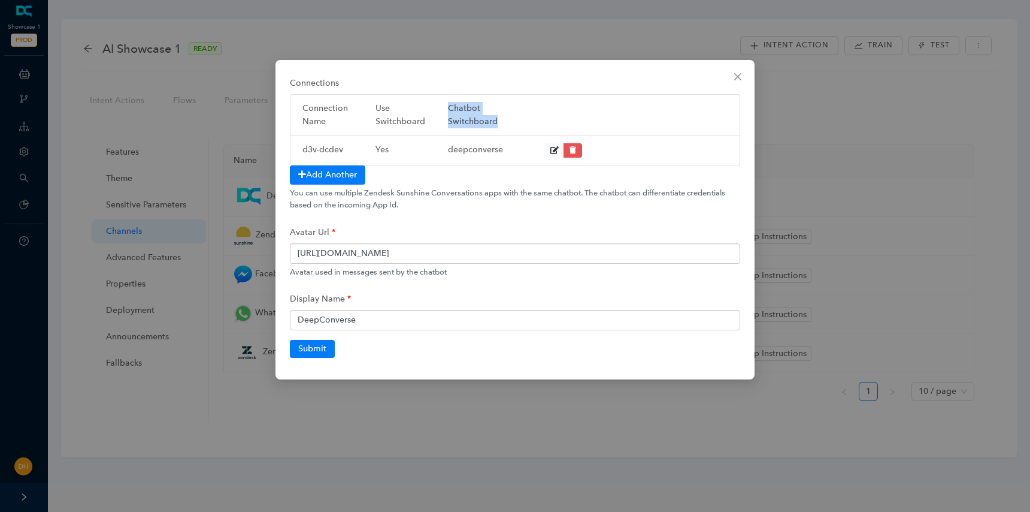
drag, startPoint x: 448, startPoint y: 111, endPoint x: 521, endPoint y: 122, distance: 73.3
click at [521, 122] on div "Connection Name Use Switchboard Chatbot Switchboard" at bounding box center [515, 115] width 437 height 26
click at [458, 152] on div "deepconverse" at bounding box center [478, 150] width 73 height 14
click at [552, 154] on button at bounding box center [555, 150] width 20 height 14
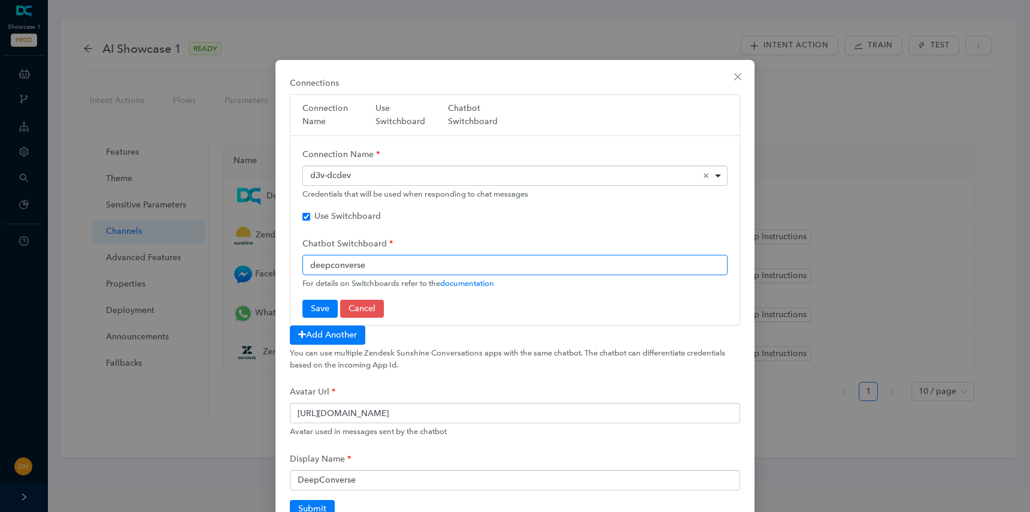
click at [424, 267] on input "deepconverse" at bounding box center [515, 265] width 425 height 20
paste input "DeepConverse-Webhook-integration-5bc39ca5-dc0c-4645-beaa-78d44982418b"
type input "DeepConverse-Webhook-integration-5bc39ca5-dc0c-4645-beaa-78d44982418b"
click at [312, 312] on button "Save" at bounding box center [320, 309] width 35 height 18
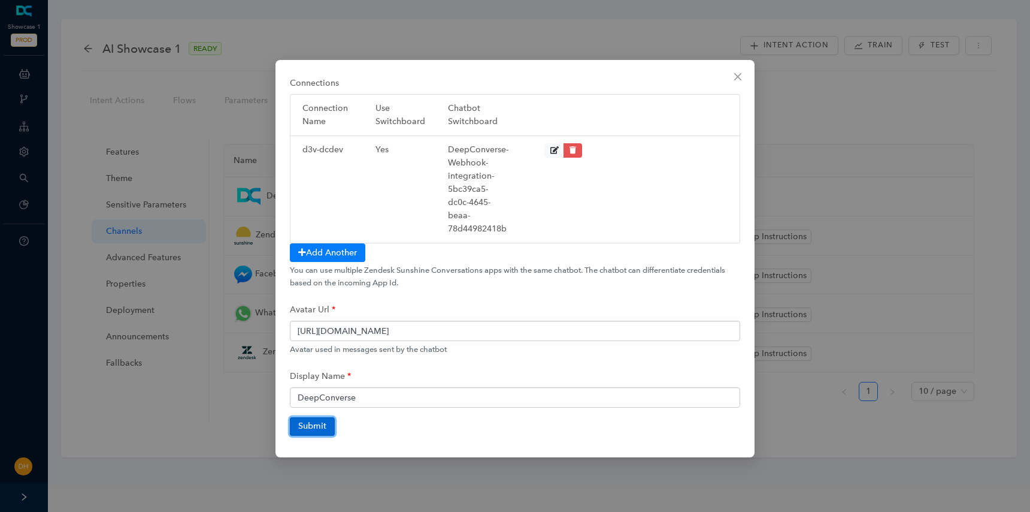
click at [322, 421] on button "Submit" at bounding box center [312, 426] width 45 height 18
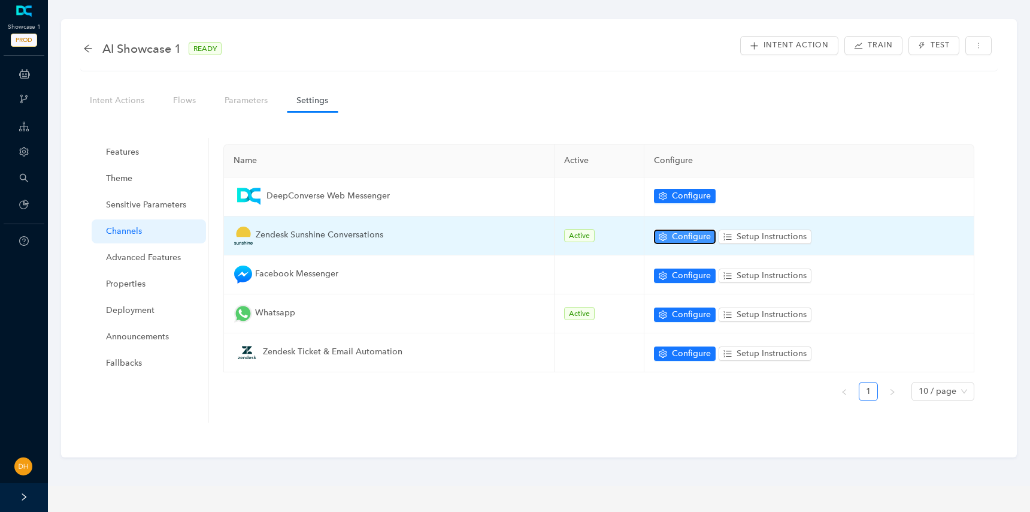
click at [696, 238] on span "Configure" at bounding box center [691, 236] width 39 height 13
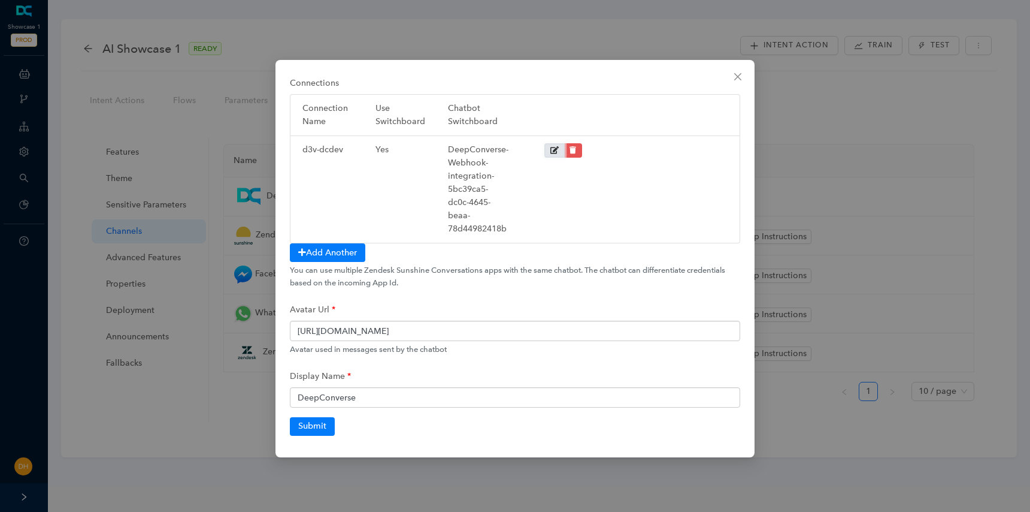
click at [554, 149] on icon at bounding box center [555, 150] width 8 height 7
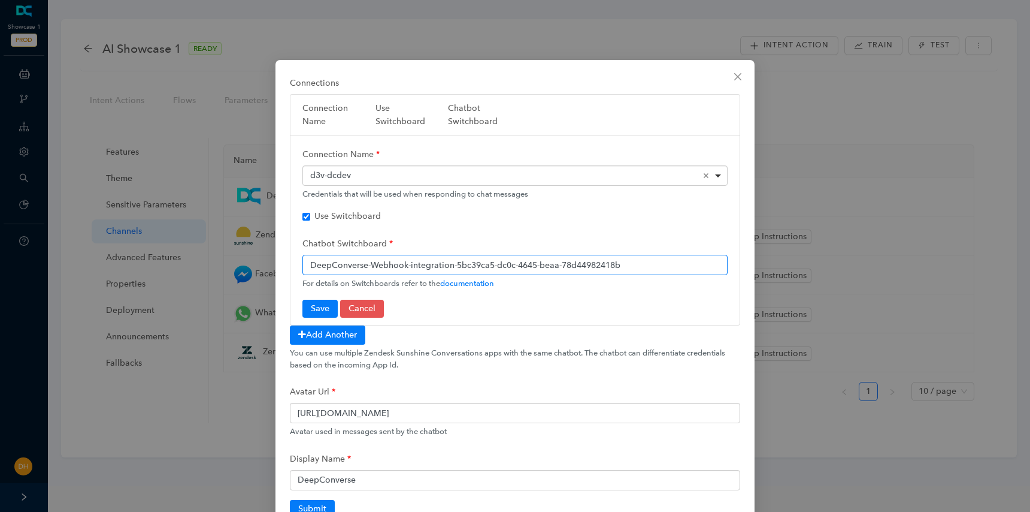
click at [651, 259] on input "DeepConverse-Webhook-integration-5bc39ca5-dc0c-4645-beaa-78d44982418b" at bounding box center [515, 265] width 425 height 20
paste input "switchboard-integration-9f9dbb23-2dd8-4f43-a64b-e11dc71ca3fa"
type input "DeepConverse-switchboard-integration-9f9dbb23-2dd8-4f43-a64b-e11dc71ca3fa"
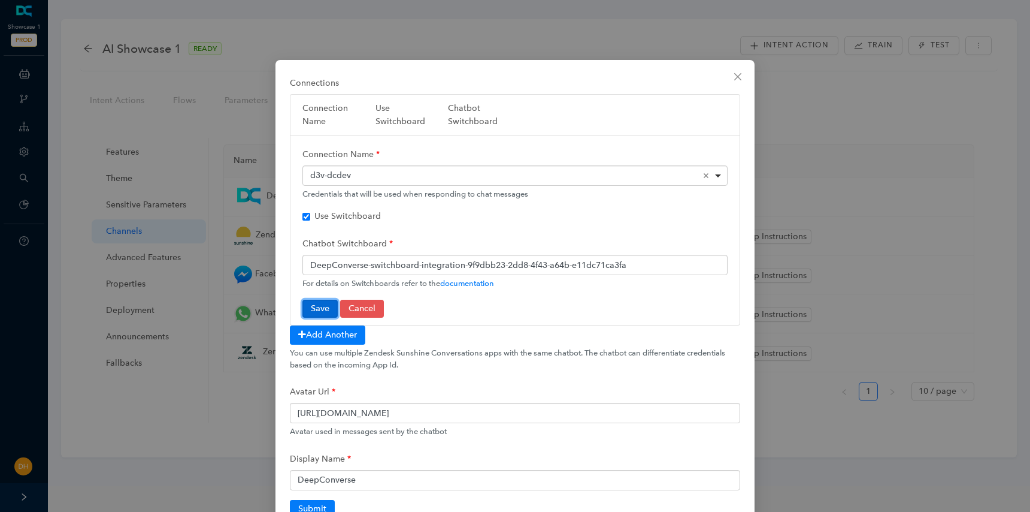
click at [315, 310] on button "Save" at bounding box center [320, 309] width 35 height 18
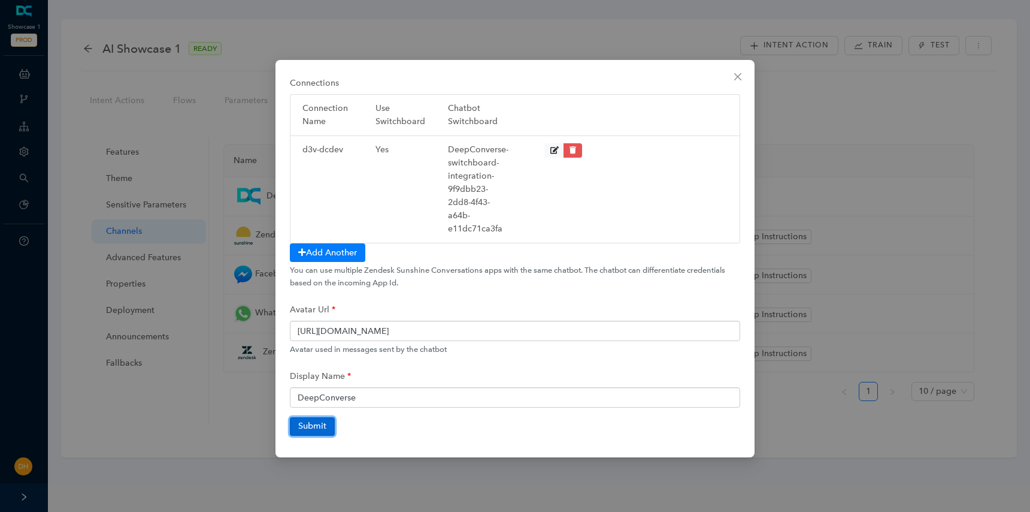
click at [321, 428] on button "Submit" at bounding box center [312, 426] width 45 height 18
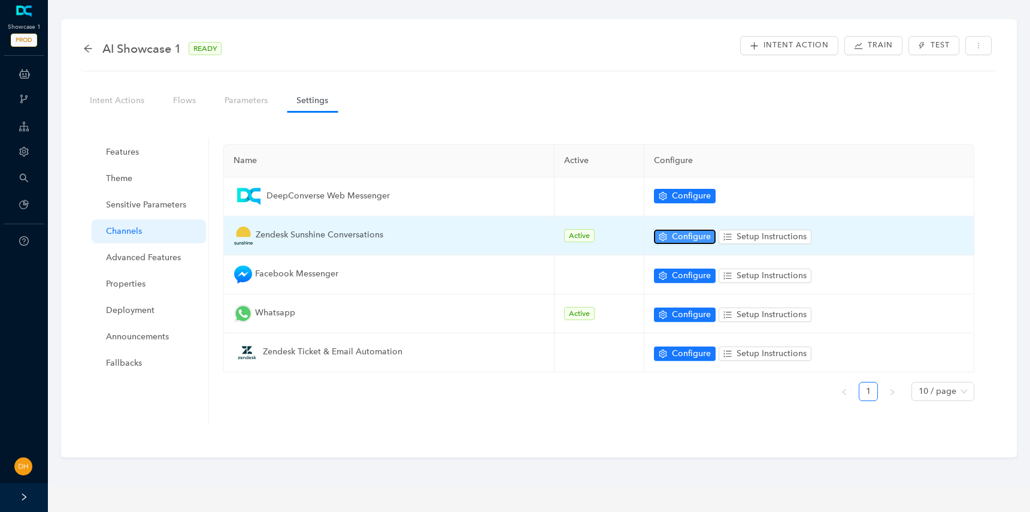
click at [685, 233] on span "Configure" at bounding box center [691, 236] width 39 height 13
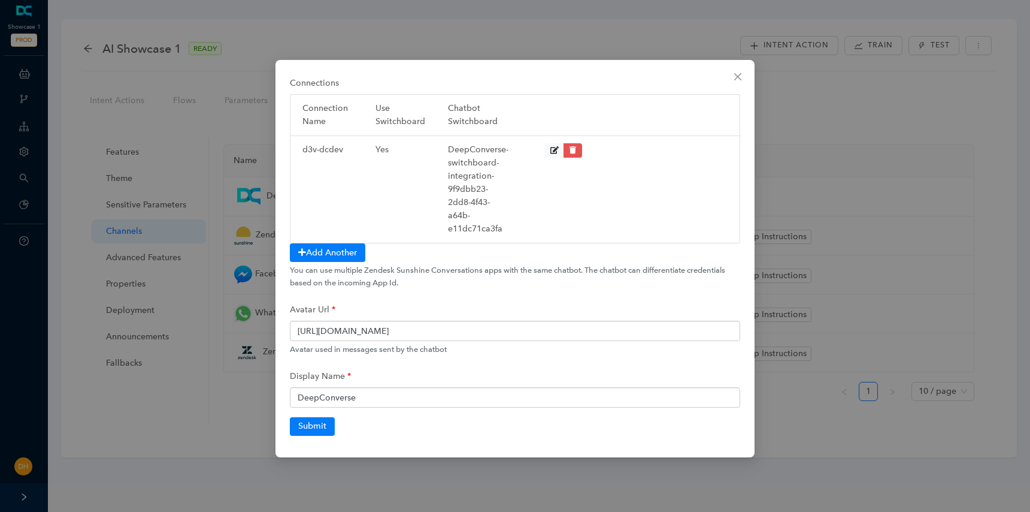
drag, startPoint x: 448, startPoint y: 149, endPoint x: 503, endPoint y: 227, distance: 95.9
click at [503, 227] on div "DeepConverse-switchboard-integration-9f9dbb23-2dd8-4f43-a64b-e11dc71ca3fa" at bounding box center [478, 189] width 73 height 92
click at [316, 145] on div "d3v-dcdev" at bounding box center [333, 189] width 73 height 92
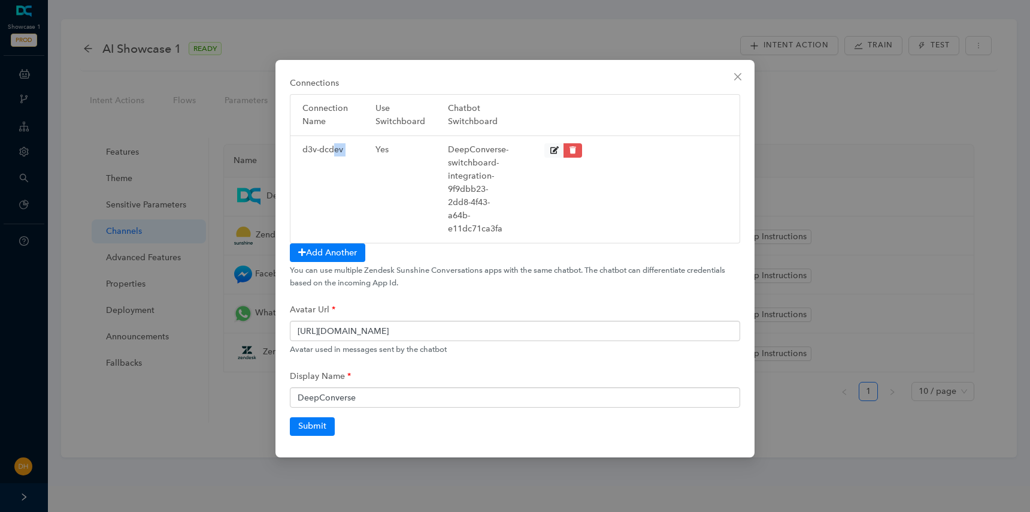
click at [140, 154] on div "Connections Connection Name Use Switchboard Chatbot Switchboard d3v-dcdev Yes D…" at bounding box center [515, 256] width 1030 height 512
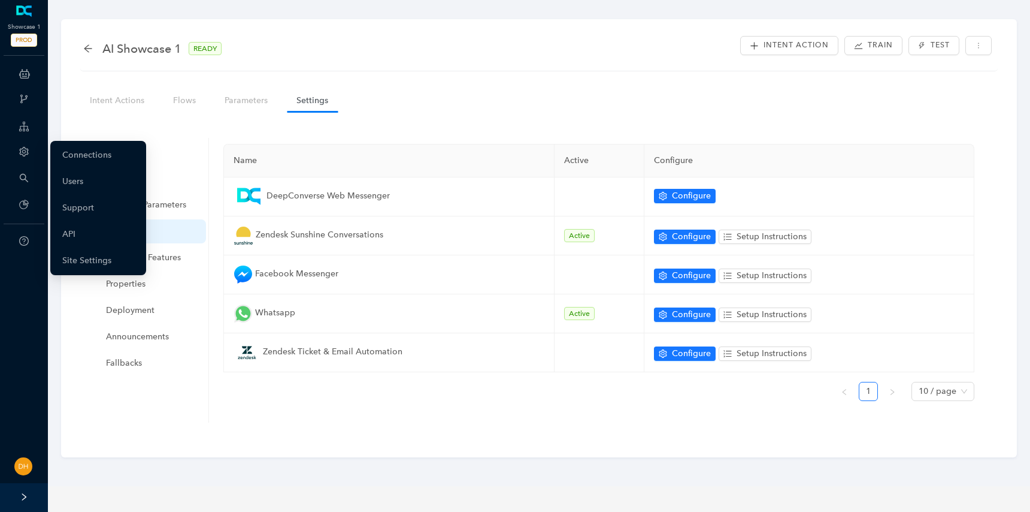
click at [32, 149] on div "Account" at bounding box center [23, 153] width 43 height 24
click at [95, 156] on link "Connections" at bounding box center [86, 155] width 49 height 24
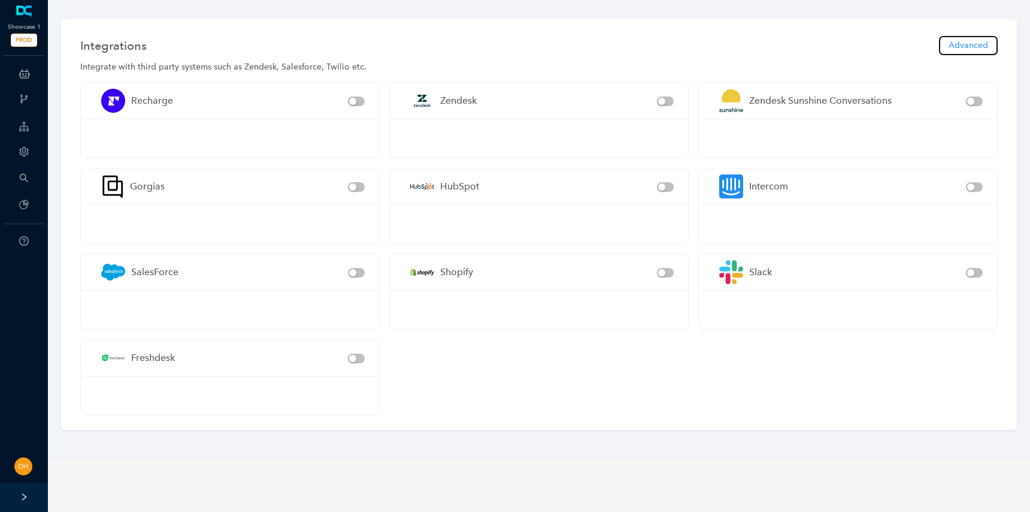
click at [981, 46] on span "Advanced" at bounding box center [969, 45] width 40 height 13
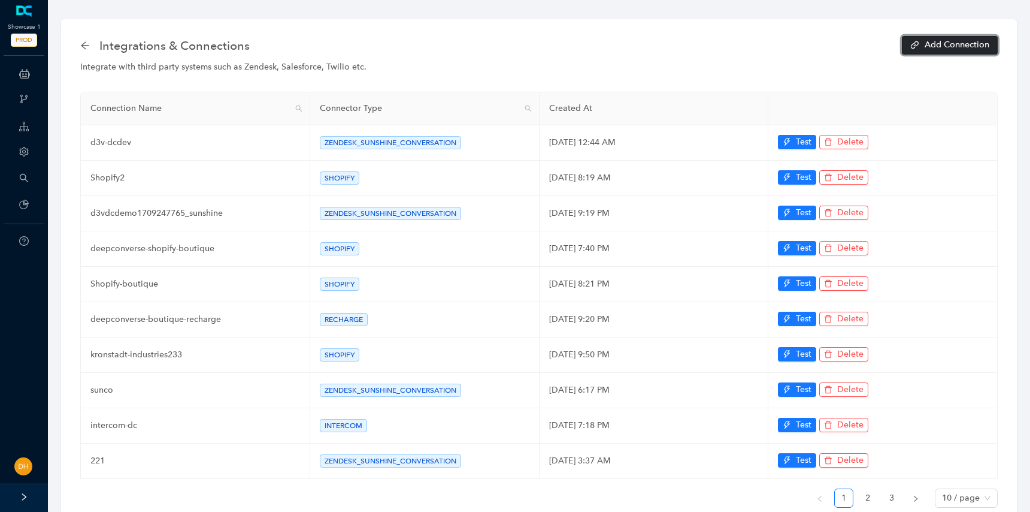
click at [964, 45] on span "Add Connection" at bounding box center [957, 45] width 65 height 8
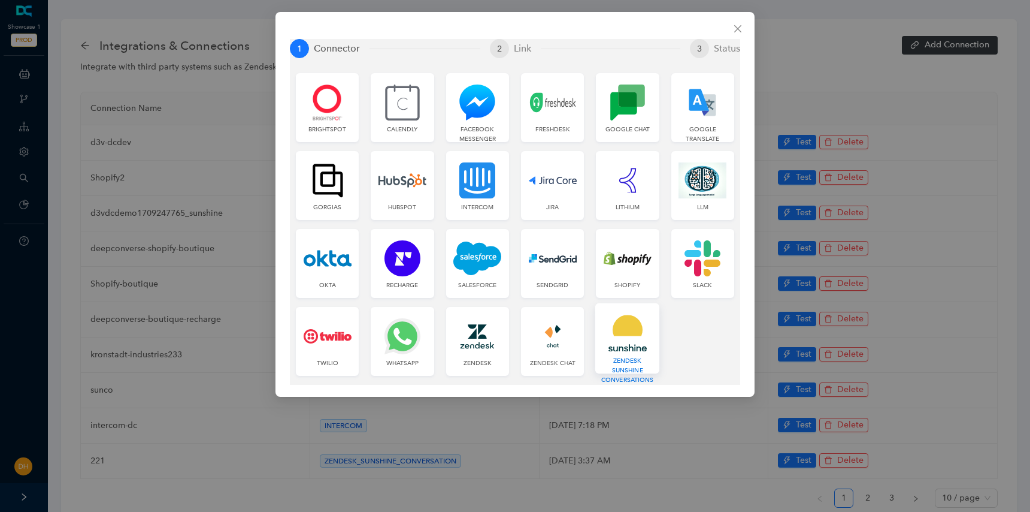
click at [633, 344] on img at bounding box center [627, 333] width 49 height 37
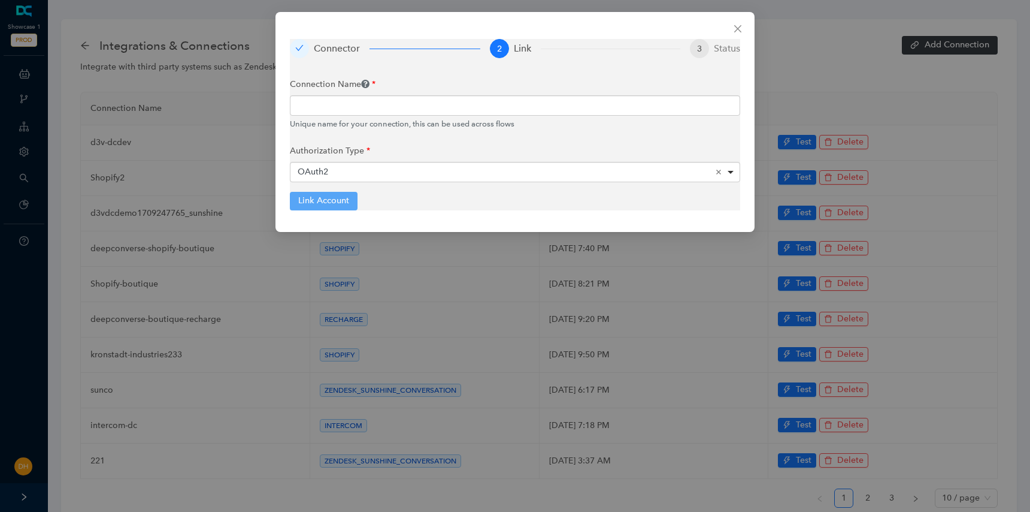
click at [464, 167] on div "OAuth2 Remove item" at bounding box center [516, 172] width 436 height 12
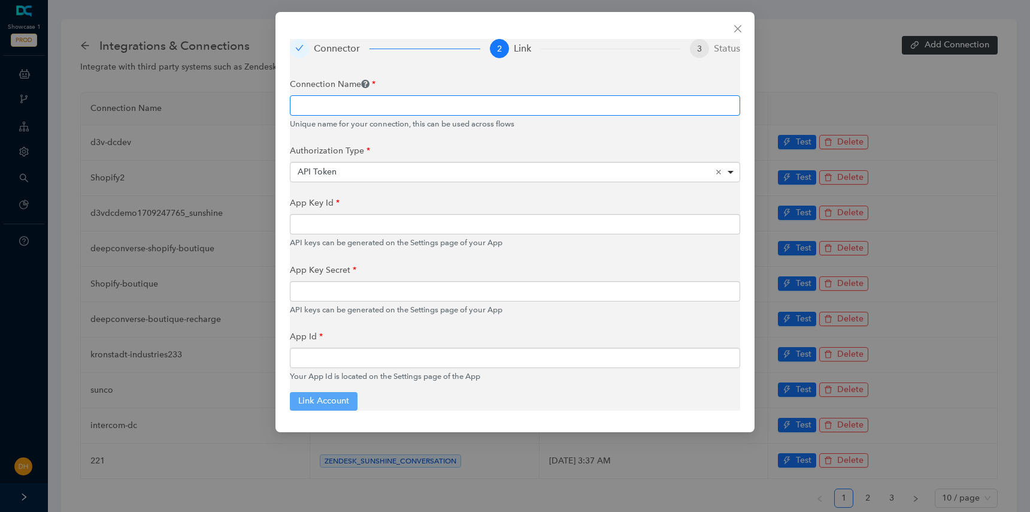
click at [443, 105] on input "text" at bounding box center [515, 105] width 451 height 20
type input "coupang-sunco"
click at [371, 225] on input "text" at bounding box center [515, 224] width 451 height 20
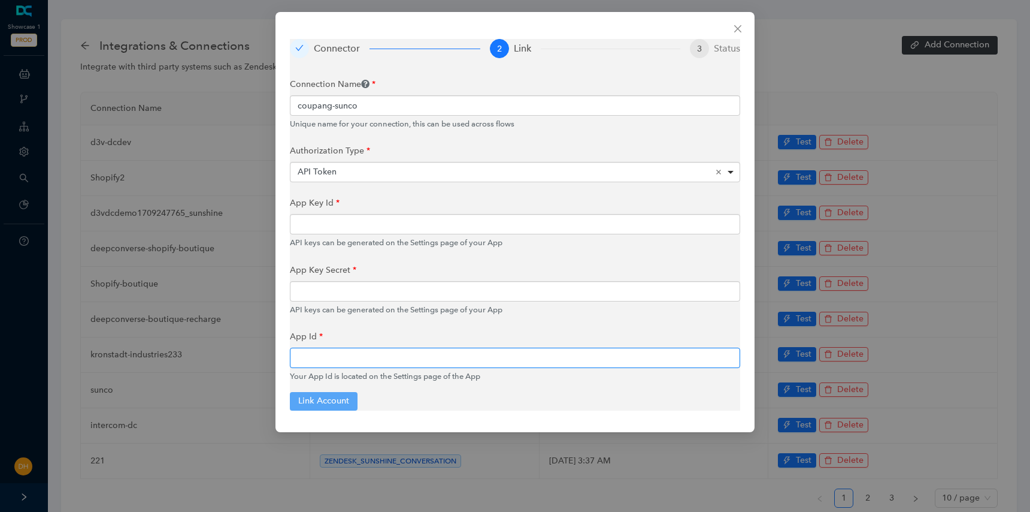
click at [358, 357] on input "text" at bounding box center [515, 357] width 451 height 20
paste input "5f984344f53e13000c4b6b96"
type input "5f984344f53e13000c4b6b96"
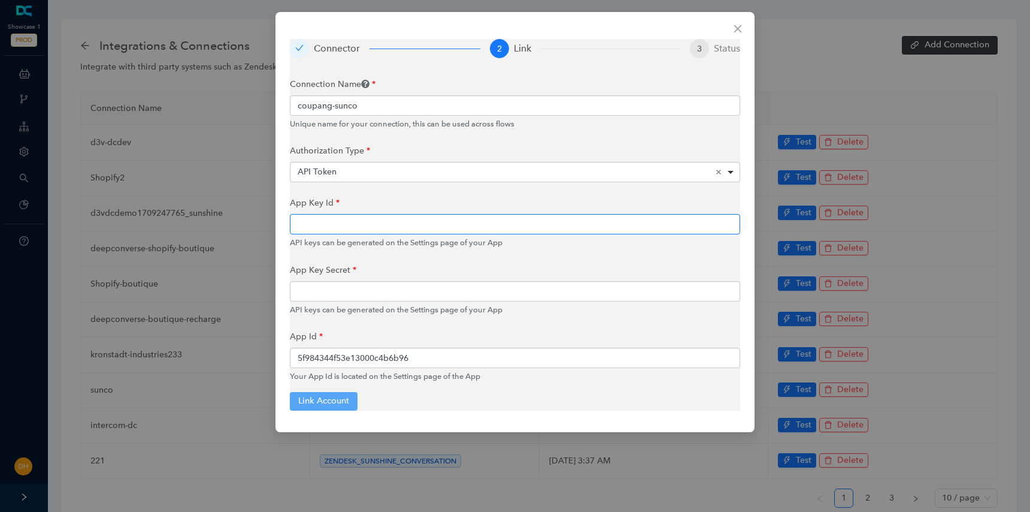
click at [366, 226] on input "text" at bounding box center [515, 224] width 451 height 20
paste input "app_689440880a8e31eb1e4186b8"
type input "app_689440880a8e31eb1e4186b8"
click at [401, 297] on input "text" at bounding box center [515, 291] width 451 height 20
paste input "r2fo8zdqUEI8GhcvuHuZpHui_mqErOtKRVwVLV5mDnMOzOz6_eEORfOF8hzTFE5JJdtwRxfF1njJy58…"
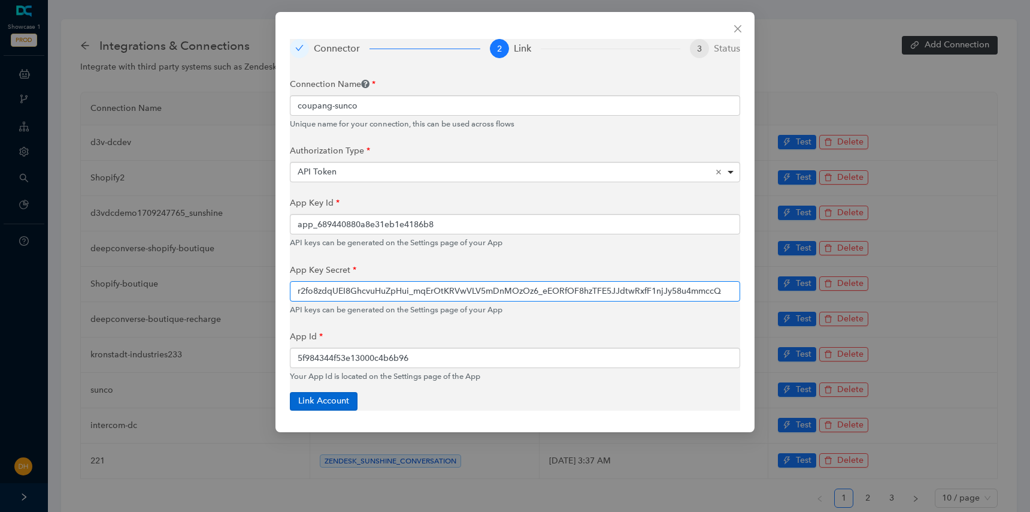
type input "r2fo8zdqUEI8GhcvuHuZpHui_mqErOtKRVwVLV5mDnMOzOz6_eEORfOF8hzTFE5JJdtwRxfF1njJy58…"
click at [334, 405] on button "Link Account" at bounding box center [324, 401] width 68 height 18
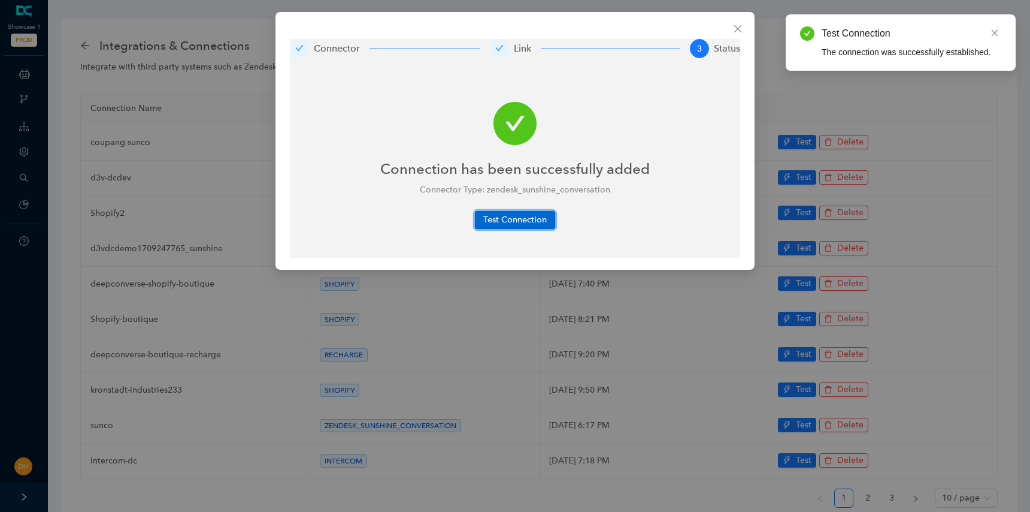
click at [515, 222] on button "Test Connection" at bounding box center [515, 220] width 80 height 18
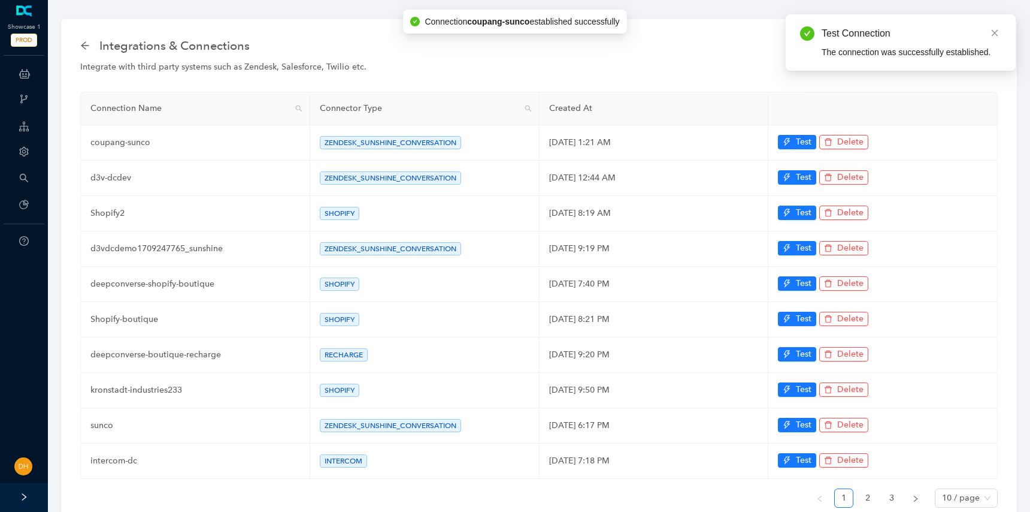
click at [143, 35] on div "Integrations & Connections Add Connection" at bounding box center [539, 46] width 918 height 24
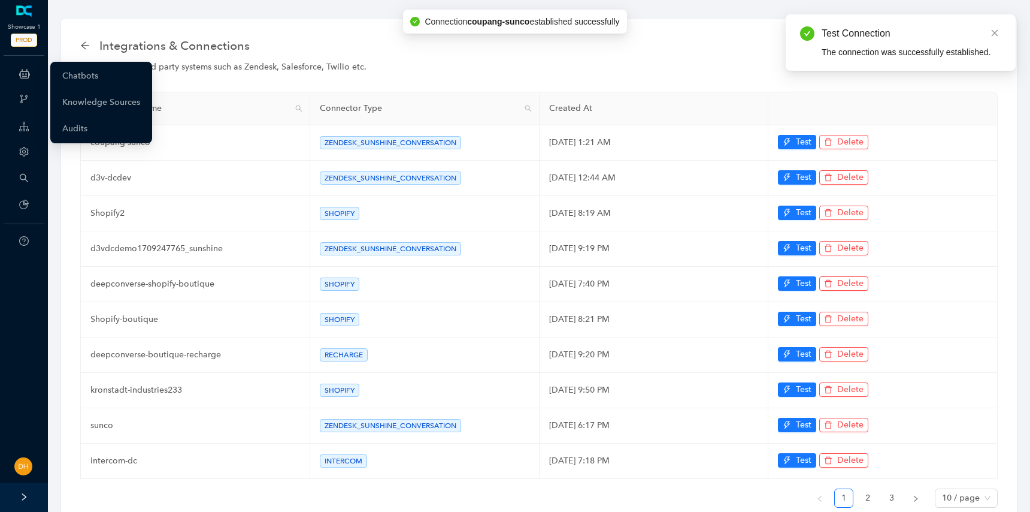
click at [31, 74] on div "ChatBots & Ticket Automations" at bounding box center [23, 74] width 43 height 24
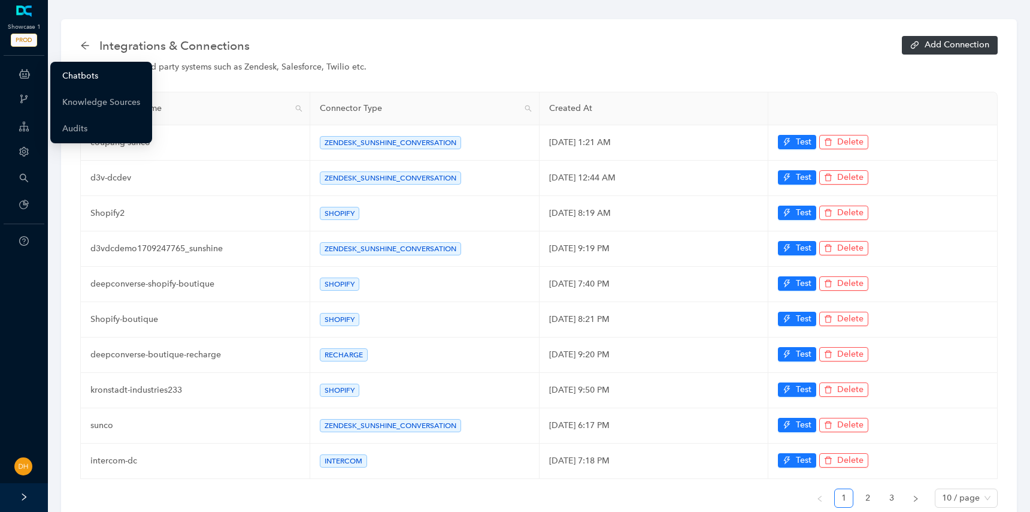
click at [80, 67] on link "Chatbots" at bounding box center [80, 76] width 36 height 24
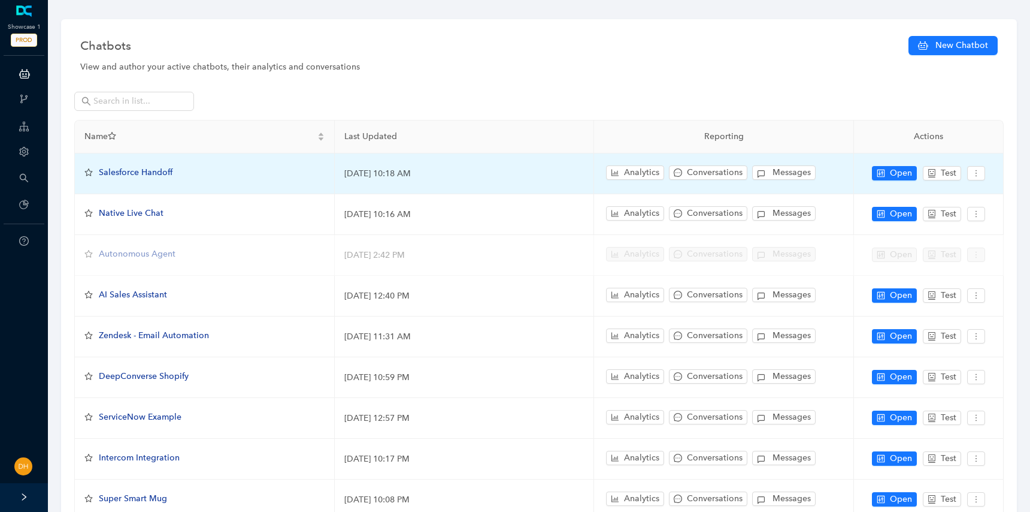
scroll to position [137, 0]
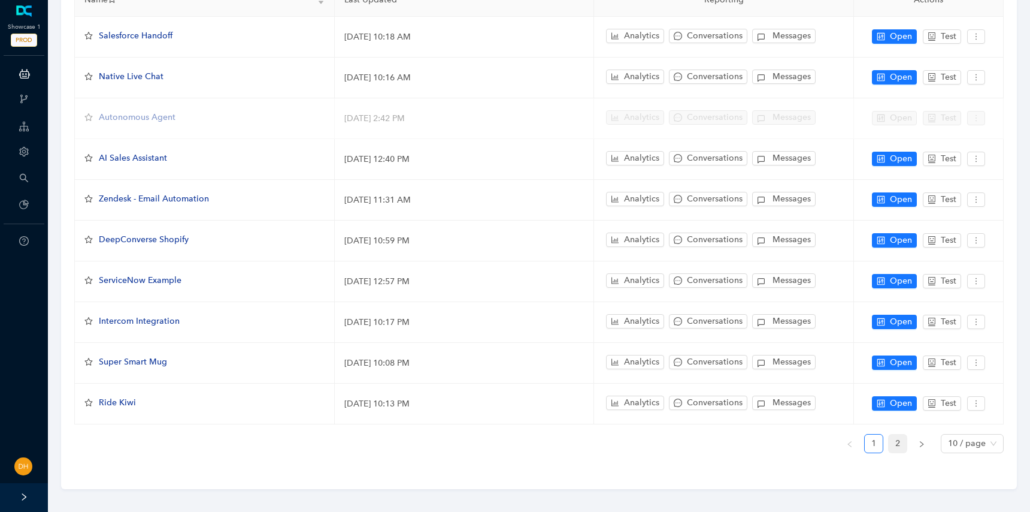
click at [893, 441] on link "2" at bounding box center [898, 443] width 18 height 18
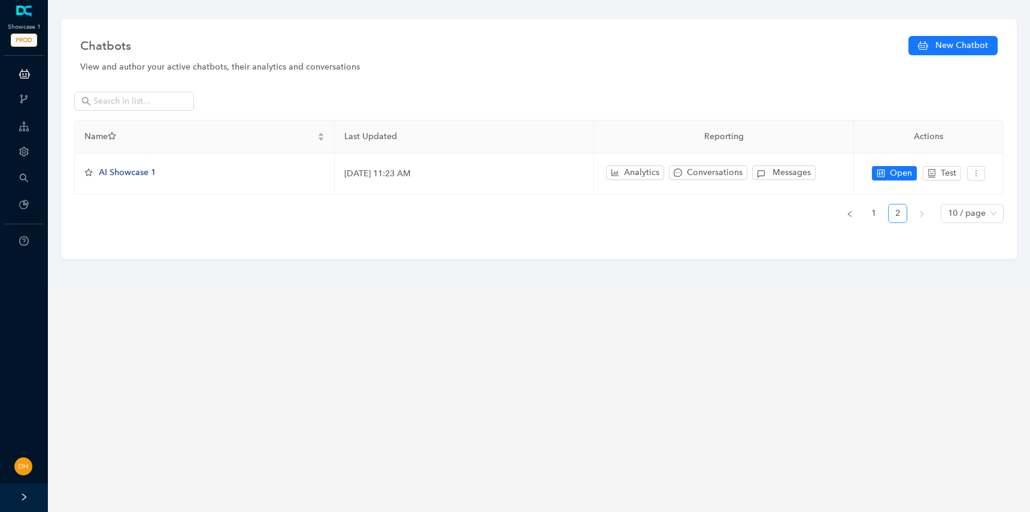
scroll to position [0, 0]
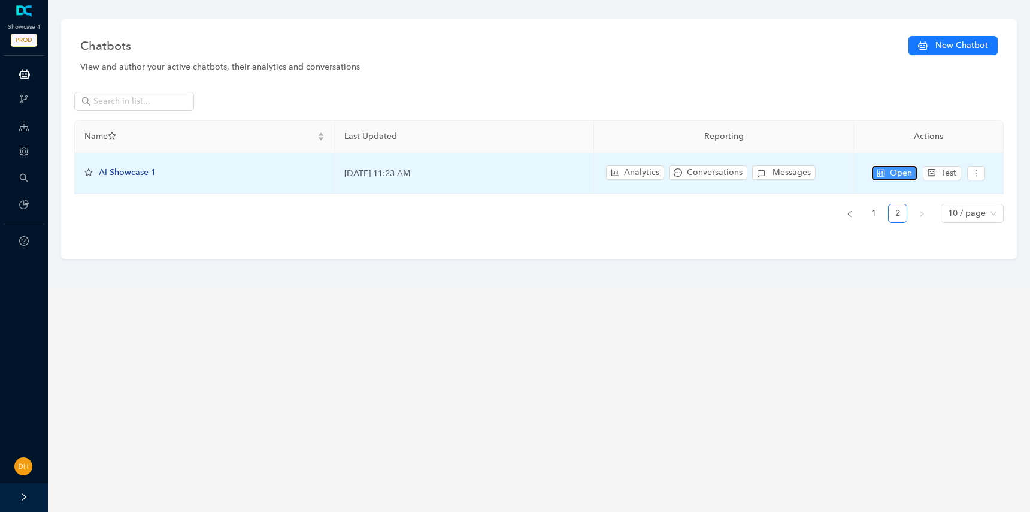
click at [905, 174] on span "Open" at bounding box center [901, 173] width 22 height 13
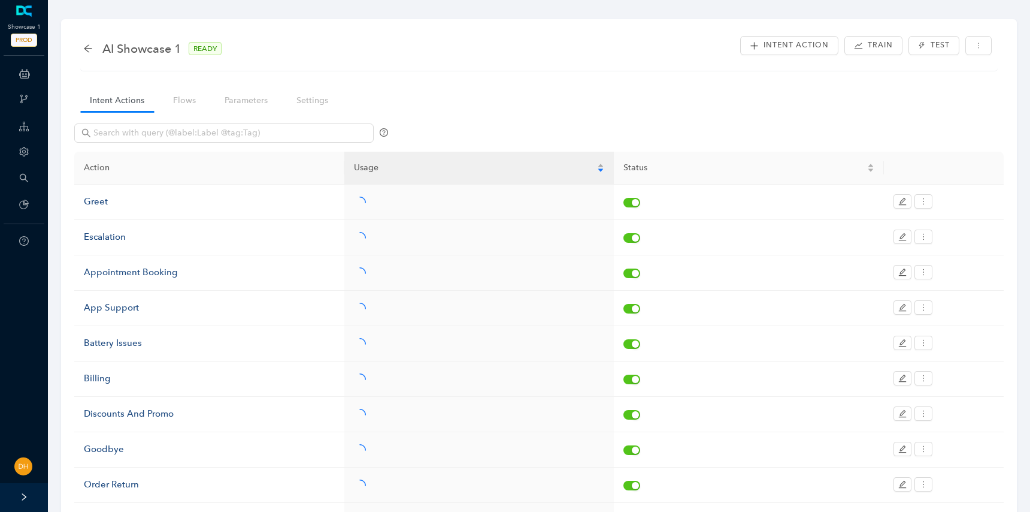
click at [306, 78] on div "AI Showcase 1 READY Intent Action Train Test Intent Actions Flows Parameters Se…" at bounding box center [539, 311] width 956 height 584
click at [307, 95] on link "Settings" at bounding box center [312, 100] width 51 height 22
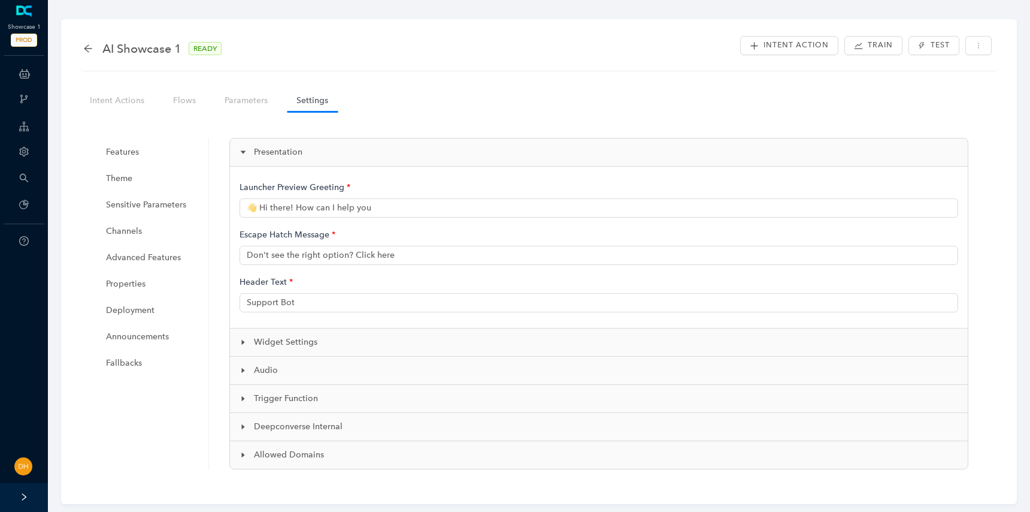
type input "👋 Hi there! How can I help you?"
type input "Showcase Support"
click at [167, 227] on span "Channels" at bounding box center [151, 231] width 90 height 24
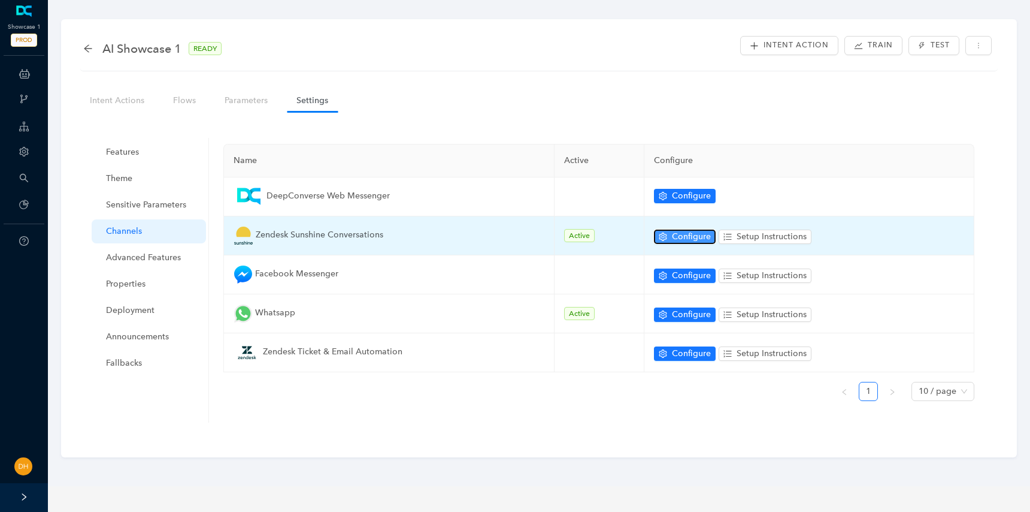
click at [671, 236] on button "Configure" at bounding box center [685, 236] width 62 height 14
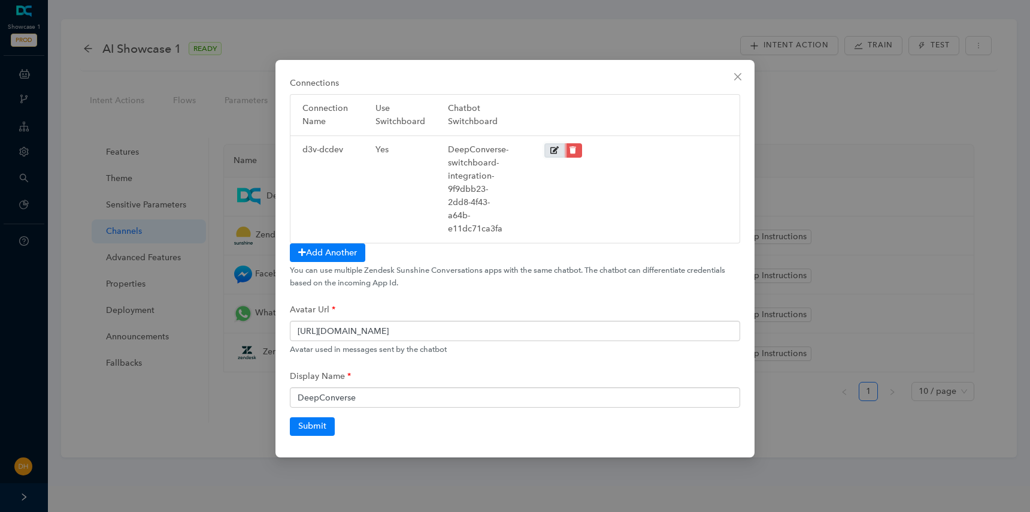
click at [555, 150] on icon at bounding box center [555, 150] width 8 height 7
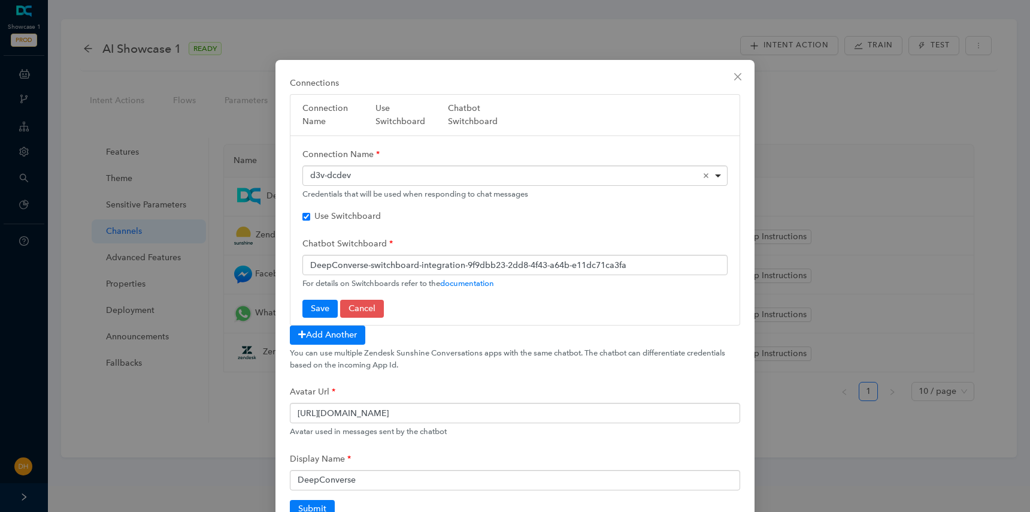
click at [419, 178] on div "d3v-dcdev Remove item" at bounding box center [515, 176] width 411 height 12
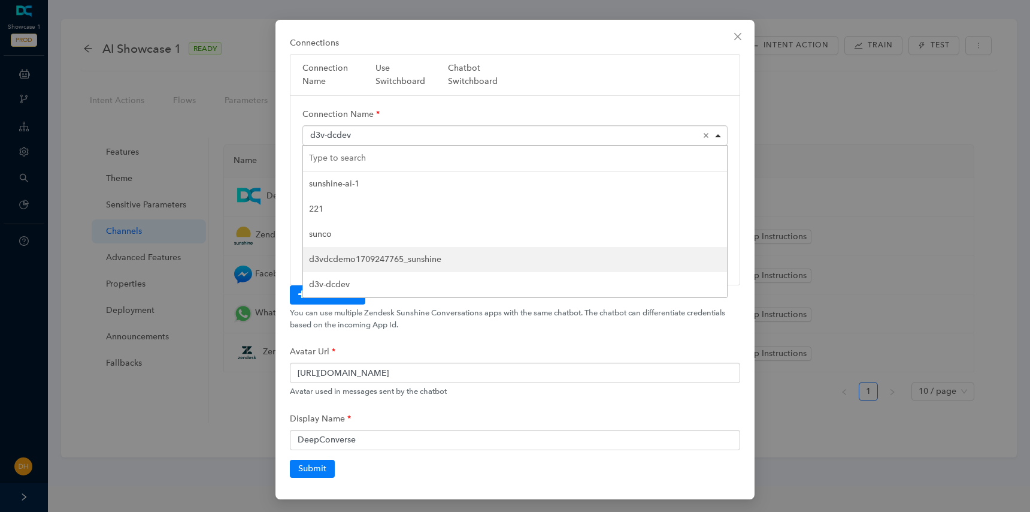
scroll to position [41, 0]
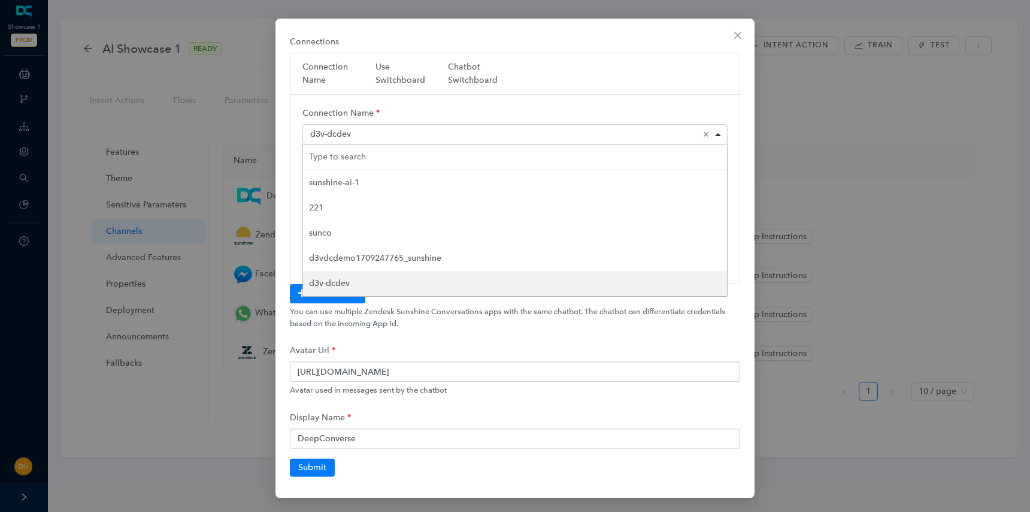
click at [207, 291] on div "Connections Connection Name Use Switchboard Chatbot Switchboard Connection Name…" at bounding box center [515, 256] width 1030 height 512
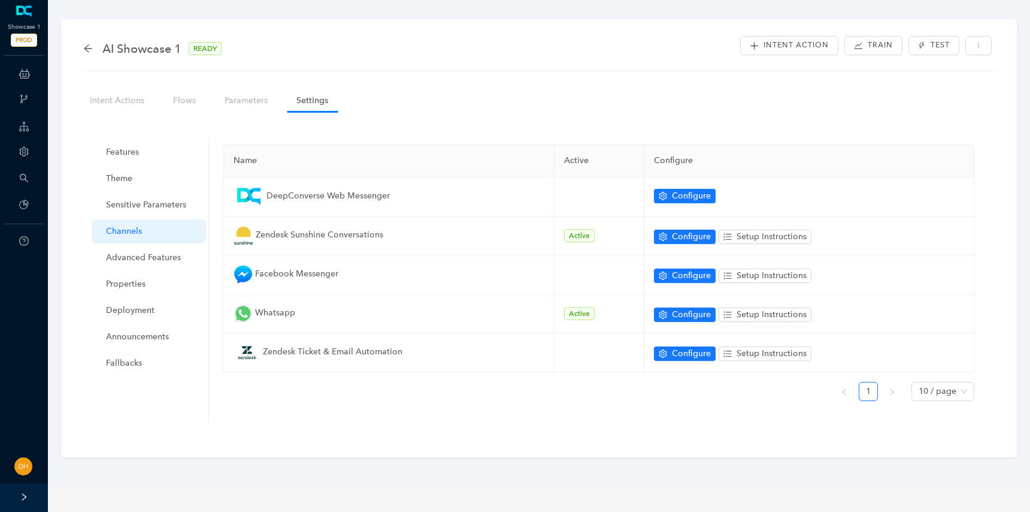
scroll to position [0, 0]
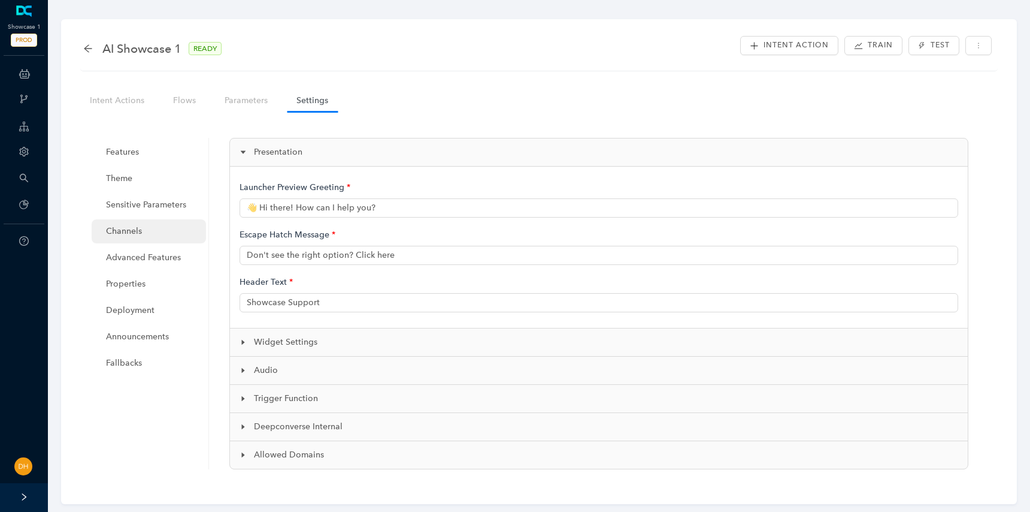
click at [149, 232] on span "Channels" at bounding box center [151, 231] width 90 height 24
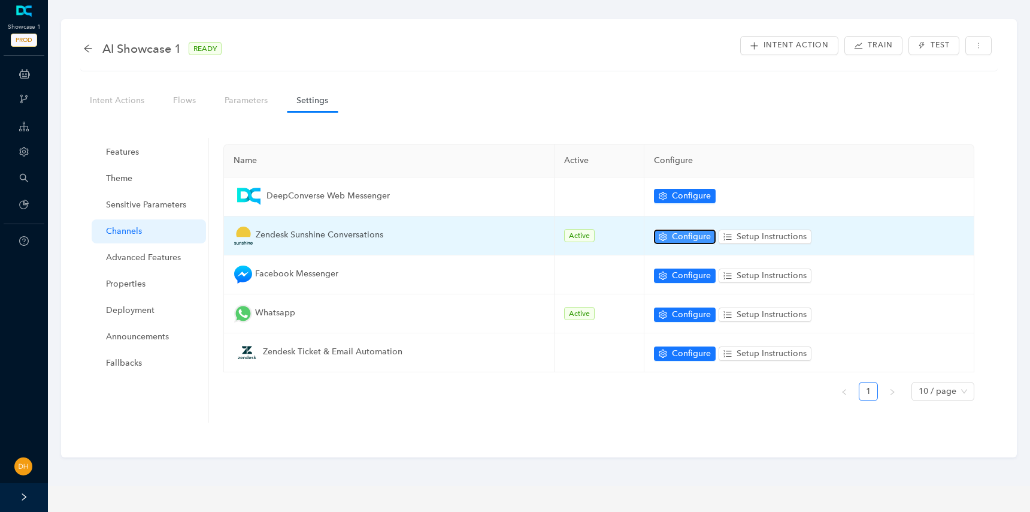
click at [670, 235] on button "Configure" at bounding box center [685, 236] width 62 height 14
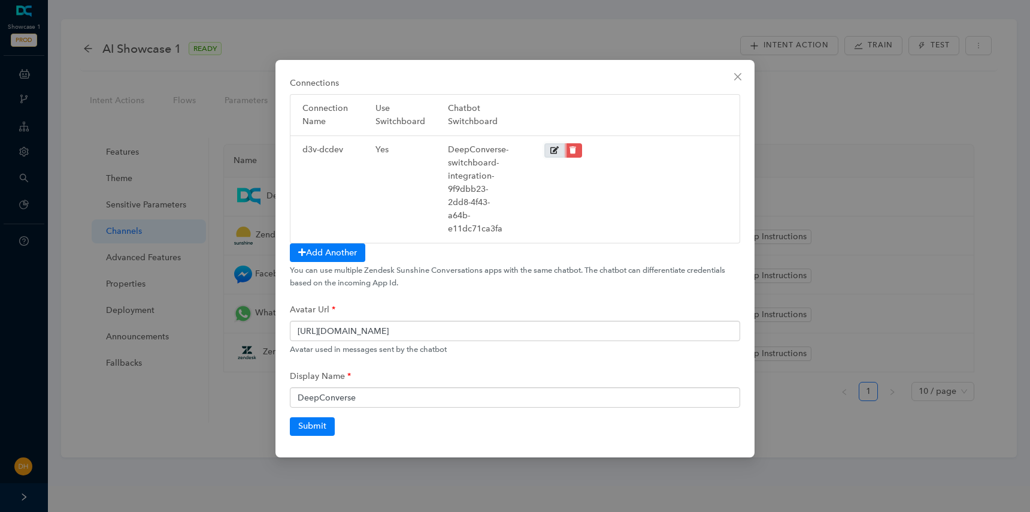
click at [552, 147] on icon at bounding box center [555, 150] width 8 height 7
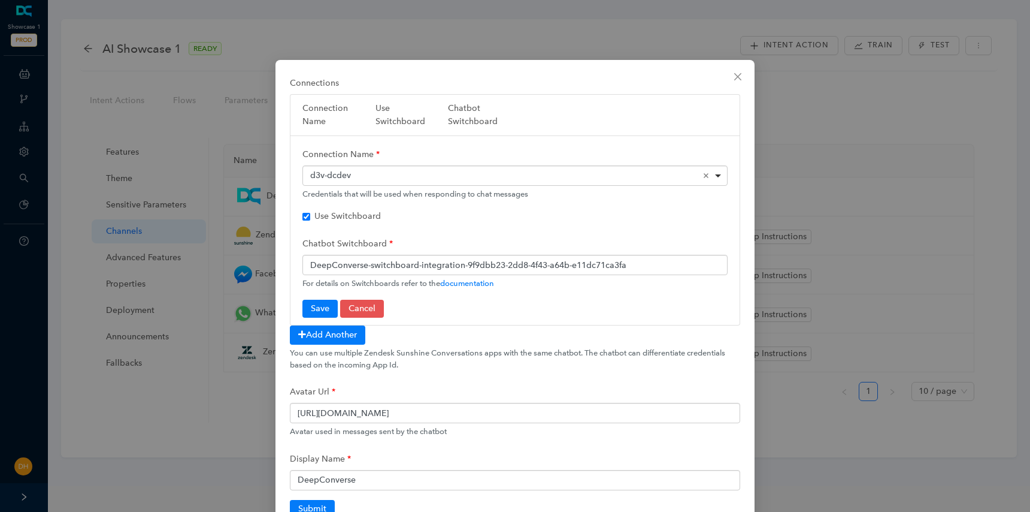
click at [457, 171] on div "d3v-dcdev Remove item" at bounding box center [515, 176] width 411 height 12
click at [334, 308] on button "Save" at bounding box center [320, 309] width 35 height 18
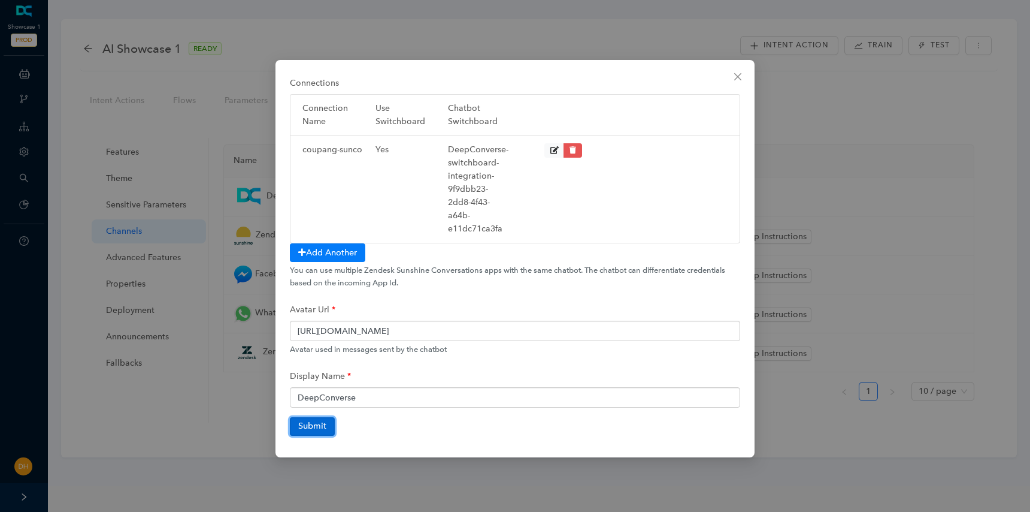
click at [313, 423] on button "Submit" at bounding box center [312, 426] width 45 height 18
